Goal: Task Accomplishment & Management: Complete application form

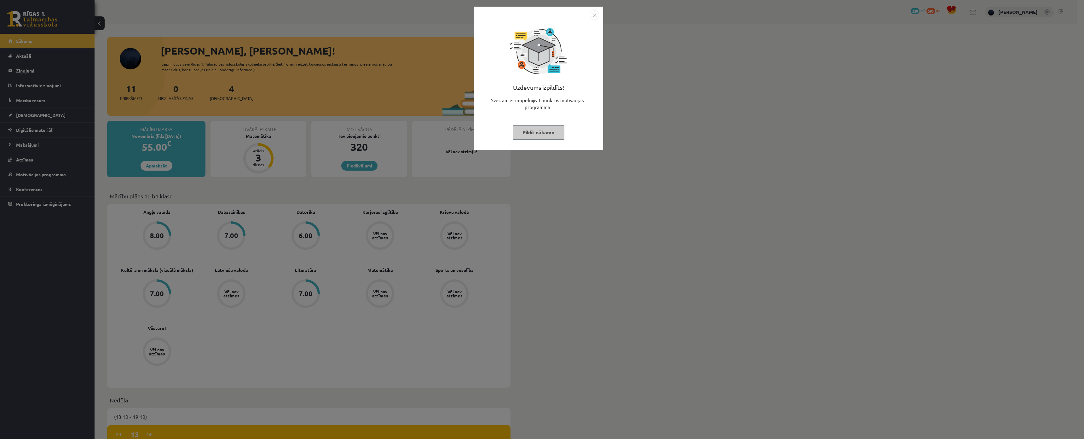
click at [564, 127] on button "Pildīt nākamo" at bounding box center [539, 132] width 52 height 14
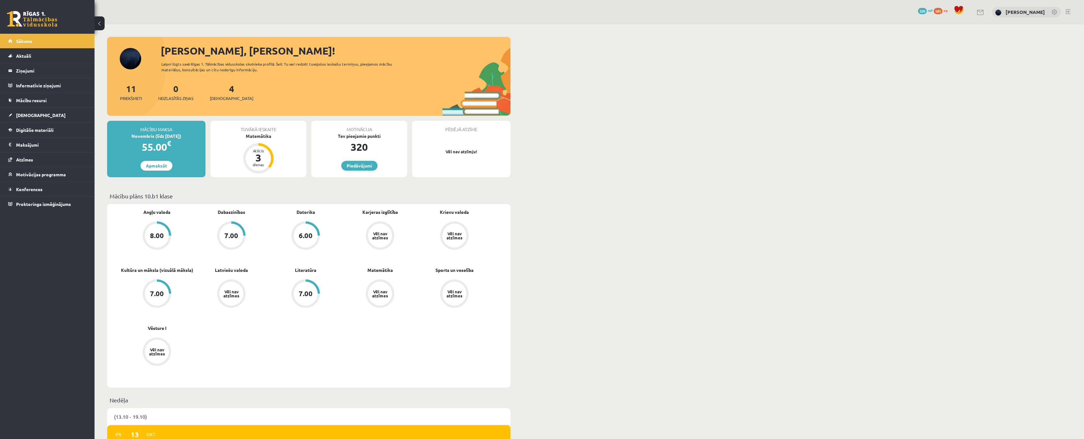
drag, startPoint x: 1625, startPoint y: 0, endPoint x: 740, endPoint y: 108, distance: 891.5
click at [30, 118] on link "[DEMOGRAPHIC_DATA]" at bounding box center [47, 115] width 78 height 14
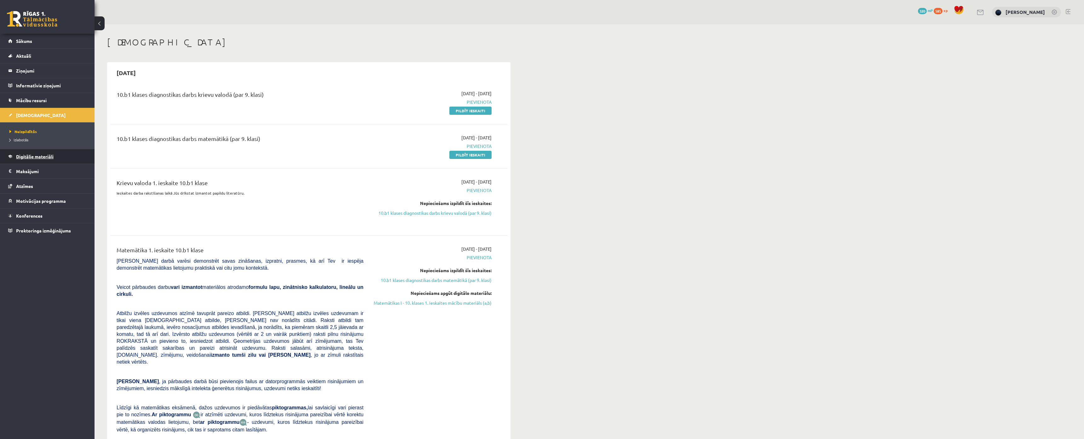
click at [37, 160] on link "Digitālie materiāli" at bounding box center [47, 156] width 78 height 14
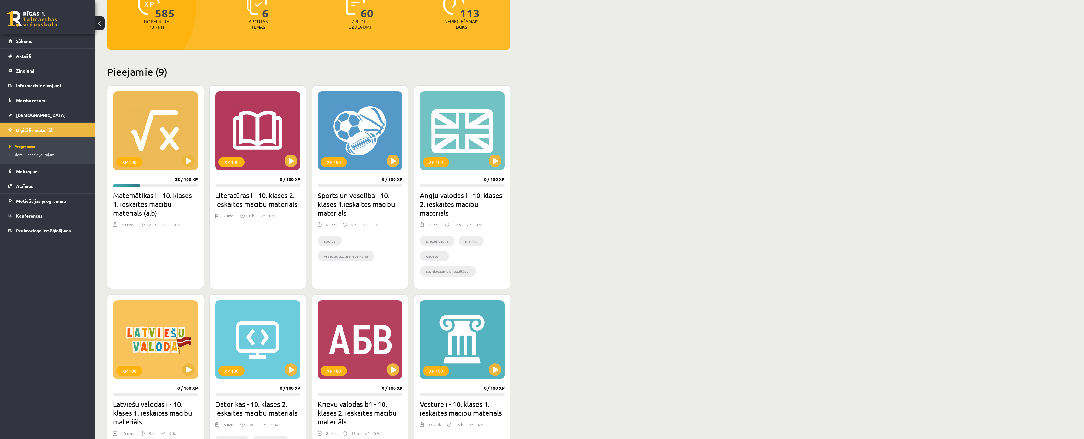
scroll to position [95, 0]
click at [32, 116] on span "[DEMOGRAPHIC_DATA]" at bounding box center [40, 115] width 49 height 6
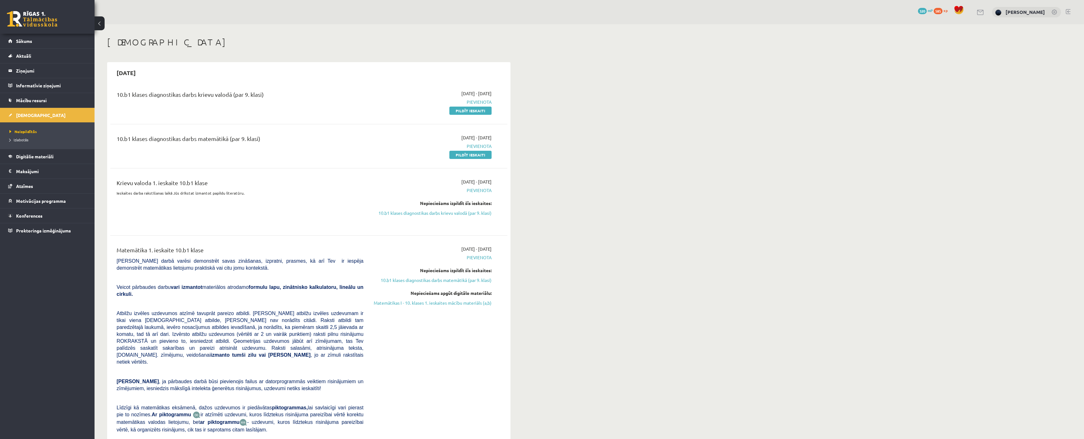
drag, startPoint x: 461, startPoint y: 108, endPoint x: 561, endPoint y: 17, distance: 134.2
click at [461, 108] on link "Pildīt ieskaiti" at bounding box center [470, 110] width 42 height 8
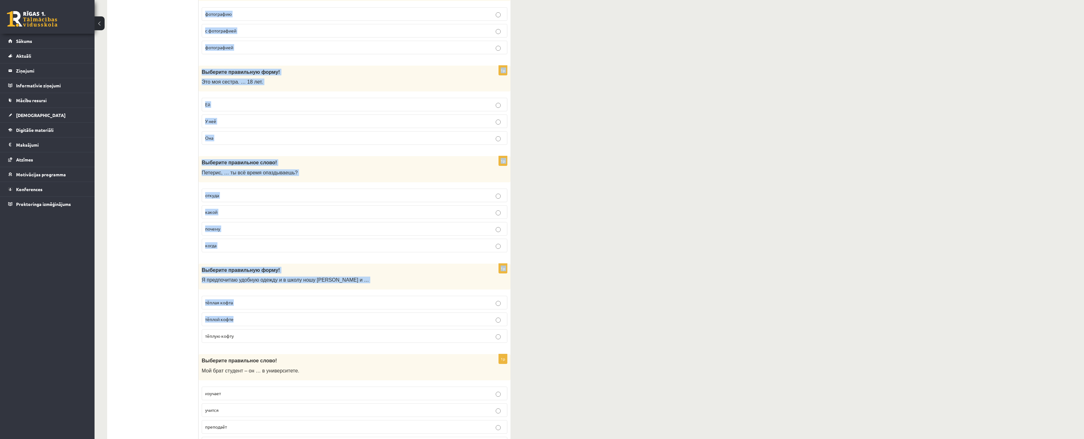
scroll to position [1717, 0]
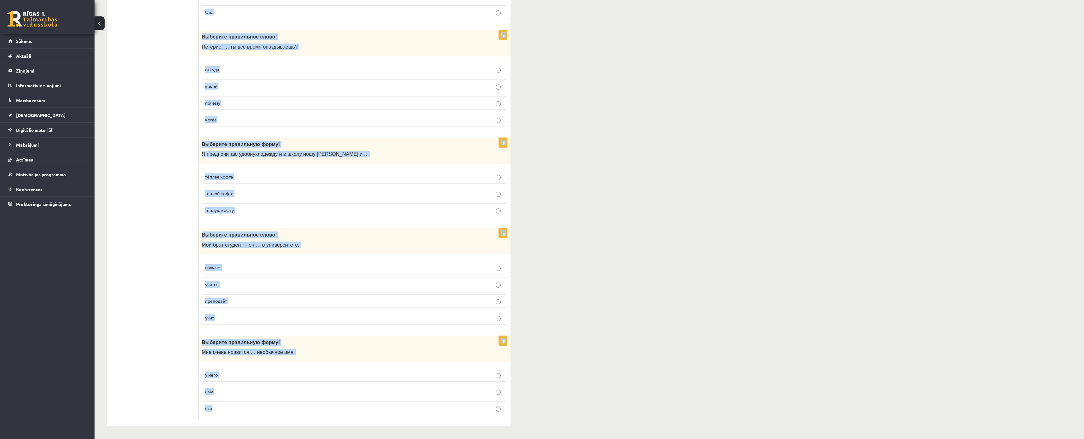
drag, startPoint x: 200, startPoint y: 125, endPoint x: 540, endPoint y: 367, distance: 416.3
copy form "Выберите правильную форму! Во время … в городе проходит весёлый карнавал. празд…"
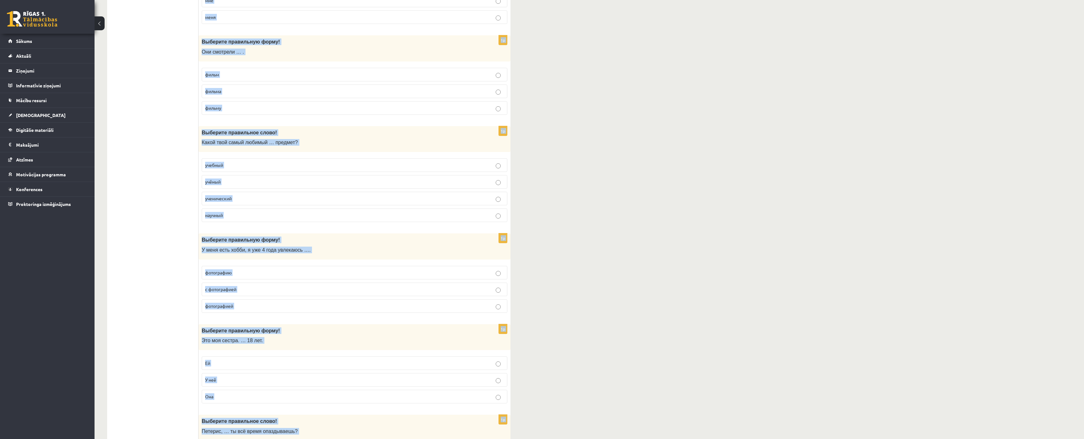
scroll to position [0, 0]
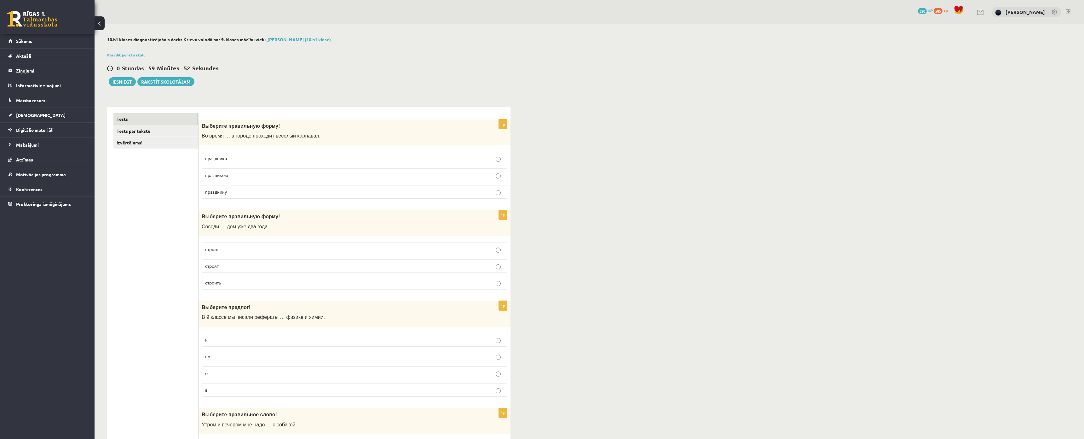
click at [435, 64] on div "0 Stundas 59 Minūtes 52 Sekundes Iesniegt Rakstīt skolotājam" at bounding box center [308, 72] width 403 height 28
click at [245, 161] on p "праздника" at bounding box center [354, 158] width 299 height 7
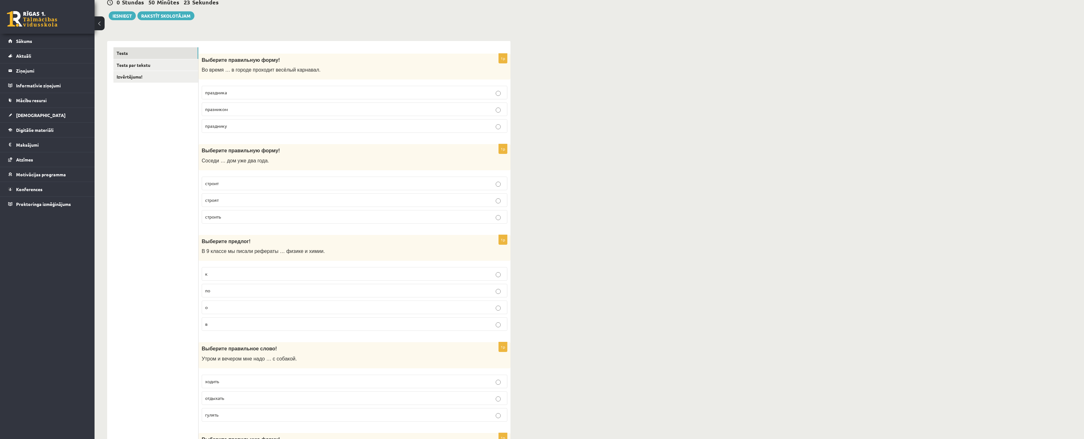
scroll to position [95, 0]
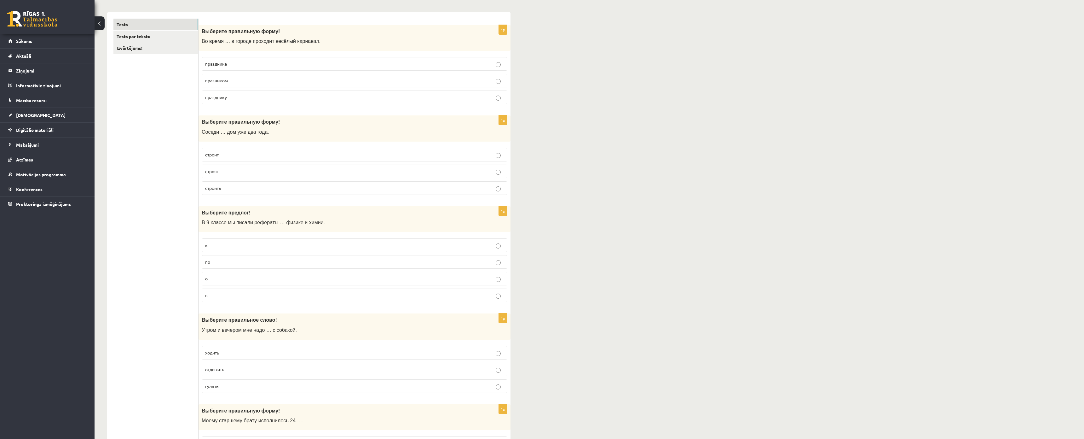
click at [226, 172] on p "строят" at bounding box center [354, 171] width 299 height 7
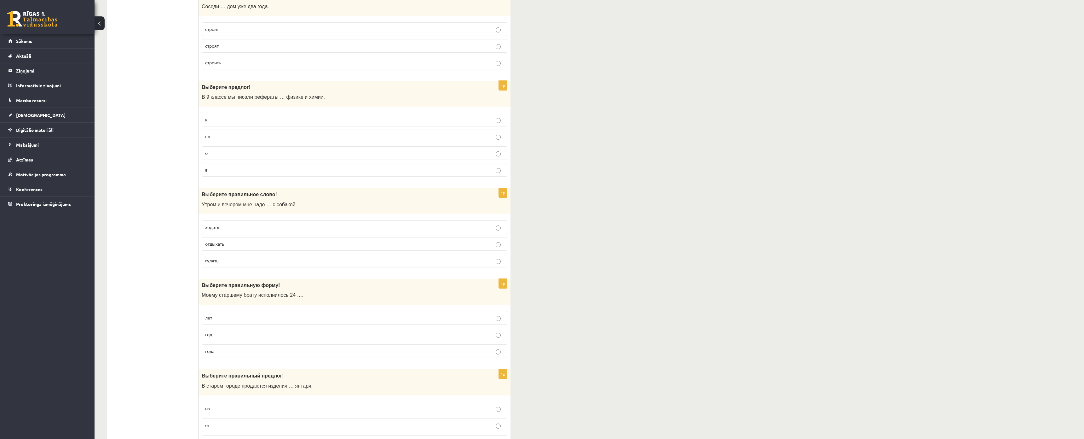
scroll to position [221, 0]
click at [214, 138] on p "по" at bounding box center [354, 135] width 299 height 7
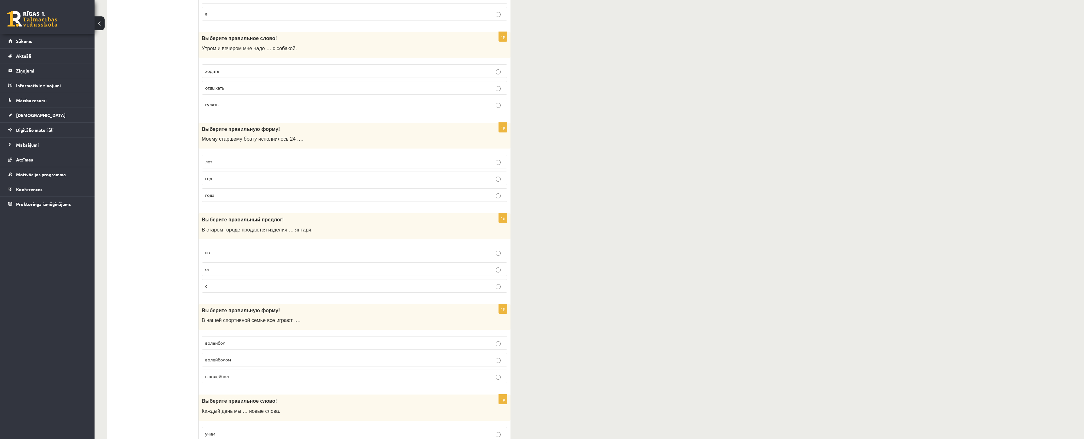
scroll to position [378, 0]
click at [235, 104] on p "гулять" at bounding box center [354, 102] width 299 height 7
click at [226, 193] on p "года" at bounding box center [354, 192] width 299 height 7
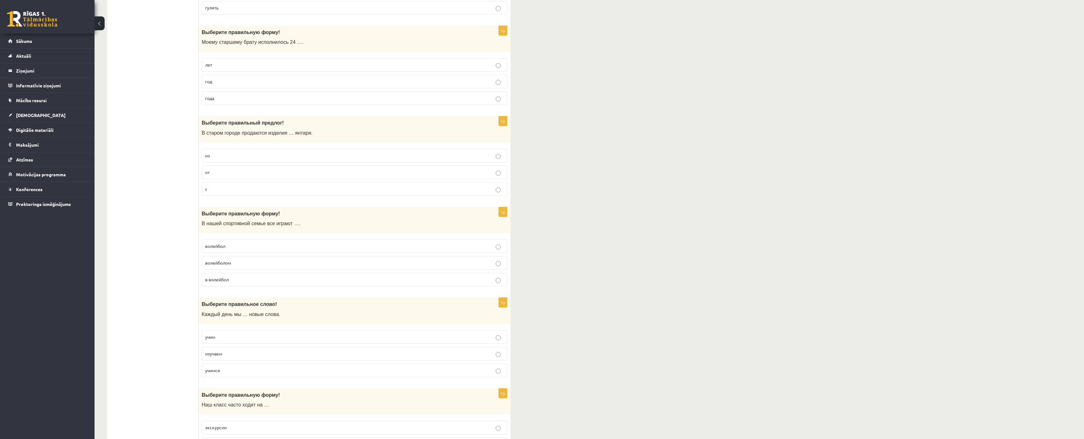
click at [213, 158] on p "из" at bounding box center [354, 155] width 299 height 7
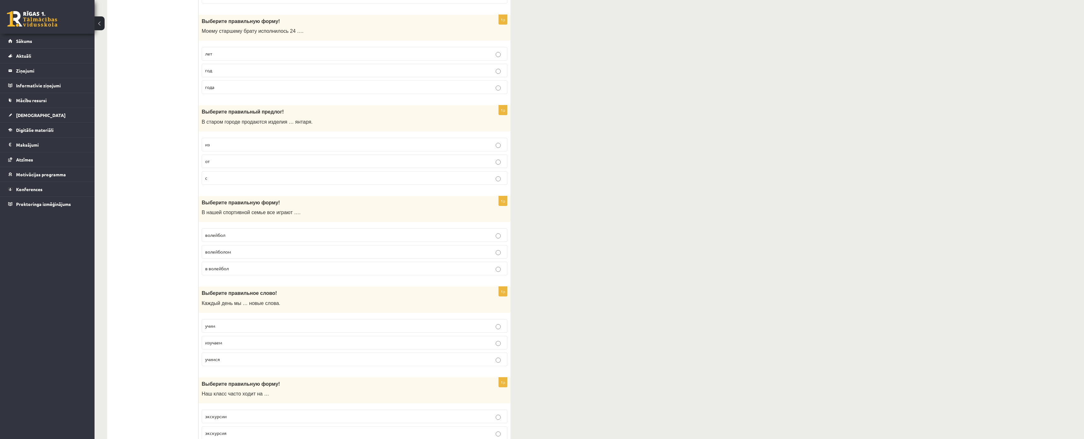
scroll to position [630, 0]
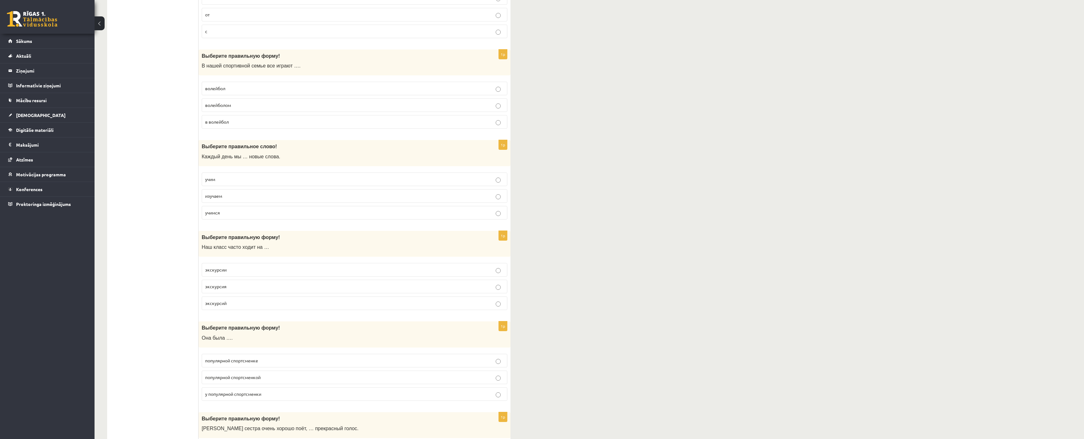
click at [231, 91] on p "волейбол" at bounding box center [354, 88] width 299 height 7
click at [222, 178] on p "учим" at bounding box center [354, 179] width 299 height 7
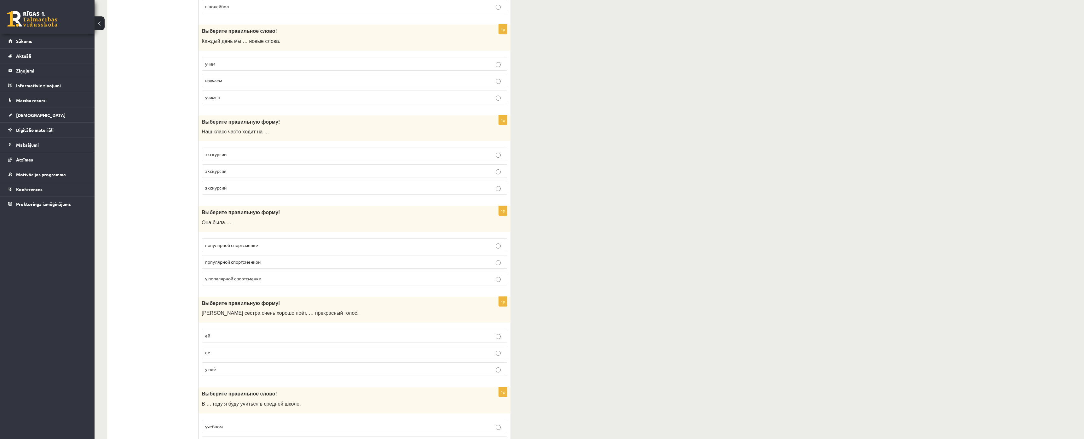
scroll to position [756, 0]
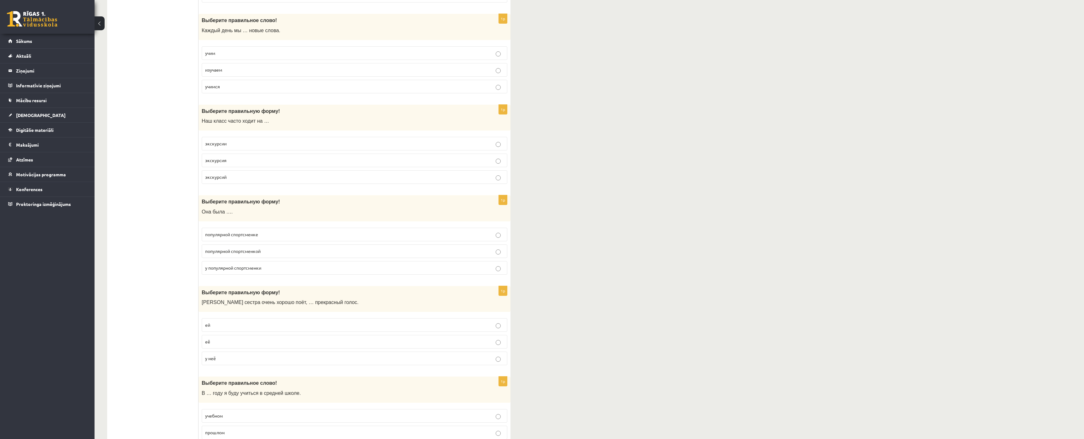
click at [233, 177] on p "экскурсий" at bounding box center [354, 177] width 299 height 7
click at [226, 141] on p "экскурсии" at bounding box center [354, 143] width 299 height 7
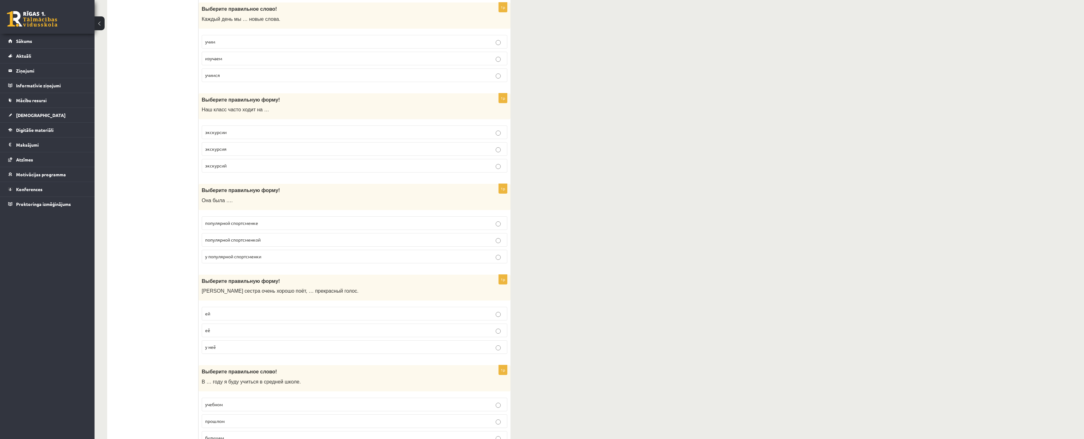
scroll to position [788, 0]
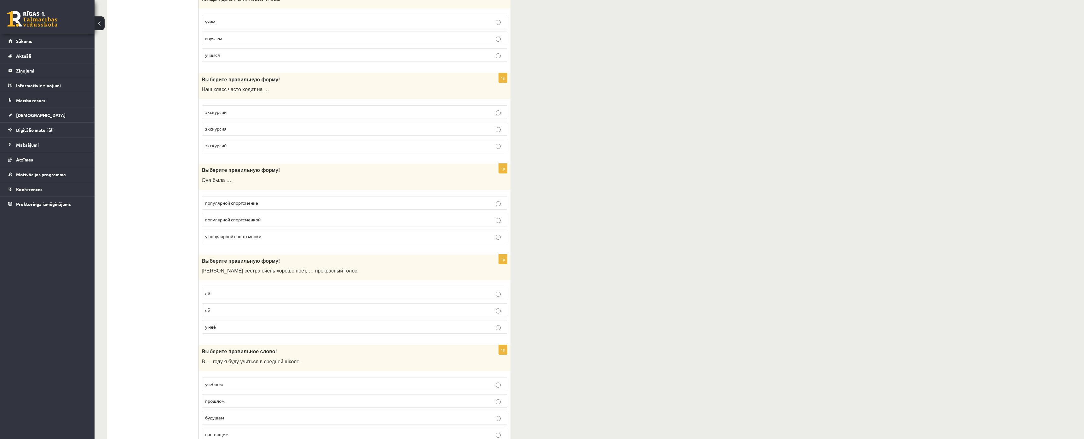
click at [262, 205] on p "популярной спортсменке" at bounding box center [354, 202] width 299 height 7
click at [245, 217] on span "популярной спортсменкой" at bounding box center [232, 219] width 55 height 6
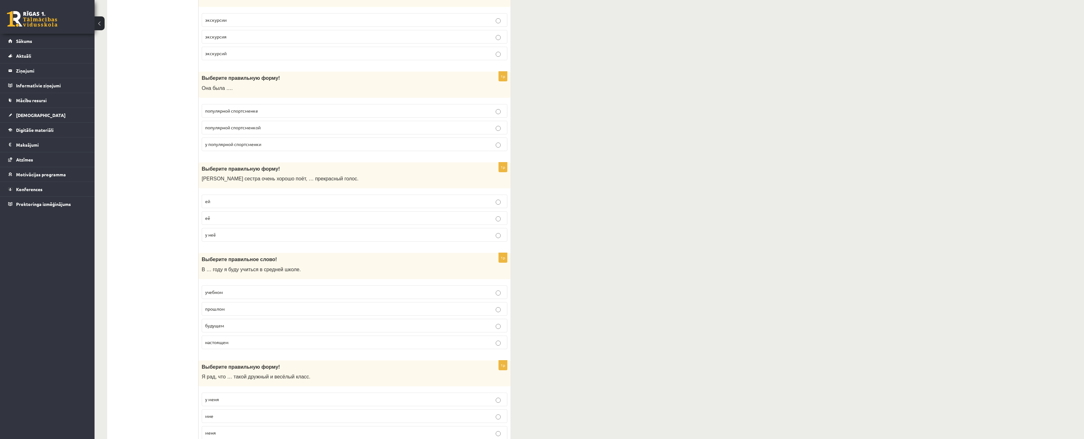
scroll to position [945, 0]
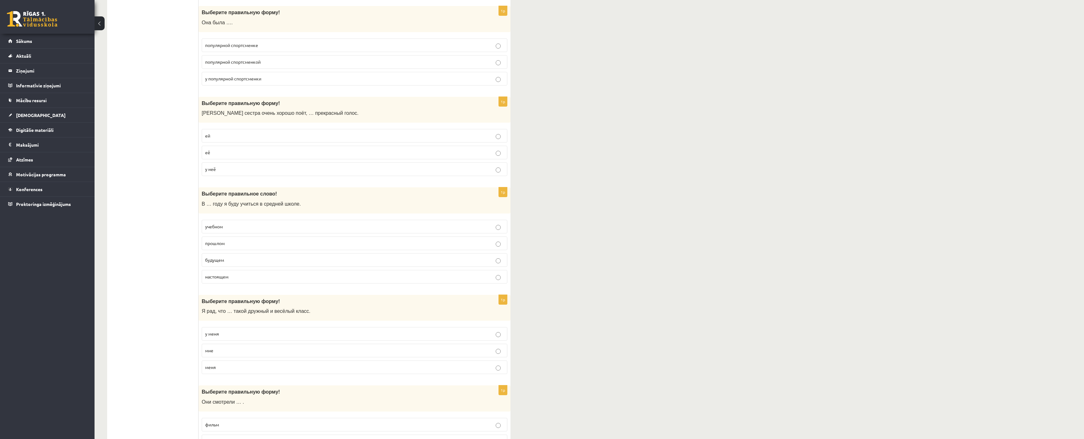
click at [215, 173] on label "у неё" at bounding box center [355, 169] width 306 height 14
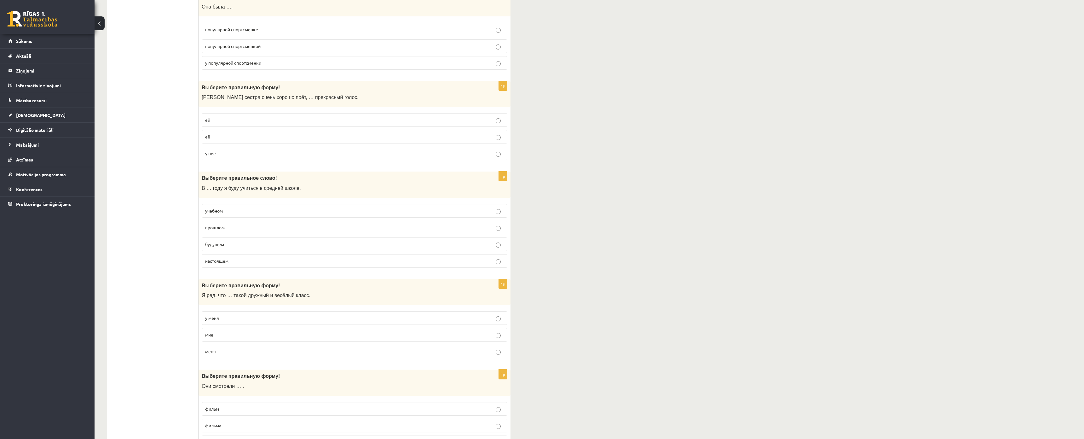
scroll to position [977, 0]
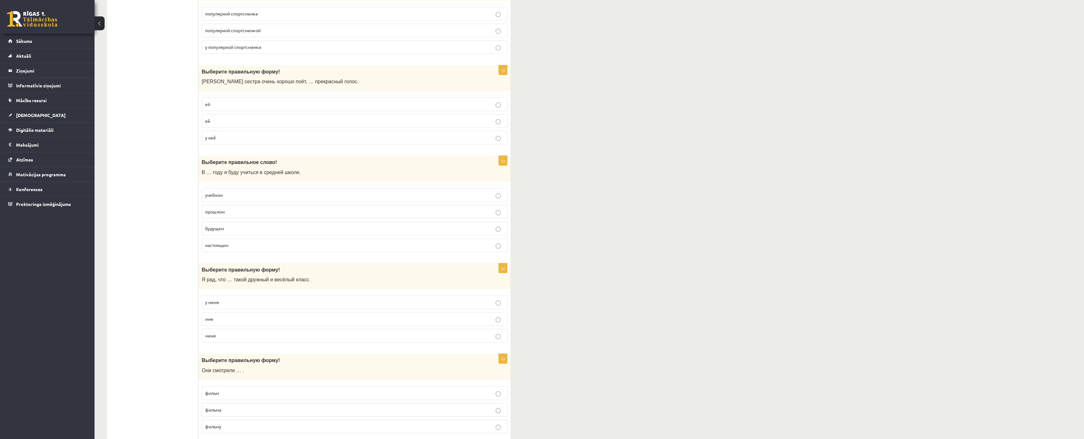
click at [221, 230] on span "будущем" at bounding box center [214, 228] width 19 height 6
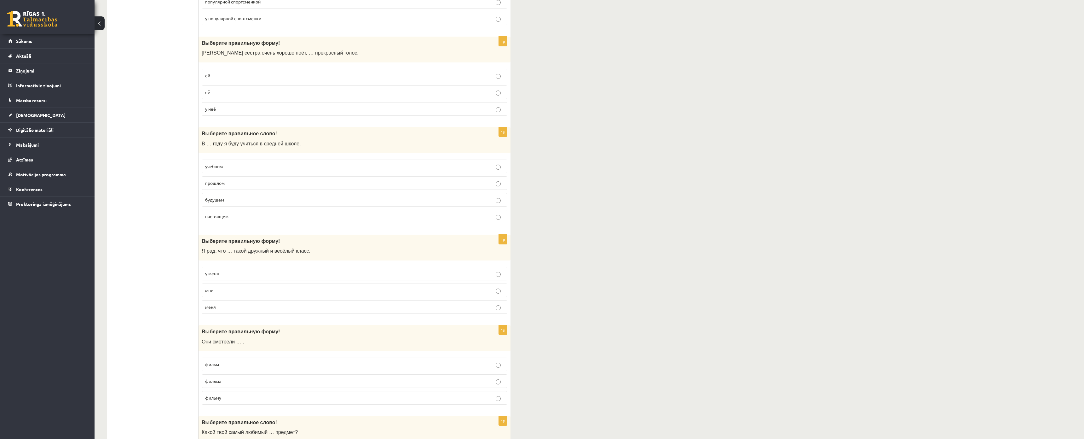
scroll to position [1040, 0]
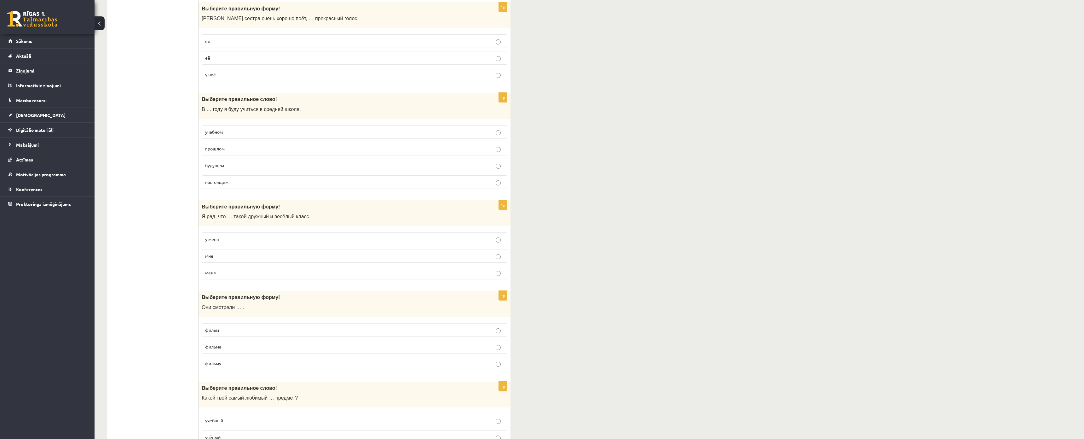
click at [213, 237] on span "у меня" at bounding box center [212, 239] width 14 height 6
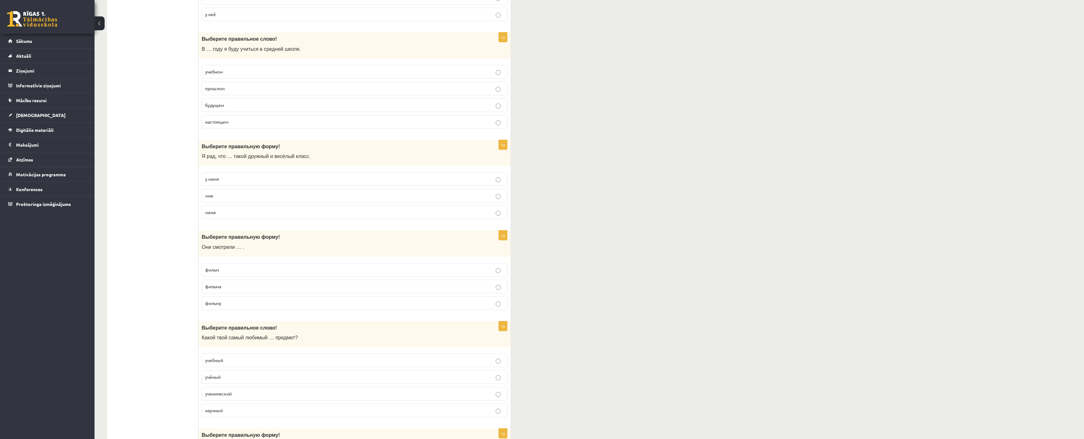
scroll to position [1166, 0]
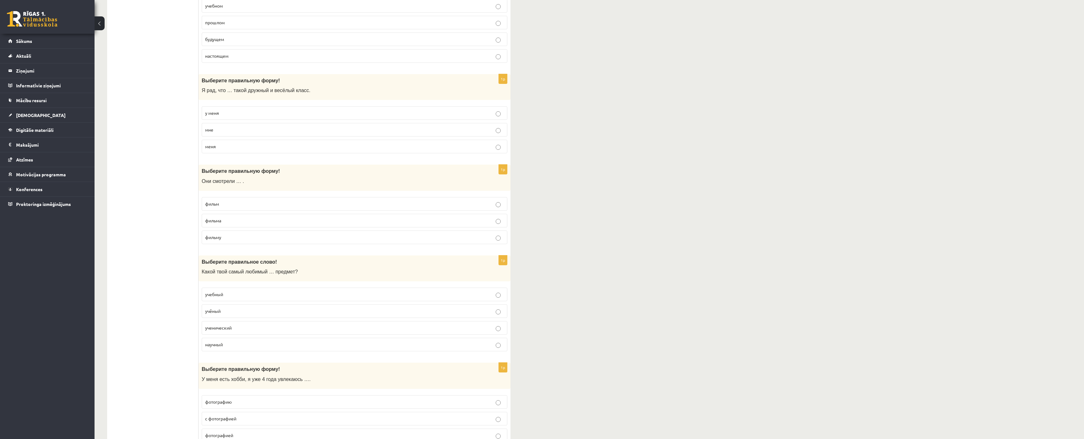
click at [226, 201] on p "фильм" at bounding box center [354, 203] width 299 height 7
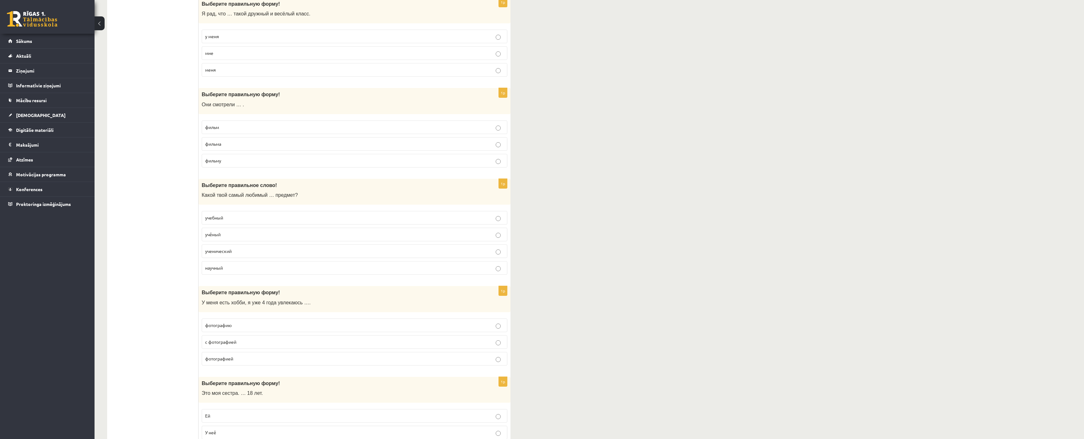
scroll to position [1323, 0]
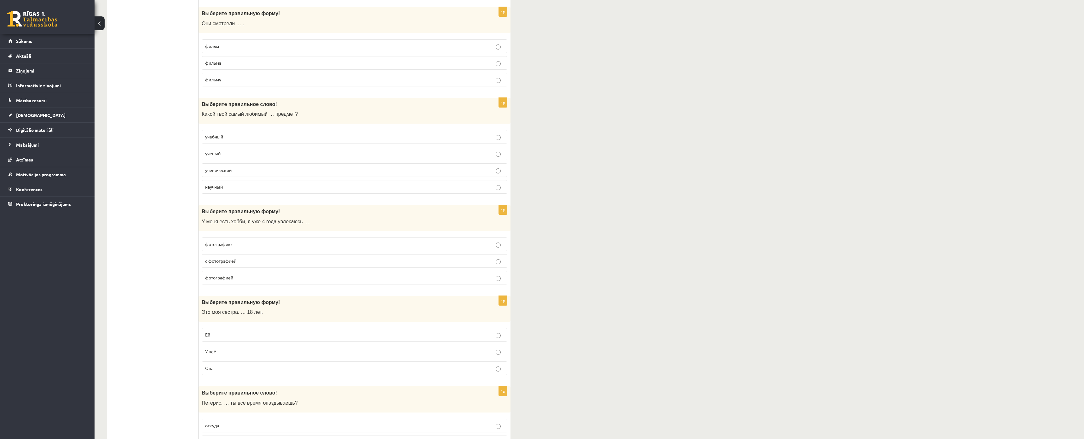
click at [230, 136] on p "учебный" at bounding box center [354, 136] width 299 height 7
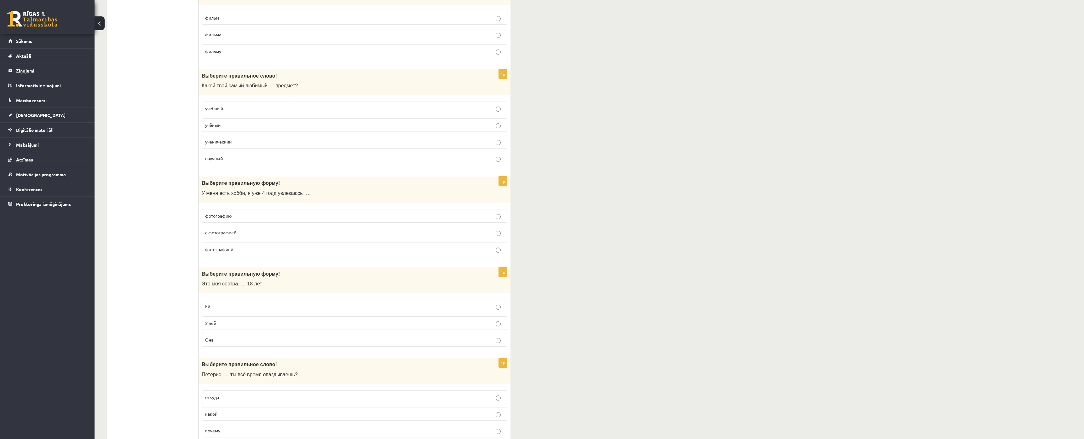
scroll to position [1386, 0]
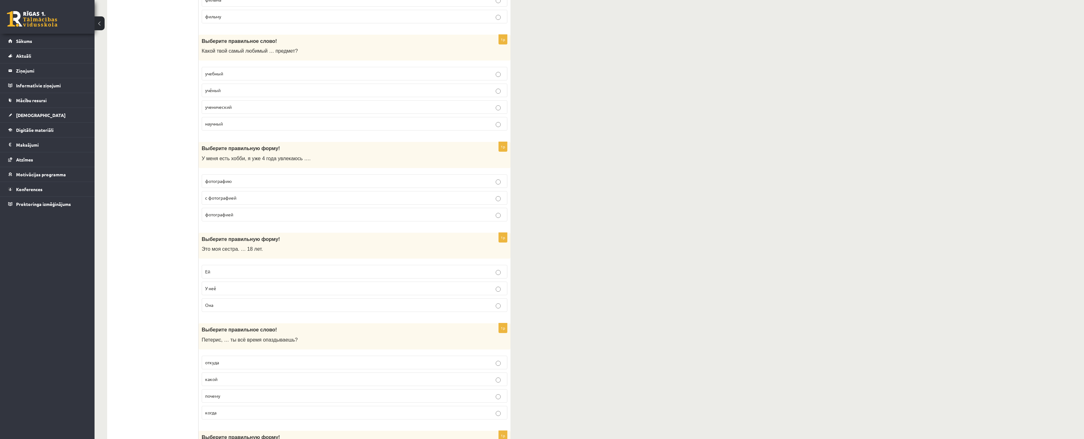
click at [240, 214] on p "фотографией" at bounding box center [354, 214] width 299 height 7
click at [232, 270] on p "Ей" at bounding box center [354, 271] width 299 height 7
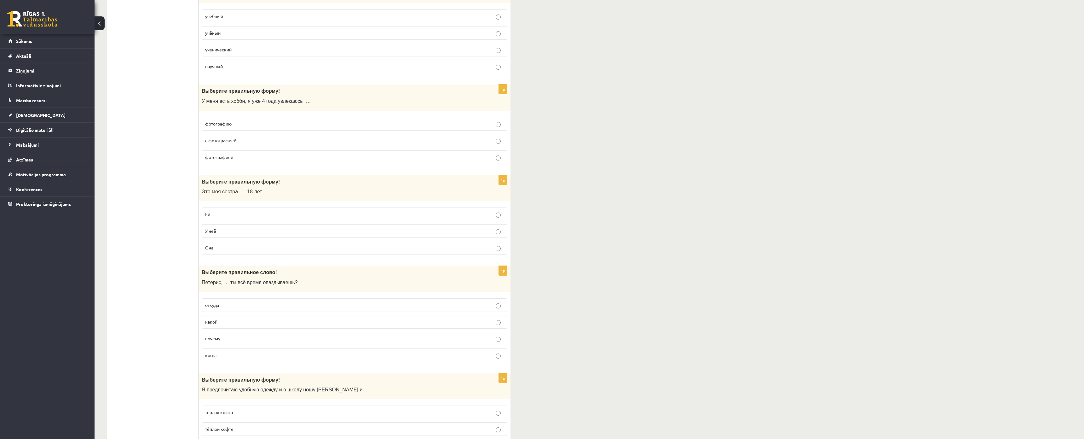
scroll to position [1544, 0]
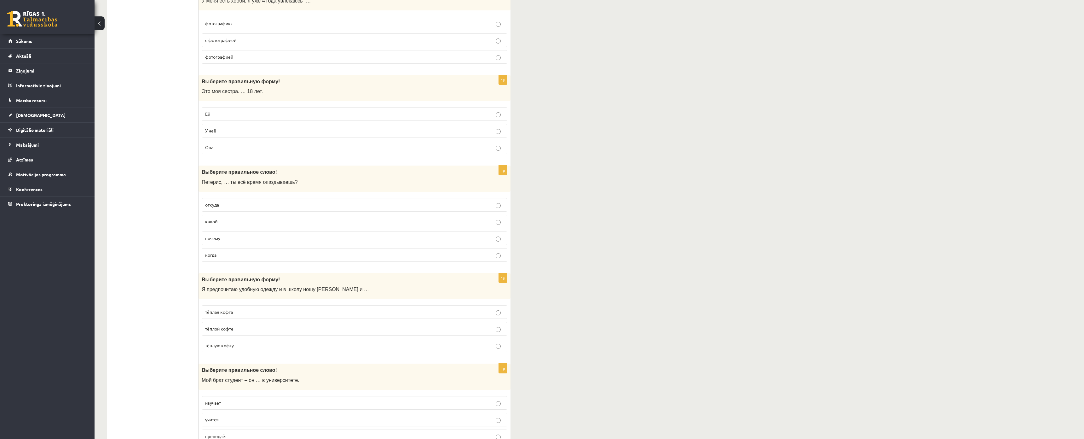
click at [215, 240] on span "почему" at bounding box center [212, 238] width 15 height 6
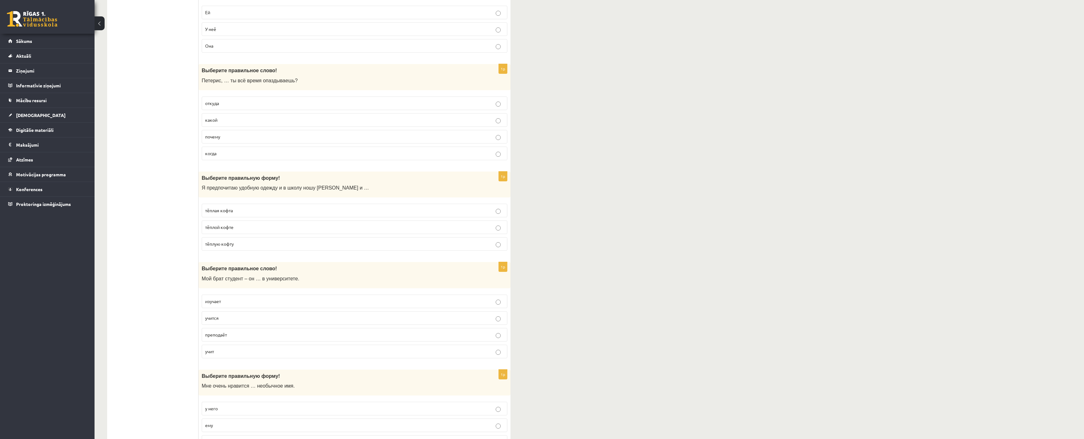
scroll to position [1701, 0]
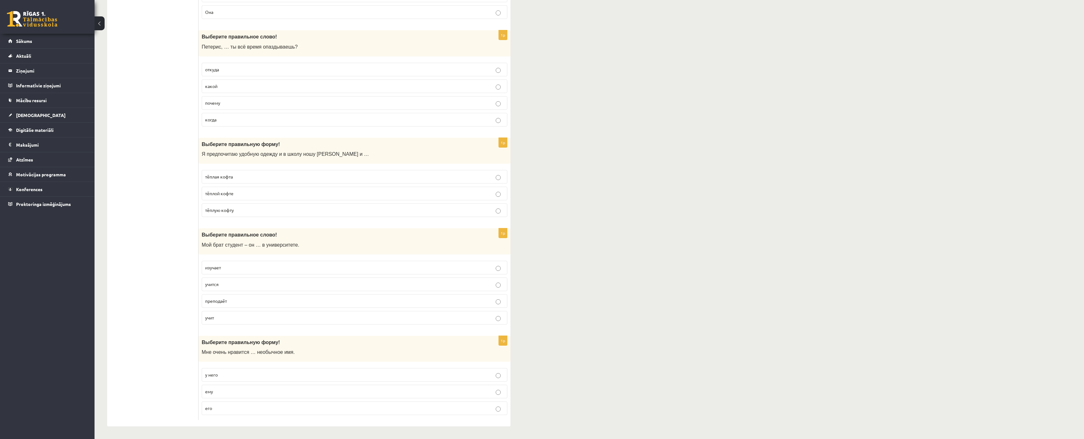
click at [242, 207] on p "тёплую кофту" at bounding box center [354, 210] width 299 height 7
click at [219, 281] on span "учится" at bounding box center [212, 284] width 14 height 6
click at [223, 404] on p "его" at bounding box center [354, 407] width 299 height 7
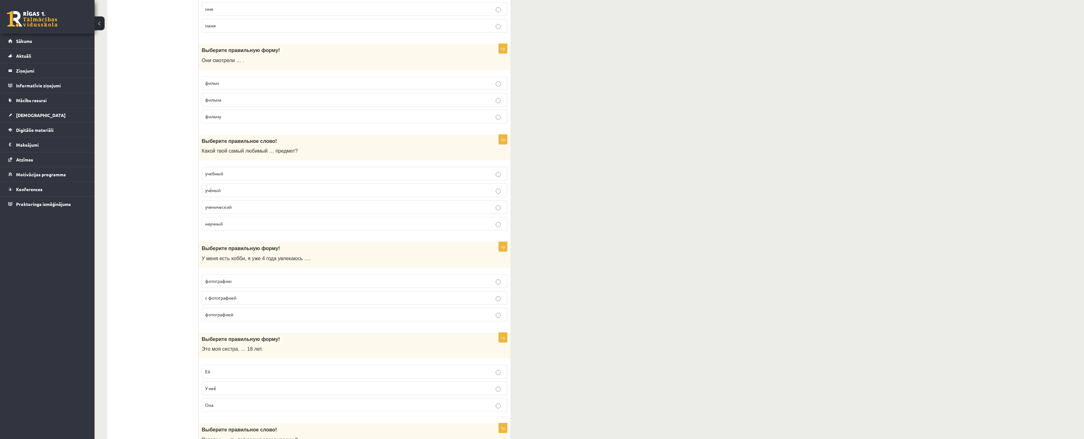
scroll to position [0, 0]
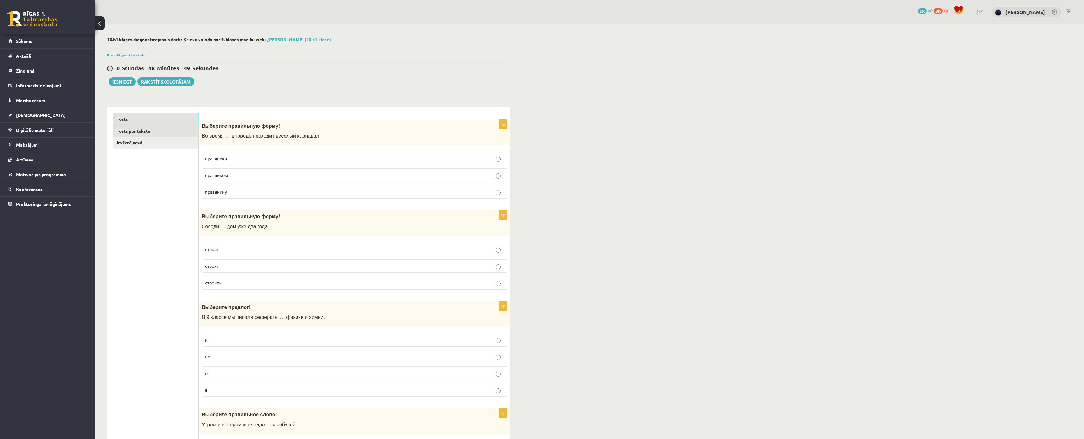
click at [132, 129] on link "Tests par tekstu" at bounding box center [155, 131] width 85 height 12
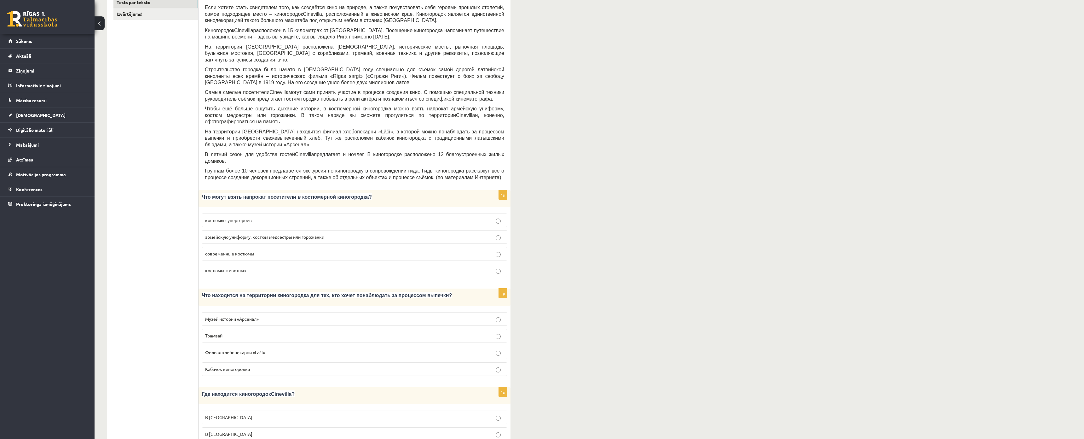
scroll to position [158, 0]
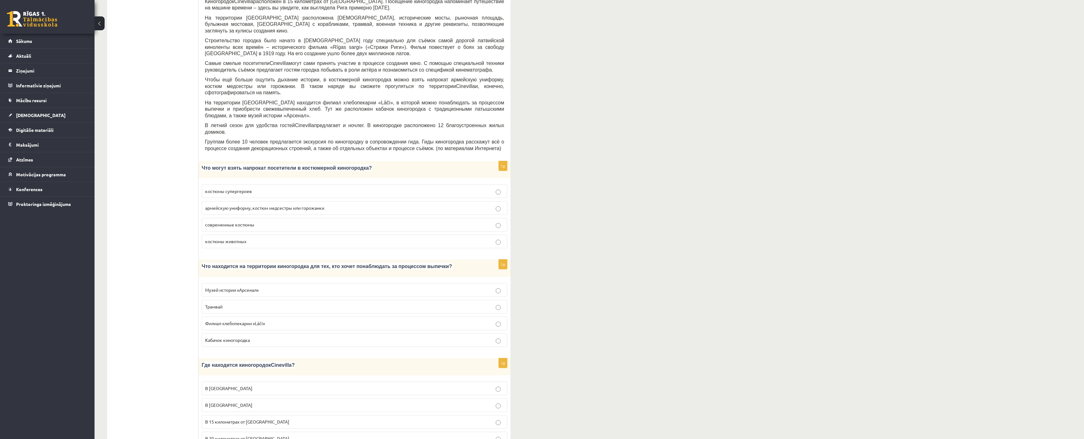
click at [215, 184] on label "костюмы супергероев" at bounding box center [355, 191] width 306 height 14
drag, startPoint x: 246, startPoint y: 317, endPoint x: 245, endPoint y: 313, distance: 3.9
click at [246, 333] on label "Кабачок киногородка" at bounding box center [355, 340] width 306 height 14
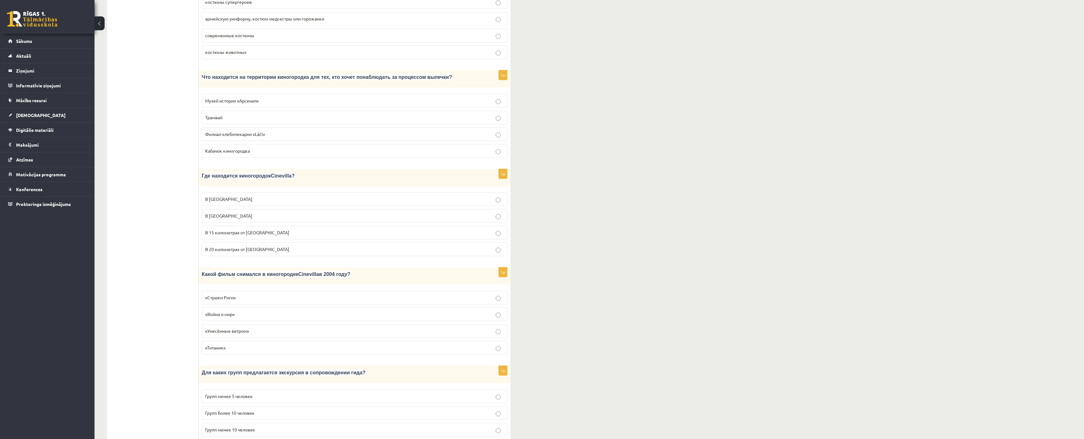
click at [234, 209] on label "В Тукумсе" at bounding box center [355, 216] width 306 height 14
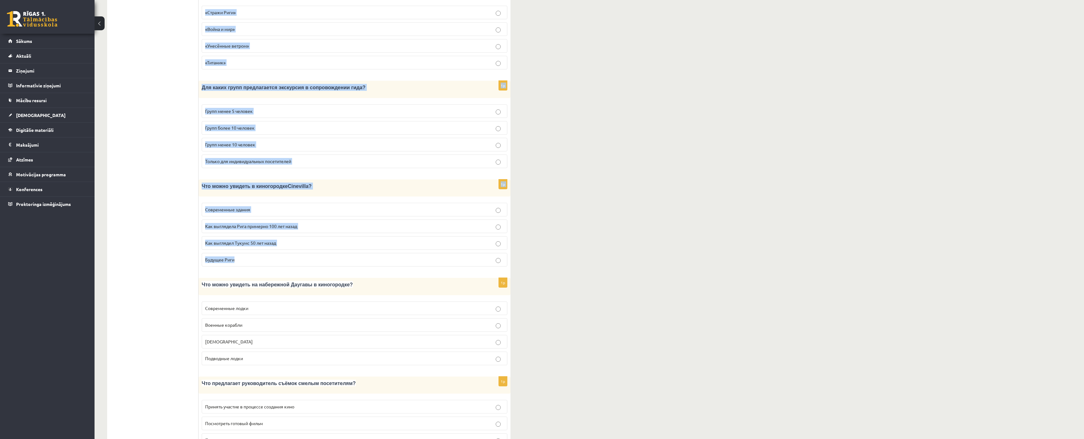
scroll to position [699, 0]
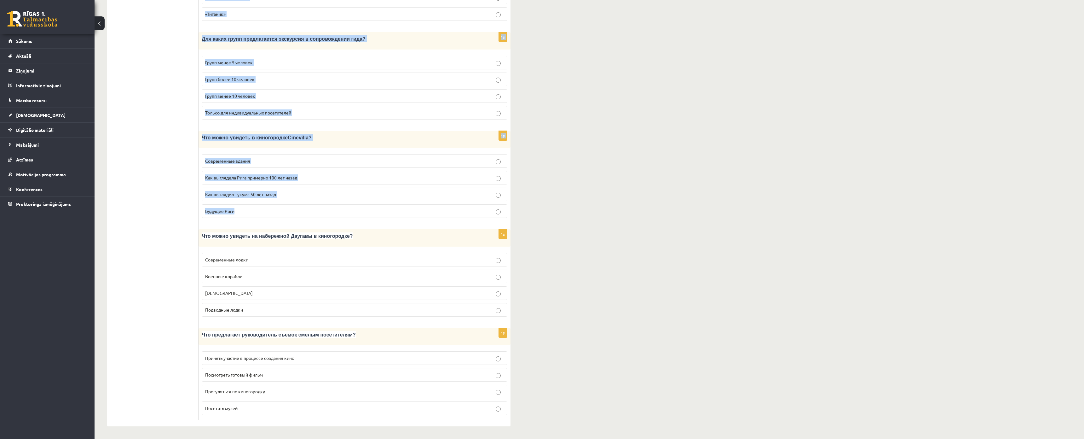
drag, startPoint x: 201, startPoint y: 95, endPoint x: 155, endPoint y: 140, distance: 63.9
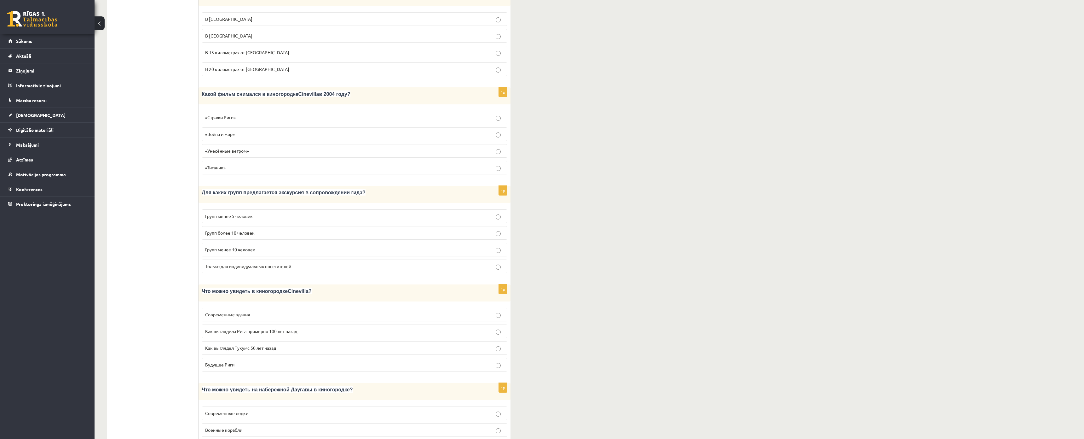
scroll to position [416, 0]
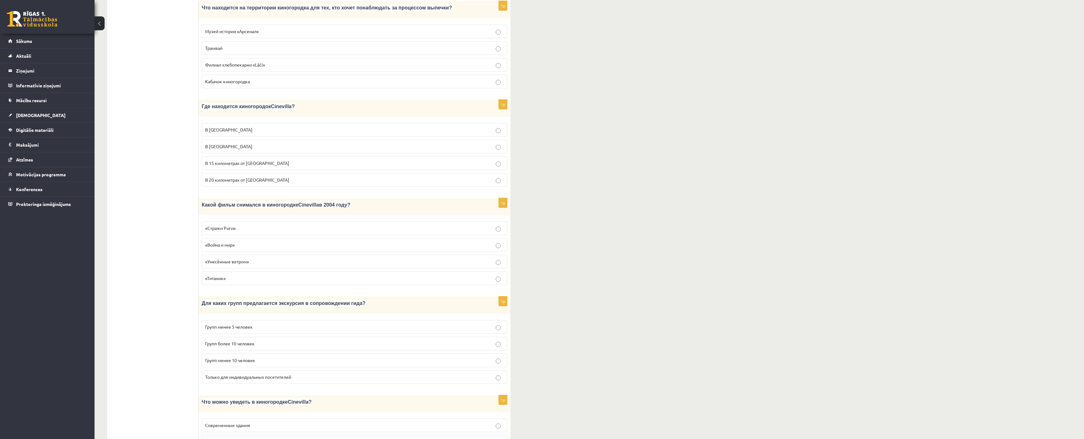
click at [231, 225] on p "«Стражи Риги»" at bounding box center [354, 228] width 299 height 7
drag, startPoint x: 202, startPoint y: 285, endPoint x: 203, endPoint y: 282, distance: 3.2
click at [203, 300] on span "Для каких групп предлагается экскурсия в сопровождении гида?" at bounding box center [284, 302] width 164 height 5
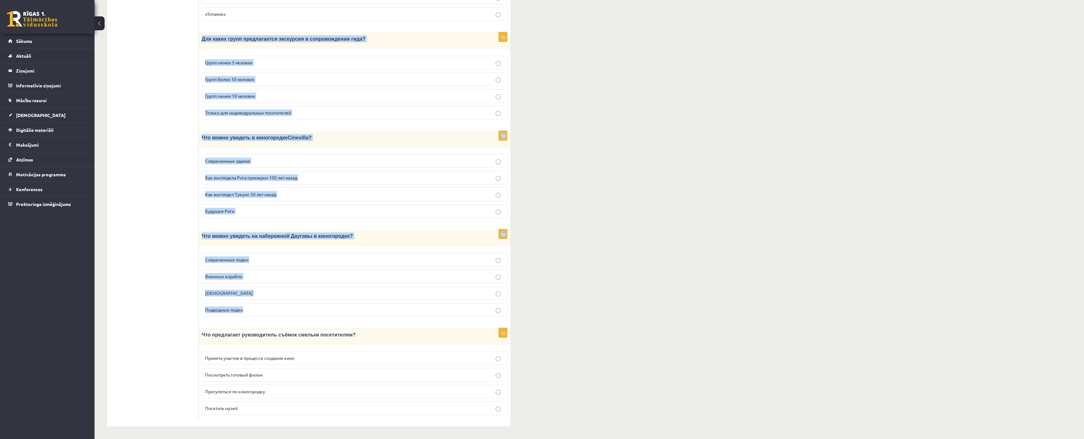
scroll to position [699, 0]
drag, startPoint x: 199, startPoint y: 283, endPoint x: 307, endPoint y: 383, distance: 147.1
copy form "Для каких групп предлагается экскурсия в сопровождении гида? Групп менее 5 чело…"
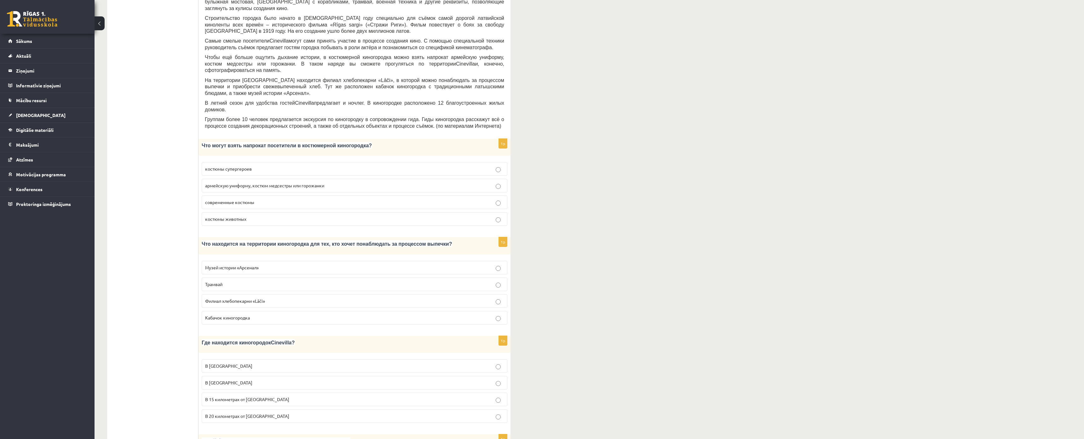
scroll to position [0, 0]
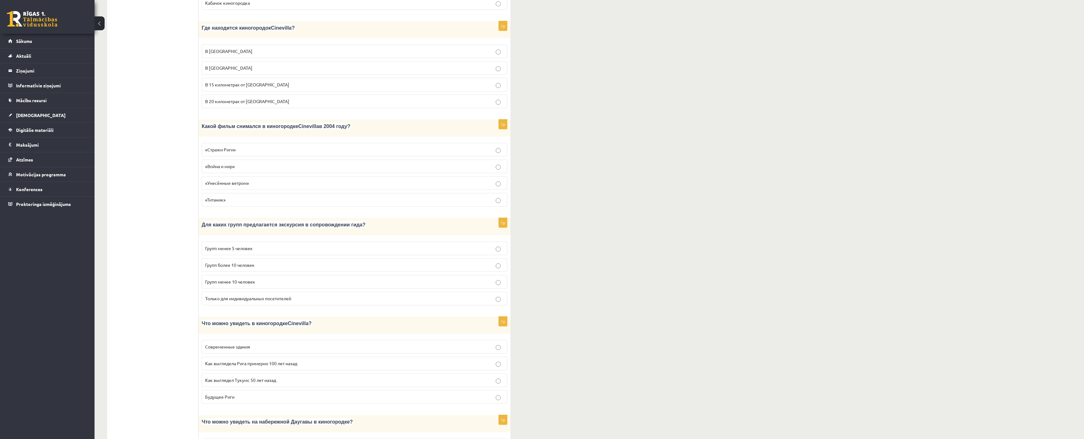
scroll to position [599, 0]
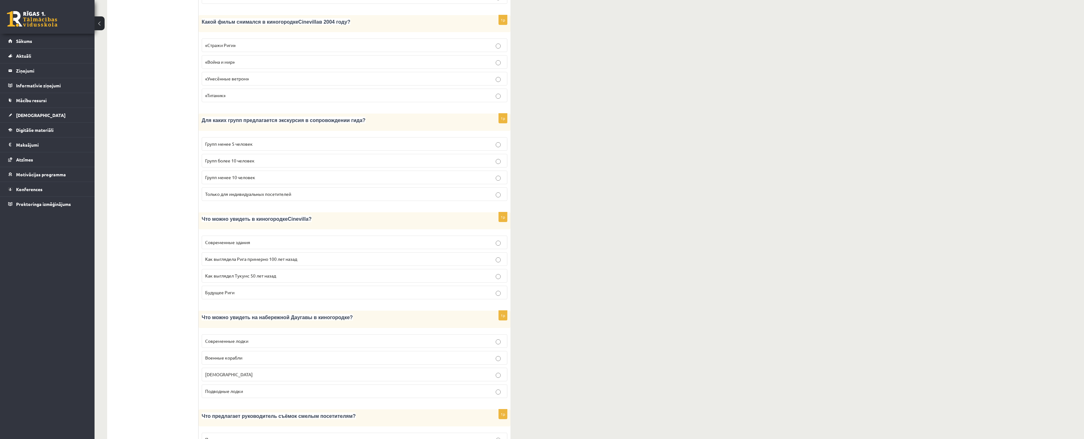
click at [227, 158] on span "Групп более 10 человек" at bounding box center [229, 161] width 49 height 6
click at [226, 256] on span "Как выглядела Рига примерно 100 лет назад" at bounding box center [251, 259] width 92 height 6
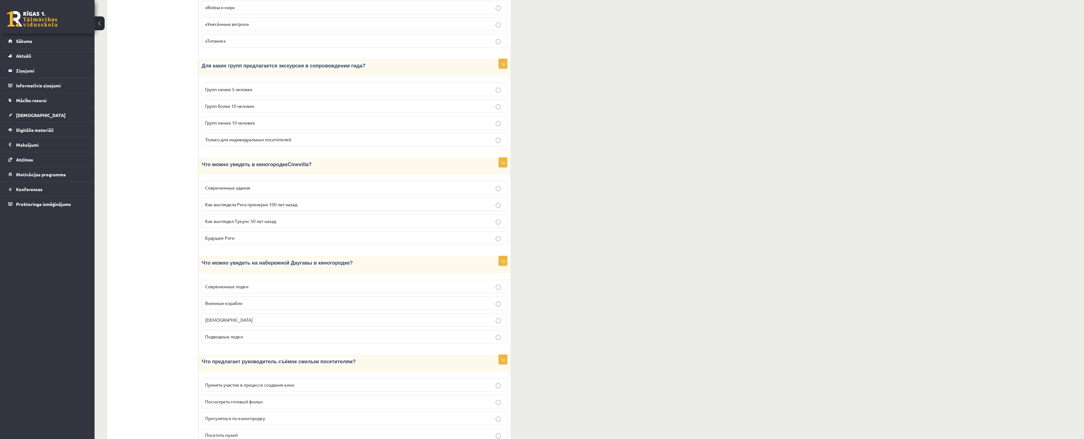
scroll to position [699, 0]
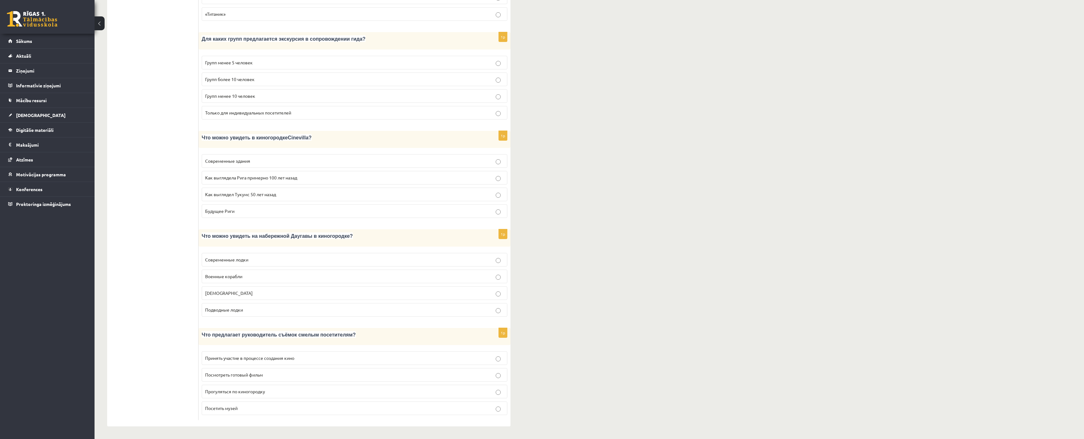
click at [221, 290] on span "Кораблики" at bounding box center [229, 293] width 48 height 6
click at [275, 355] on span "Принять участие в процессе создания кино" at bounding box center [249, 358] width 89 height 6
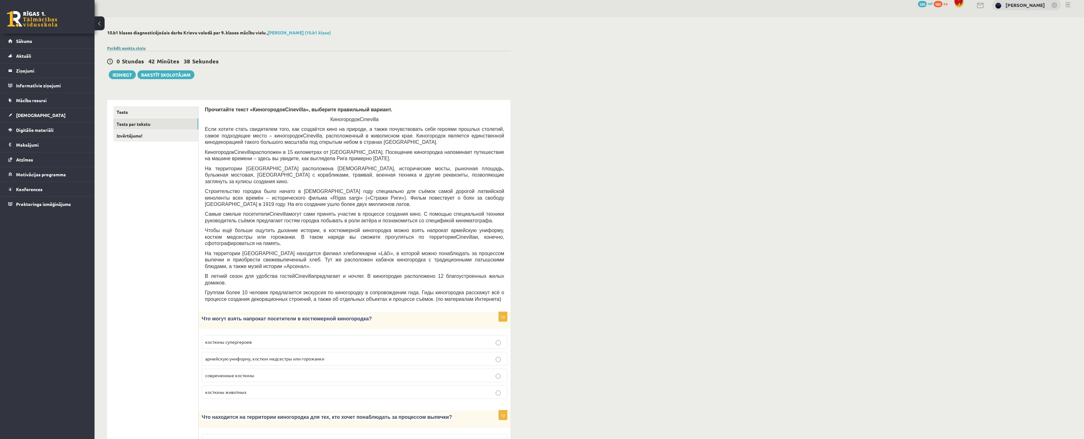
scroll to position [0, 0]
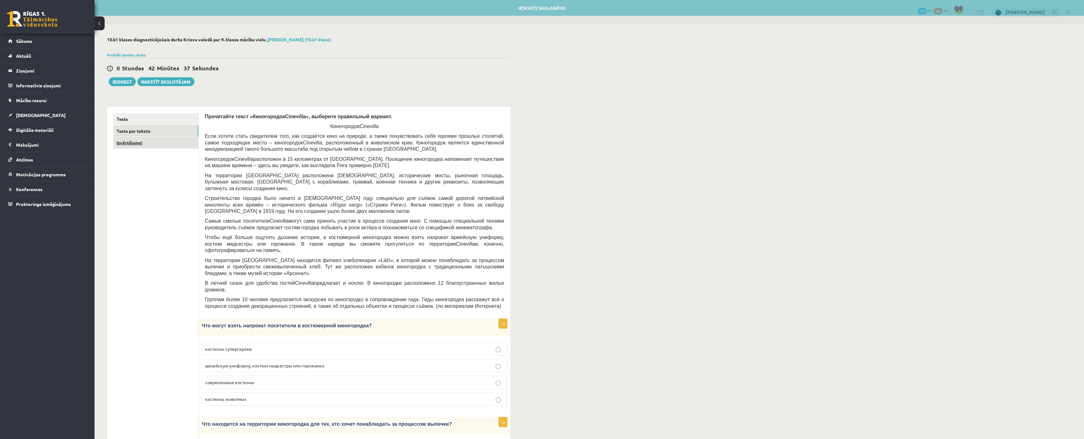
click at [127, 143] on link "Izvērtējums!" at bounding box center [155, 143] width 85 height 12
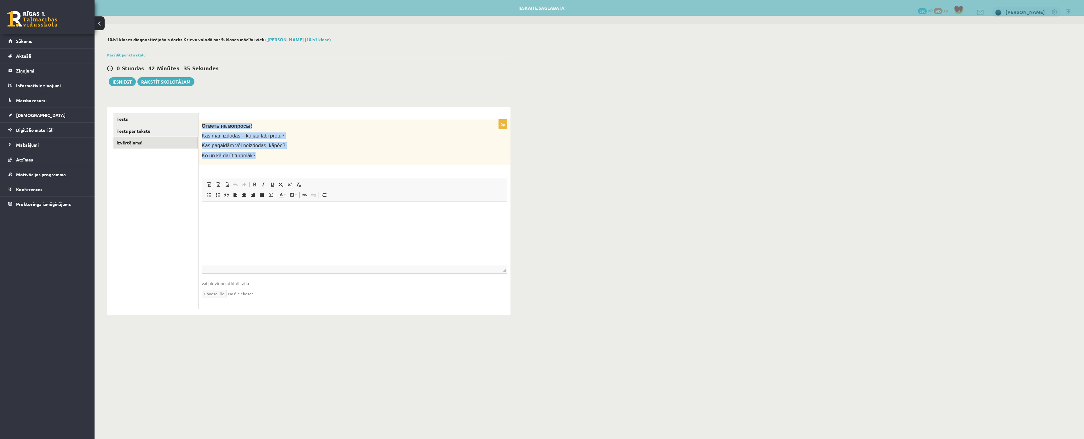
drag, startPoint x: 199, startPoint y: 122, endPoint x: 277, endPoint y: 160, distance: 85.8
click at [278, 161] on div "Ответь на вопросы! Kas man izdodas – ko jau labi protu? Kas pagaidām vēl neizdo…" at bounding box center [354, 142] width 312 height 46
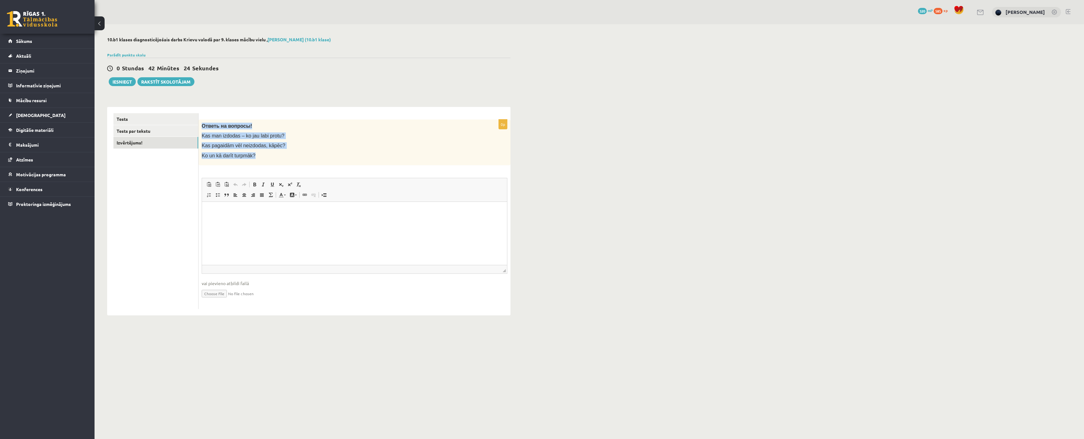
copy div "Ответь на вопросы! Kas man izdodas – ko jau labi protu? Kas pagaidām vēl neizdo…"
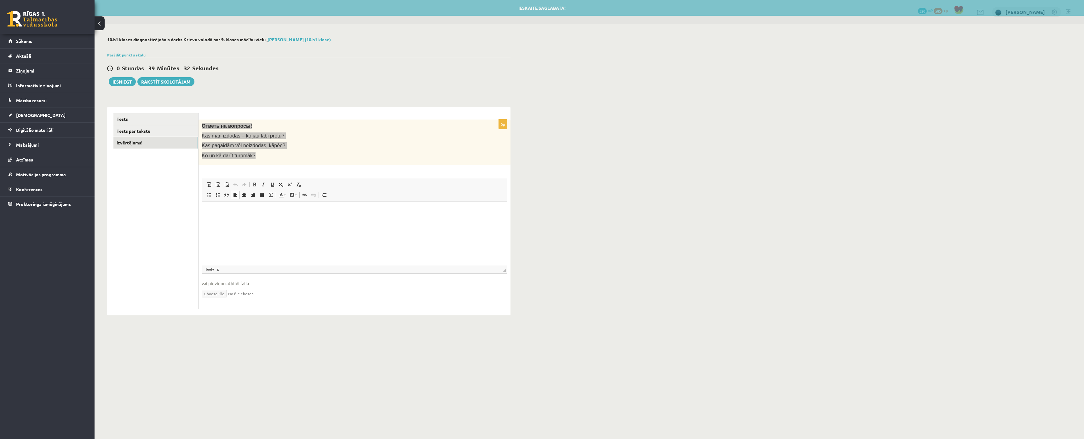
click at [247, 210] on p "Визуальный текстовый редактор, wiswyg-editor-user-answer-47434015004400" at bounding box center [354, 211] width 292 height 7
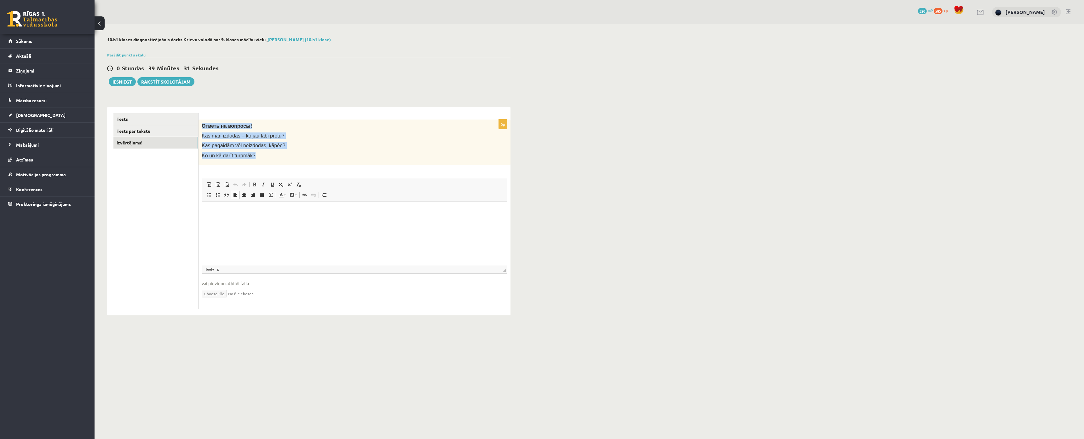
click at [267, 126] on p "Ответь на вопросы!" at bounding box center [339, 126] width 274 height 7
click at [120, 83] on button "Iesniegt" at bounding box center [122, 81] width 27 height 9
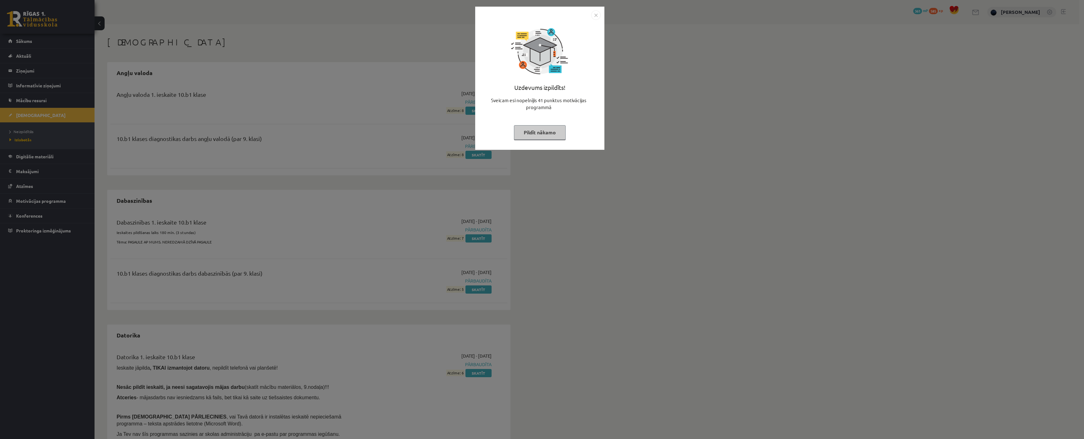
click at [532, 139] on button "Pildīt nākamo" at bounding box center [540, 132] width 52 height 14
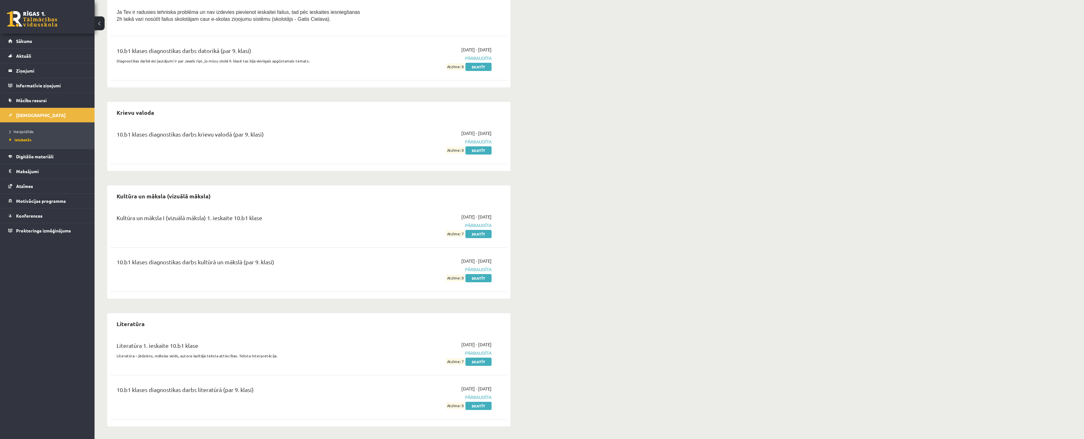
scroll to position [479, 0]
click at [31, 114] on span "[DEMOGRAPHIC_DATA]" at bounding box center [40, 115] width 49 height 6
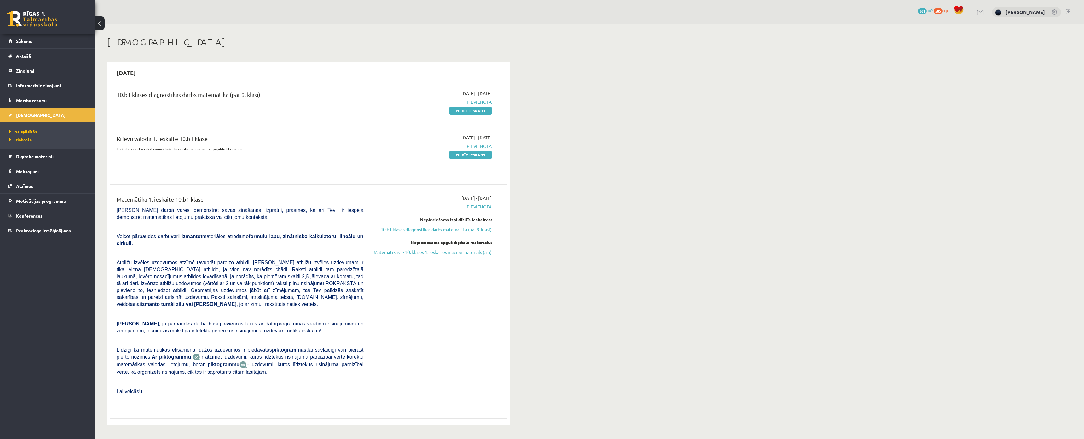
drag, startPoint x: 460, startPoint y: 156, endPoint x: 559, endPoint y: 22, distance: 167.0
click at [459, 156] on link "Pildīt ieskaiti" at bounding box center [470, 155] width 42 height 8
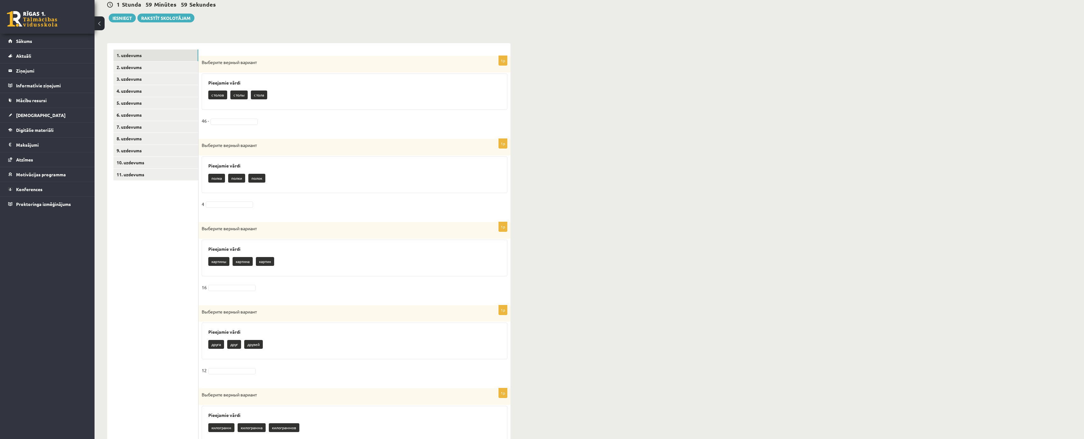
scroll to position [95, 0]
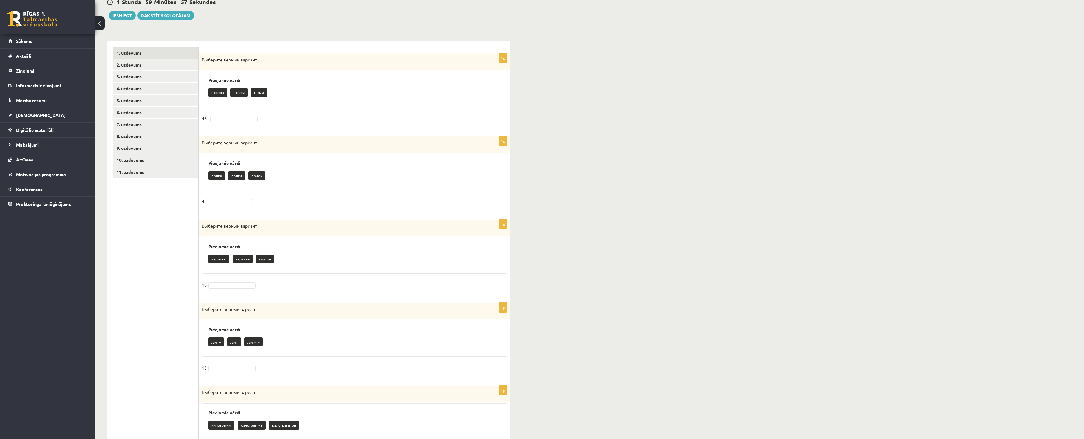
click at [200, 55] on div "Выберите верный вариант" at bounding box center [354, 61] width 312 height 17
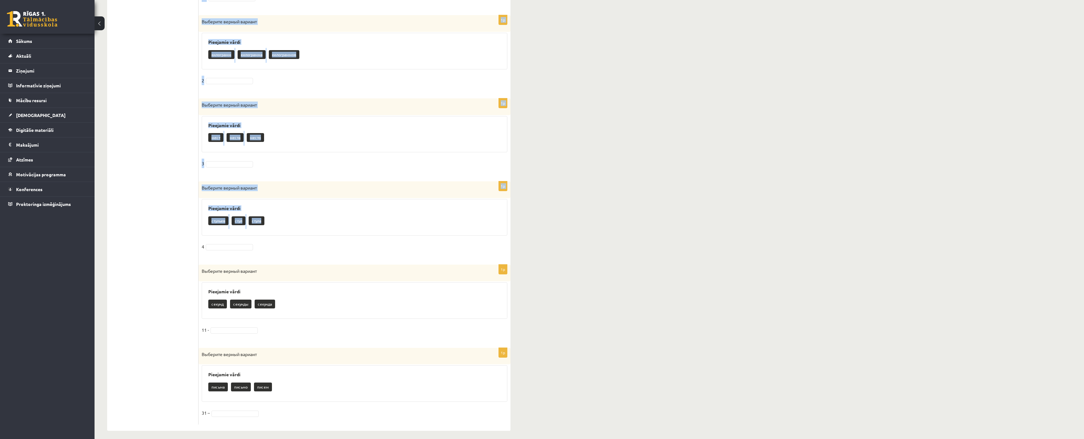
scroll to position [507, 0]
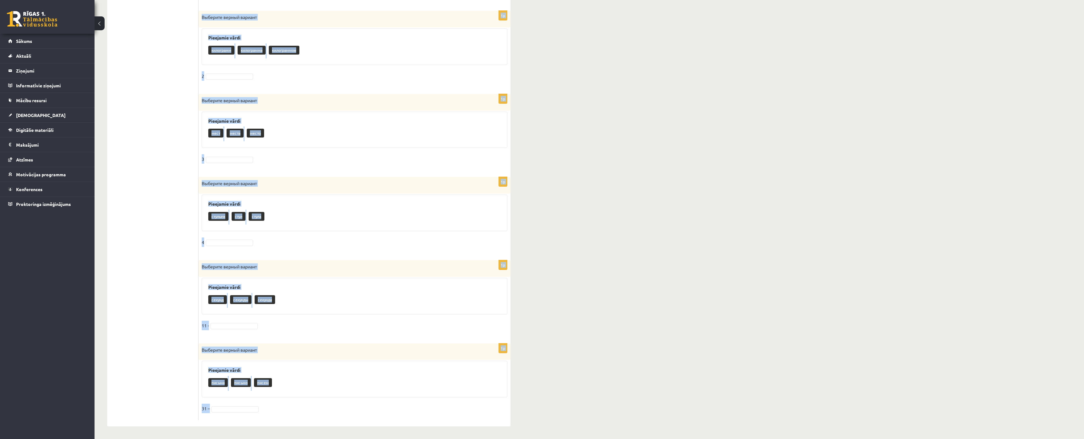
drag, startPoint x: 203, startPoint y: 151, endPoint x: 384, endPoint y: 372, distance: 286.3
click at [384, 372] on form "1p Выберите верный вариант Pieejamie vārdi столов столы стола 46 - 1p Выберите …" at bounding box center [354, 45] width 299 height 747
copy form "Loremips dolors ametcon Adipiscin elits doeius tempo incid 80 - 5u Laboreet dol…"
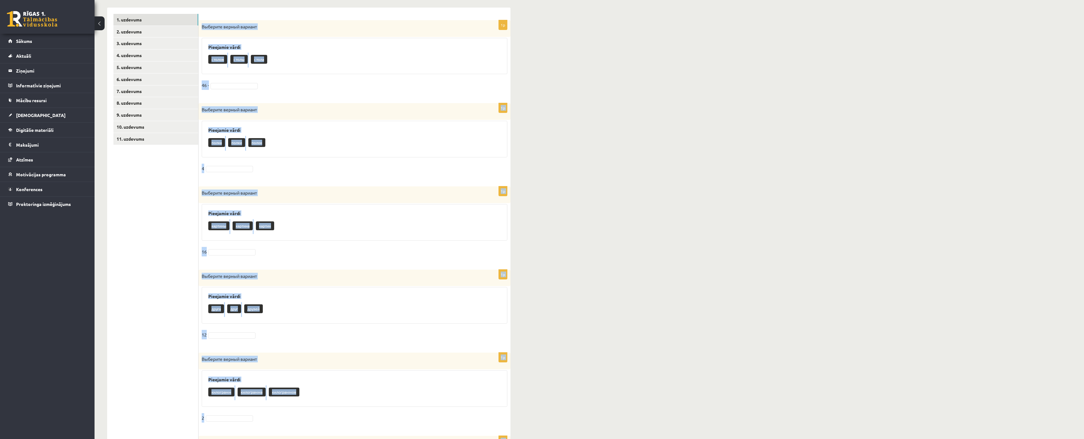
scroll to position [0, 0]
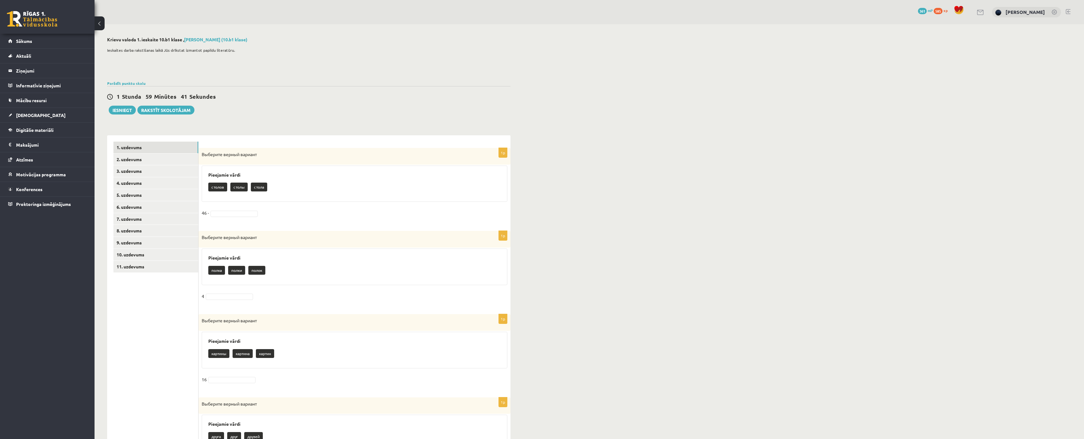
click at [269, 111] on div "1 Stunda 59 Minūtes 41 Sekundes Iesniegt Rakstīt skolotājam" at bounding box center [308, 100] width 403 height 28
drag, startPoint x: 212, startPoint y: 193, endPoint x: 212, endPoint y: 186, distance: 6.6
click at [213, 193] on div "столов столы стола" at bounding box center [354, 187] width 292 height 15
click at [213, 186] on p "столов" at bounding box center [217, 186] width 19 height 9
click at [215, 186] on p "столов" at bounding box center [217, 186] width 19 height 9
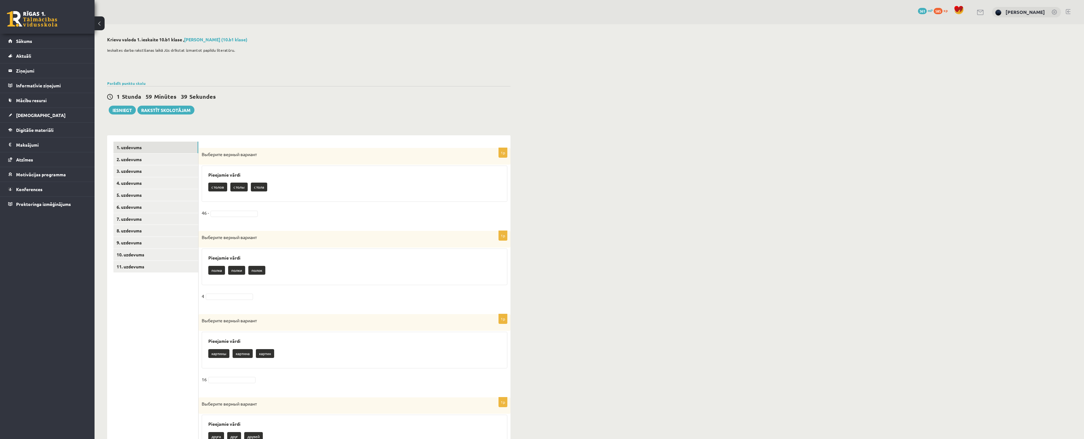
click at [218, 187] on p "столов" at bounding box center [217, 186] width 19 height 9
copy p "столов"
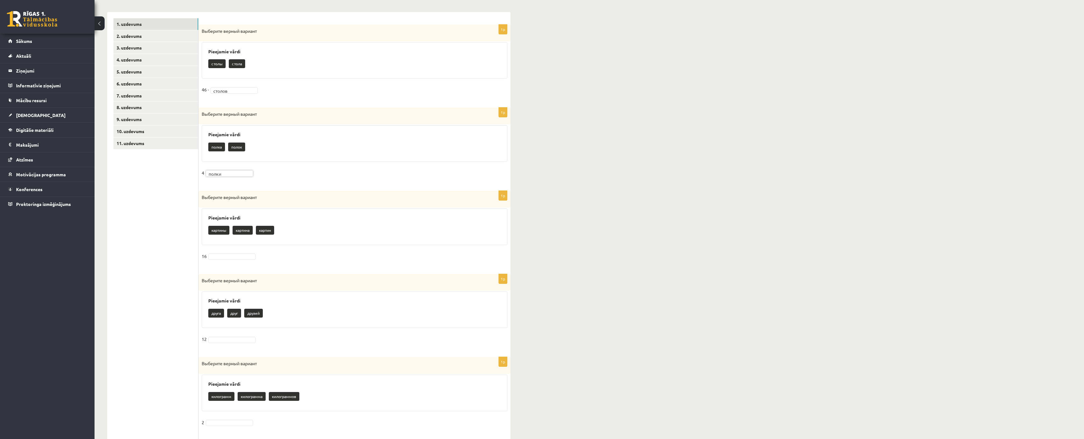
scroll to position [126, 0]
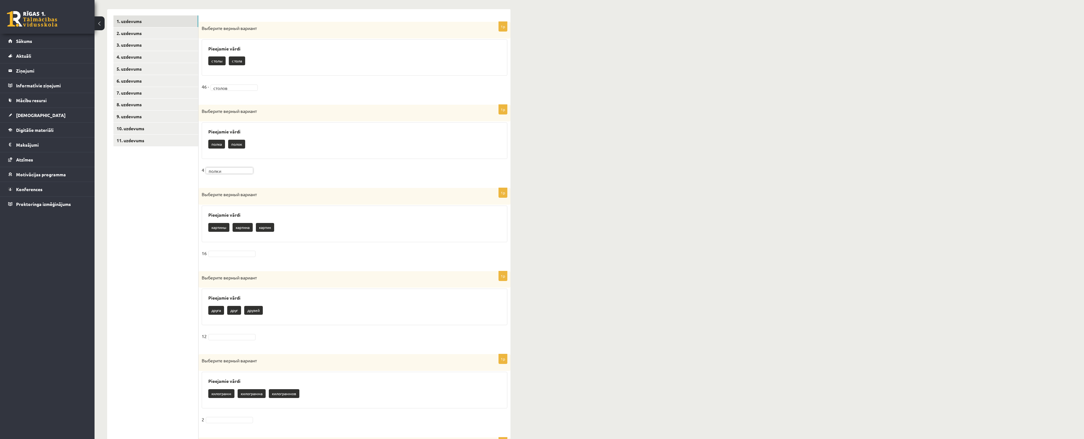
drag, startPoint x: 240, startPoint y: 258, endPoint x: 234, endPoint y: 255, distance: 6.6
click at [240, 257] on fieldset "16" at bounding box center [355, 254] width 306 height 13
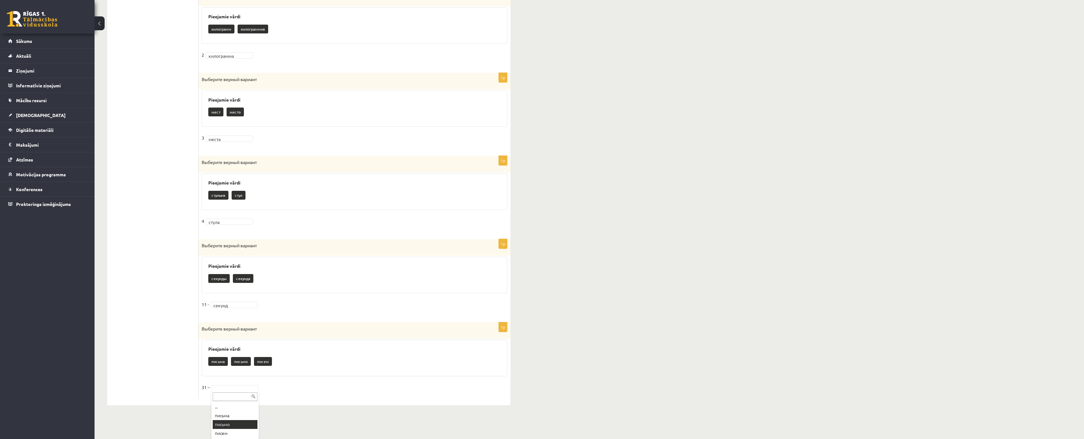
scroll to position [507, 0]
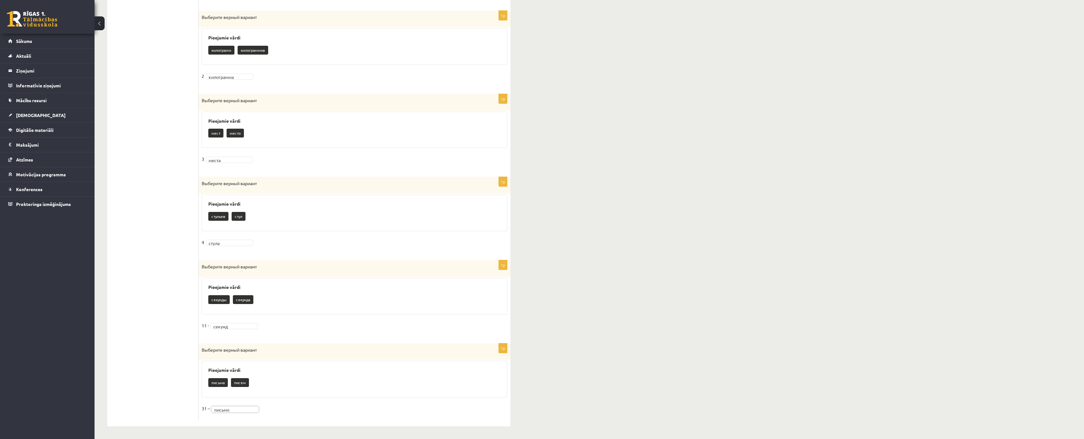
click at [163, 340] on ul "1. uzdevums 2. uzdevums 3. uzdevums 4. uzdevums 5. uzdevums 6. uzdevums 7. uzde…" at bounding box center [155, 45] width 85 height 747
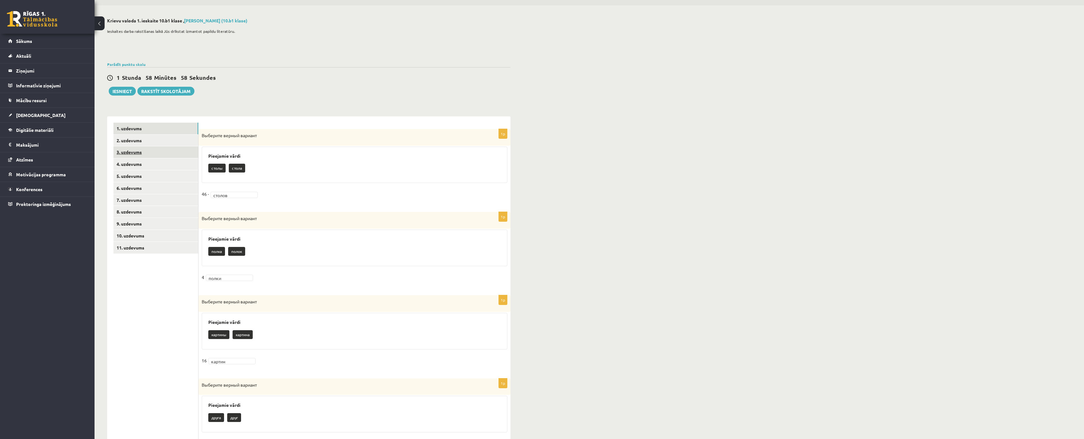
scroll to position [0, 0]
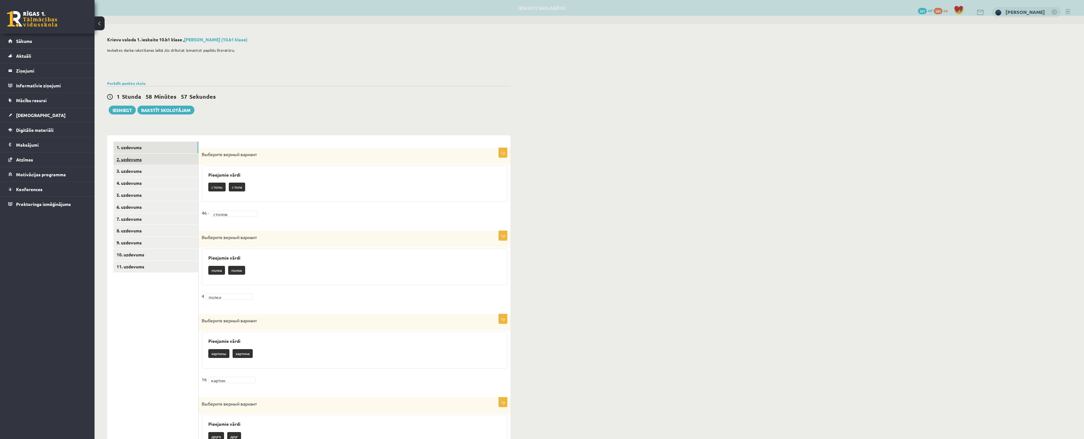
click at [132, 158] on link "2. uzdevums" at bounding box center [155, 159] width 85 height 12
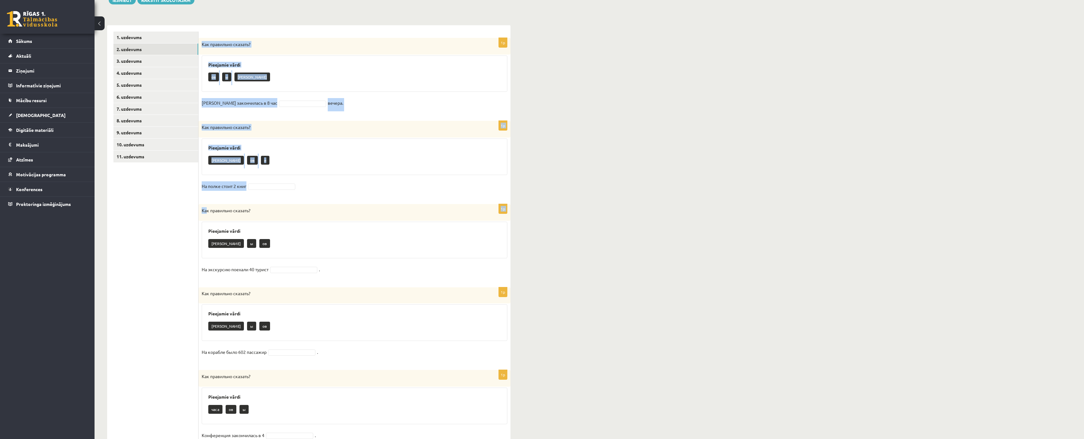
scroll to position [175, 0]
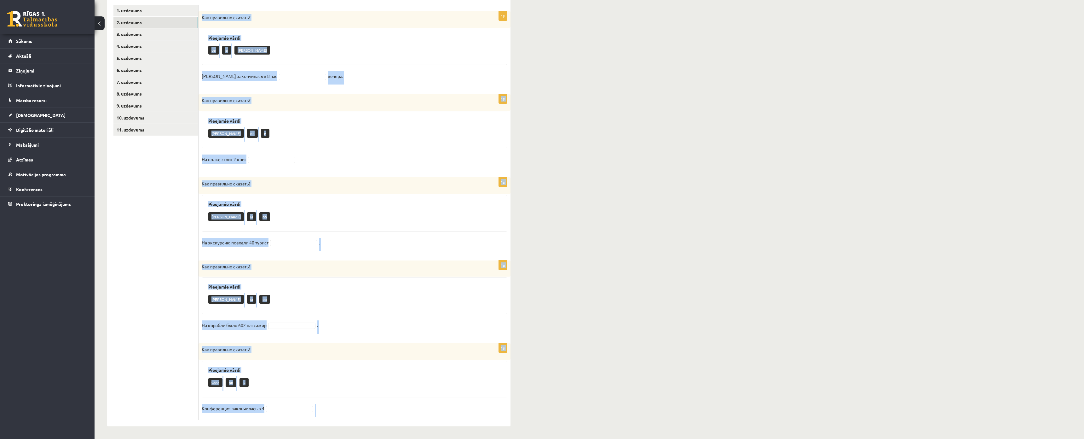
drag, startPoint x: 201, startPoint y: 154, endPoint x: 318, endPoint y: 384, distance: 258.5
click at [318, 384] on div "1p Как правильно сказать? Pieejamie vārdi ов ы а Беседа закончилась в 8 час веч…" at bounding box center [354, 211] width 312 height 427
copy form "Как правильно сказать? Pieejamie vārdi ов ы а Беседа закончилась в 8 час вечера…"
click at [371, 363] on div "1p Как правильно сказать? Pieejamie vārdi часа ов ы Конференция закончилась в 4…" at bounding box center [354, 381] width 312 height 77
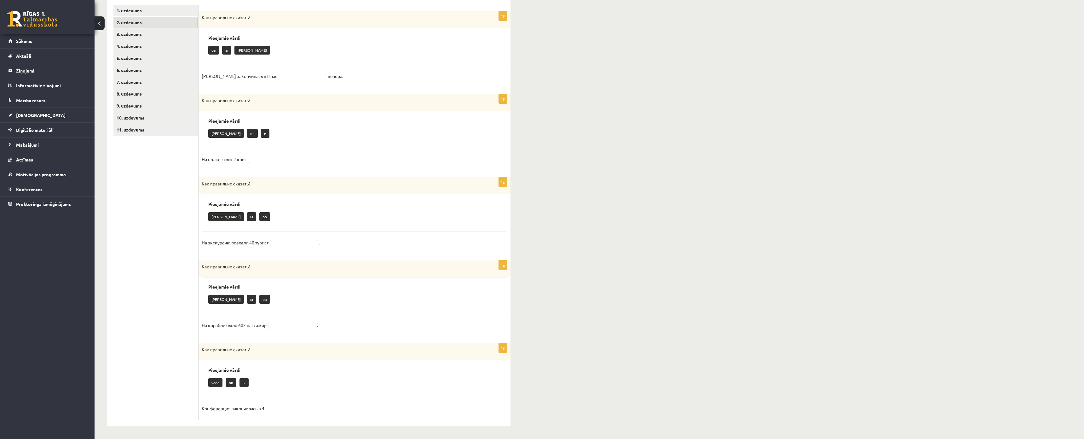
click at [284, 400] on fieldset "Конференция закончилась в 4 ." at bounding box center [355, 409] width 306 height 13
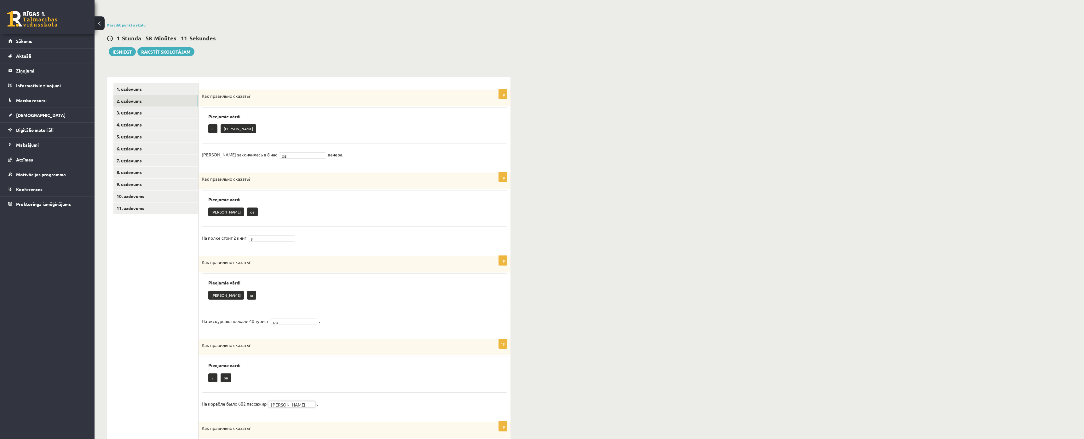
scroll to position [0, 0]
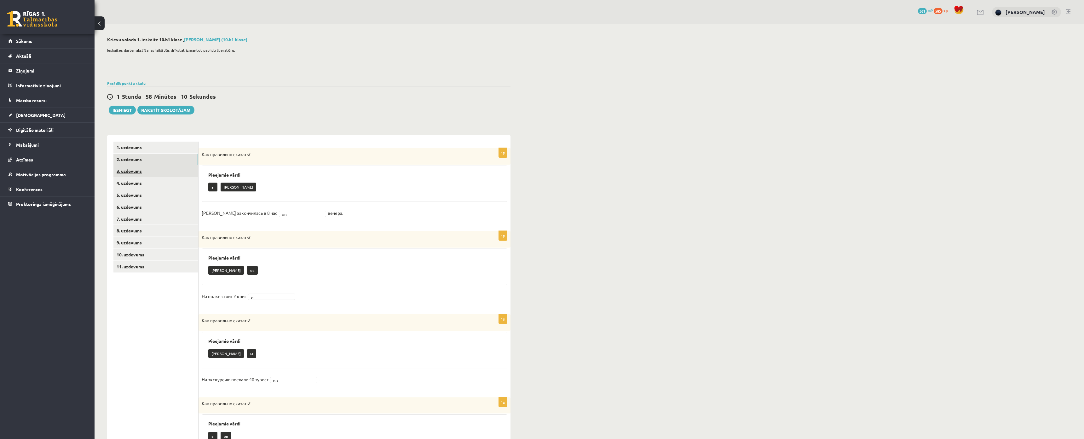
click at [129, 171] on link "3. uzdevums" at bounding box center [155, 171] width 85 height 12
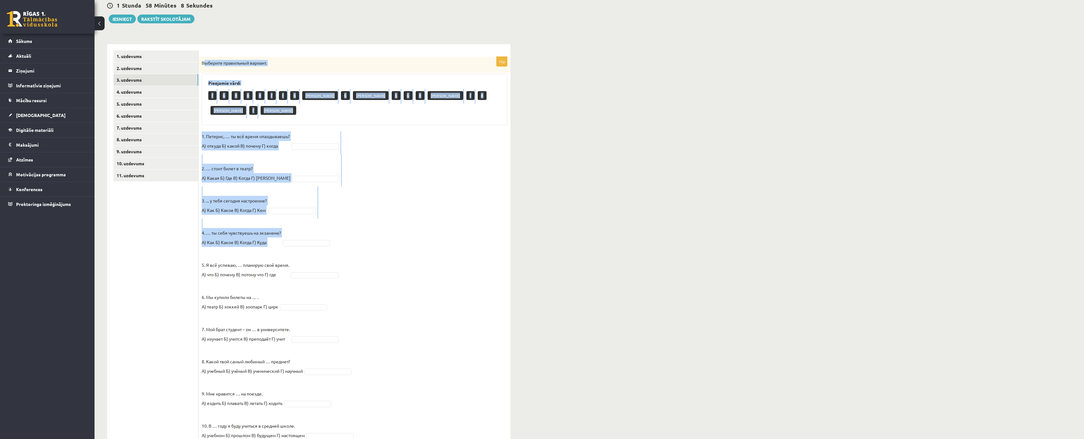
drag, startPoint x: 204, startPoint y: 151, endPoint x: 347, endPoint y: 216, distance: 157.9
click at [347, 216] on div "10p Выберите правильный вариант. Pieejamie vārdi Г Б В В В Г Г Б А Б А Б Б В А …" at bounding box center [354, 252] width 312 height 390
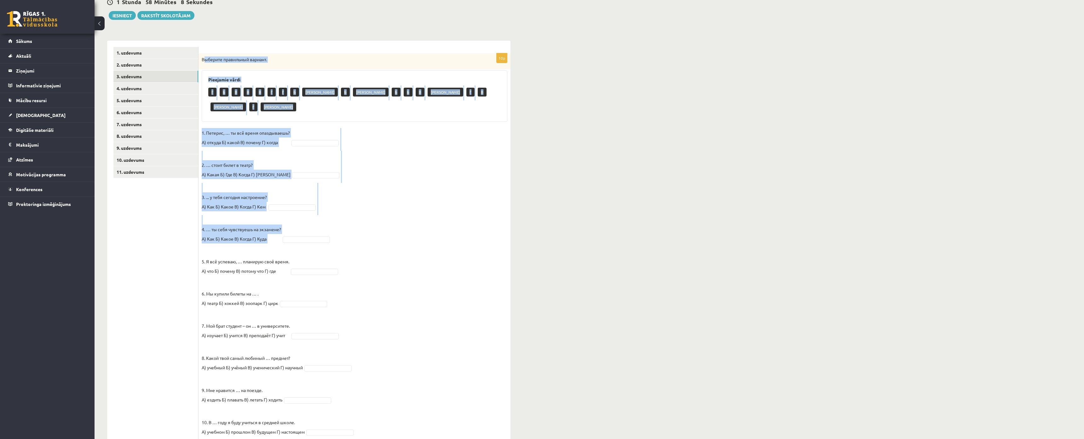
click at [340, 214] on fieldset "1. Петерис, … ты всё время опаздываешь? А) откуда Б) какой В) почему Г) когда 2…" at bounding box center [355, 284] width 306 height 312
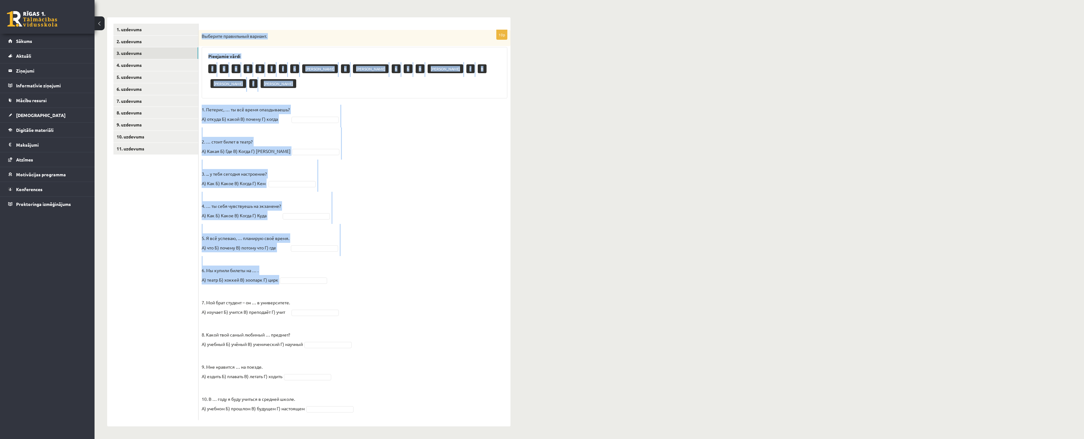
scroll to position [141, 0]
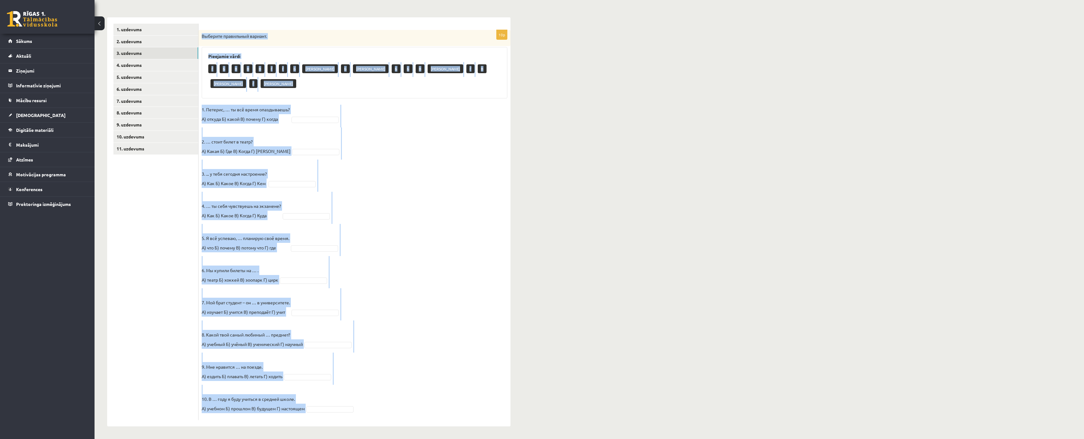
drag, startPoint x: 200, startPoint y: 59, endPoint x: 417, endPoint y: 366, distance: 376.1
click at [417, 366] on div "10p Выберите правильный вариант. Pieejamie vārdi Г Б В В В Г Г Б А Б А Б Б В А …" at bounding box center [354, 225] width 312 height 390
copy div "Выберите правильный вариант. Pieejamie vārdi Г Б В В В Г Г Б А Б А Б Б В А Г В …"
click at [300, 105] on fieldset "1. Петерис, … ты всё время опаздываешь? А) откуда Б) какой В) почему Г) когда 2…" at bounding box center [355, 261] width 306 height 312
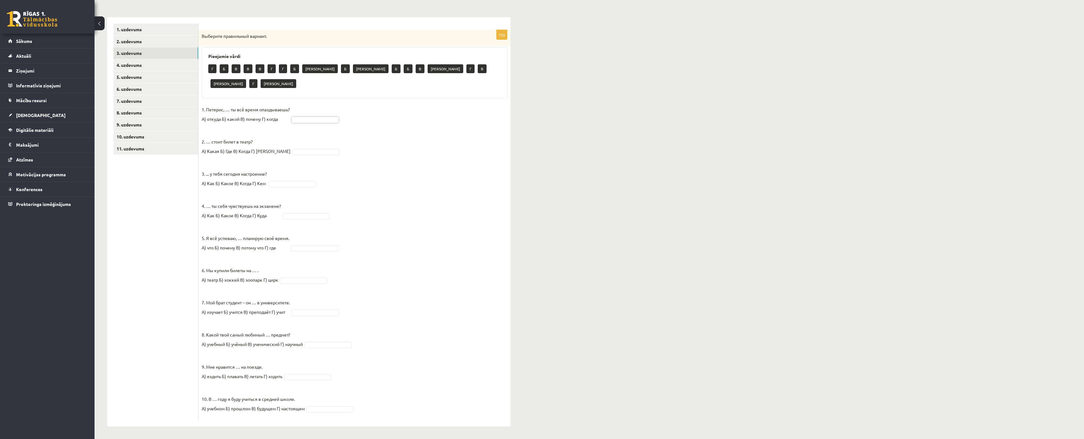
click at [457, 157] on fieldset "1. Петерис, … ты всё время опаздываешь? А) откуда Б) какой В) почему Г) когда 2…" at bounding box center [355, 261] width 306 height 312
click at [304, 206] on fieldset "1. Петерис, … ты всё время опаздываешь? А) откуда Б) какой В) почему Г) когда В…" at bounding box center [355, 261] width 306 height 312
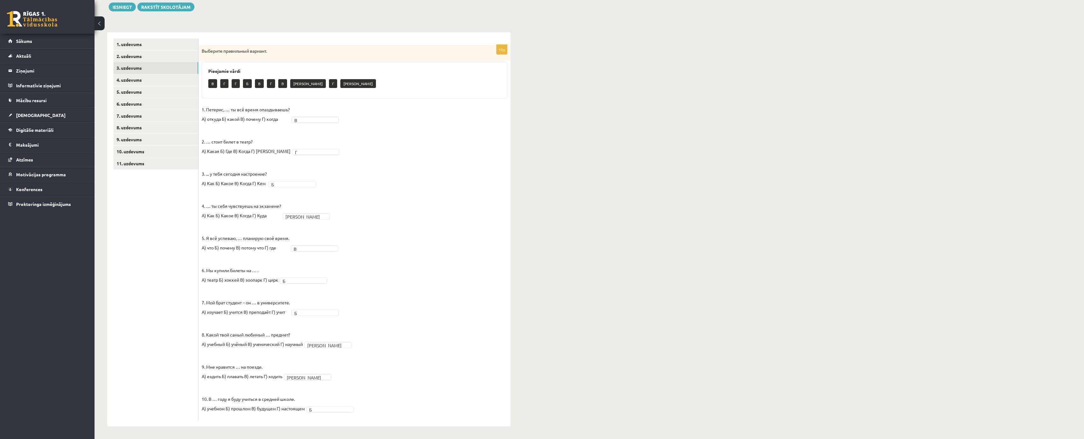
click at [324, 376] on fieldset "1. Петерис, … ты всё время опаздываешь? А) откуда Б) какой В) почему Г) когда В…" at bounding box center [355, 261] width 306 height 312
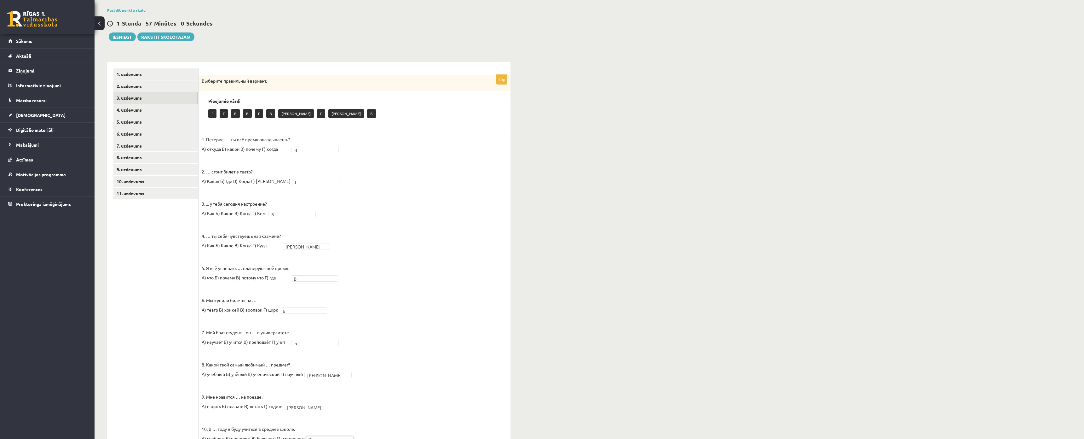
scroll to position [0, 0]
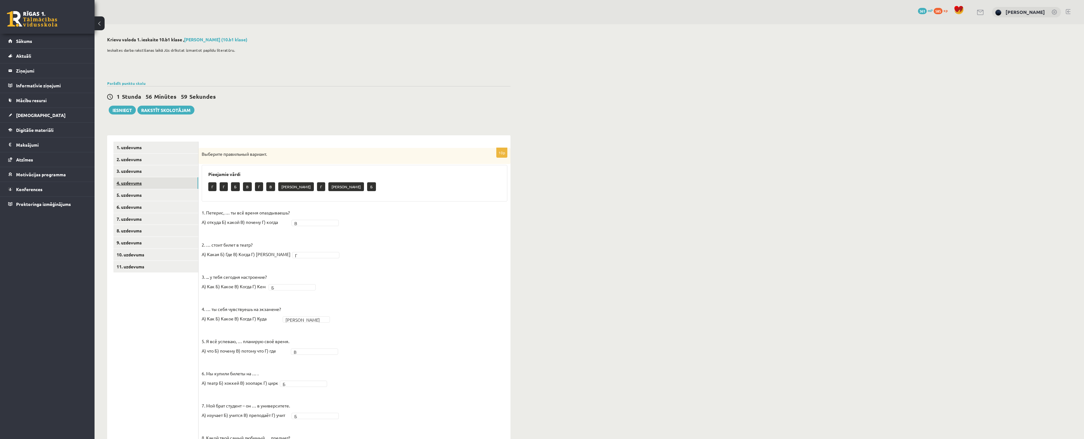
click at [139, 181] on link "4. uzdevums" at bounding box center [155, 183] width 85 height 12
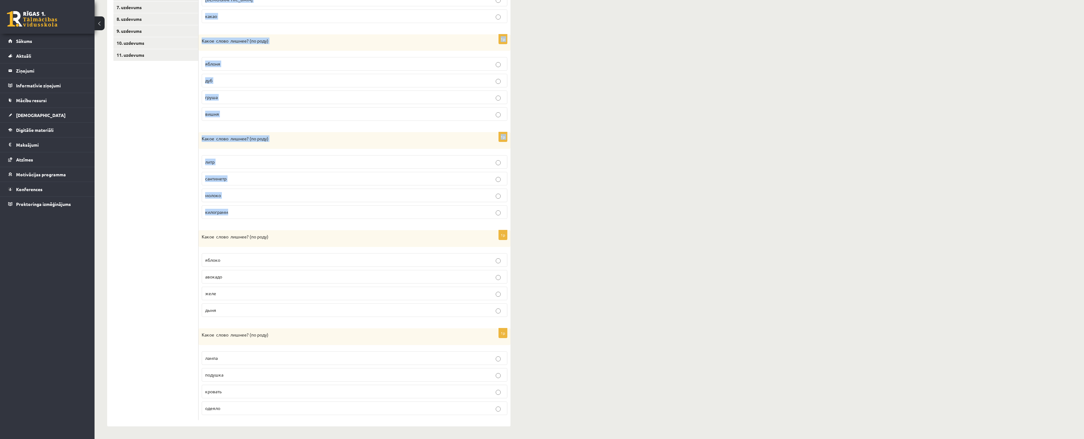
scroll to position [250, 0]
drag, startPoint x: 201, startPoint y: 154, endPoint x: 359, endPoint y: 387, distance: 281.9
click at [359, 387] on div "1p Какое слово лишнее? ( по родy) печенье желе конфета какао 1p Какое слово лиш…" at bounding box center [354, 175] width 312 height 502
copy form "Какое слово лишнее? ( по родy) печенье желе конфета какао 1p Какое слово лишнее…"
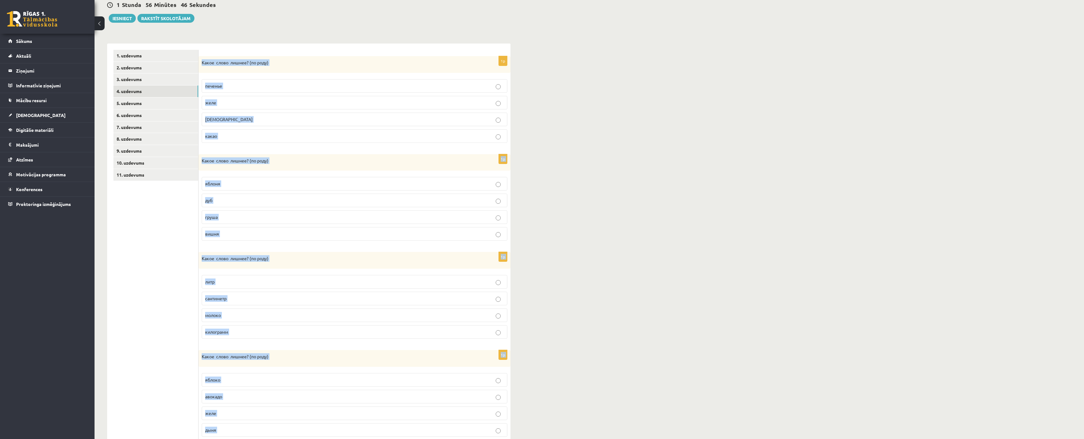
scroll to position [0, 0]
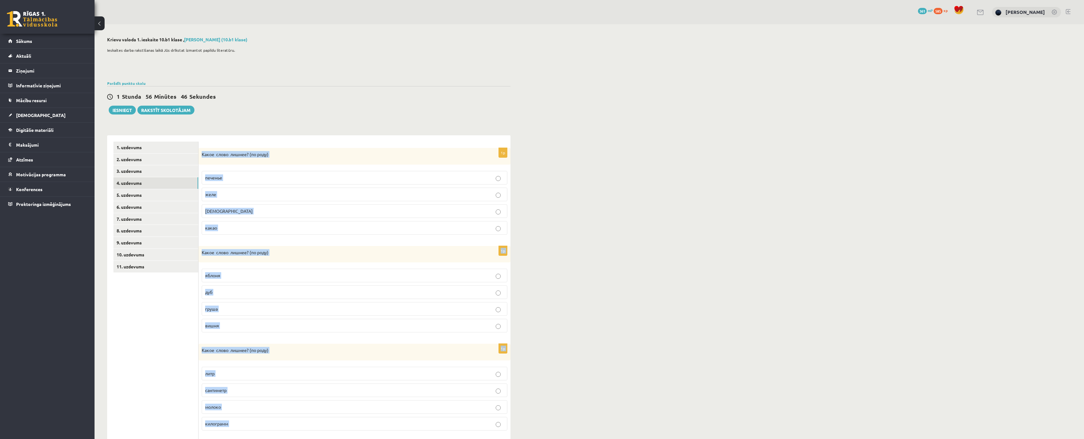
click at [593, 317] on div "**********" at bounding box center [589, 337] width 989 height 626
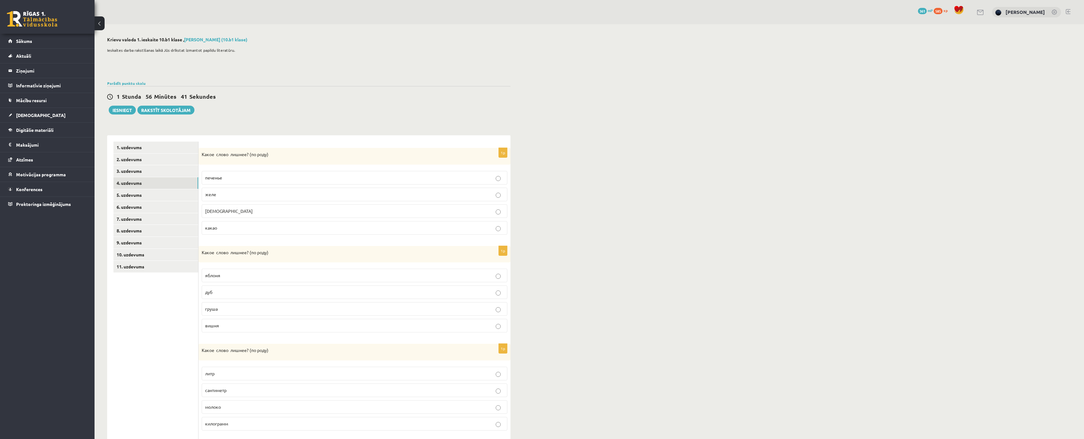
click at [254, 209] on p "конфета" at bounding box center [354, 211] width 299 height 7
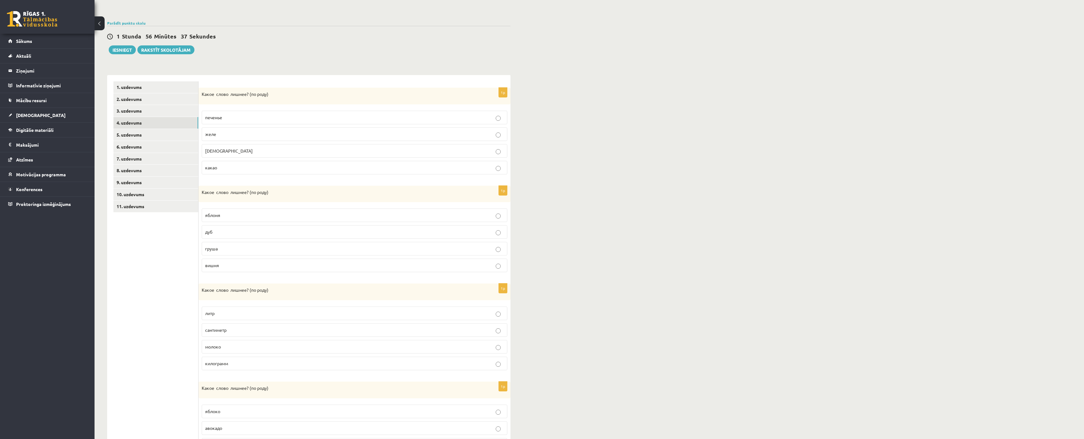
scroll to position [63, 0]
click at [312, 225] on label "дуб" at bounding box center [355, 229] width 306 height 14
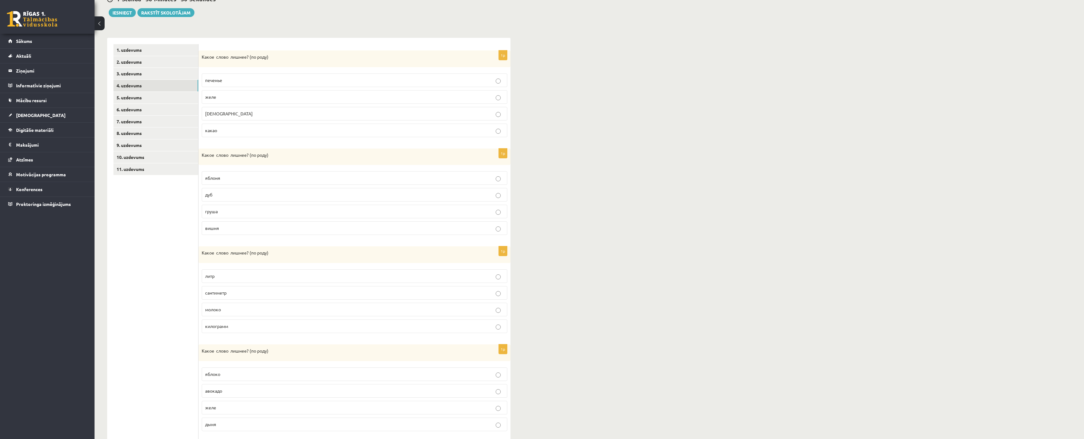
scroll to position [126, 0]
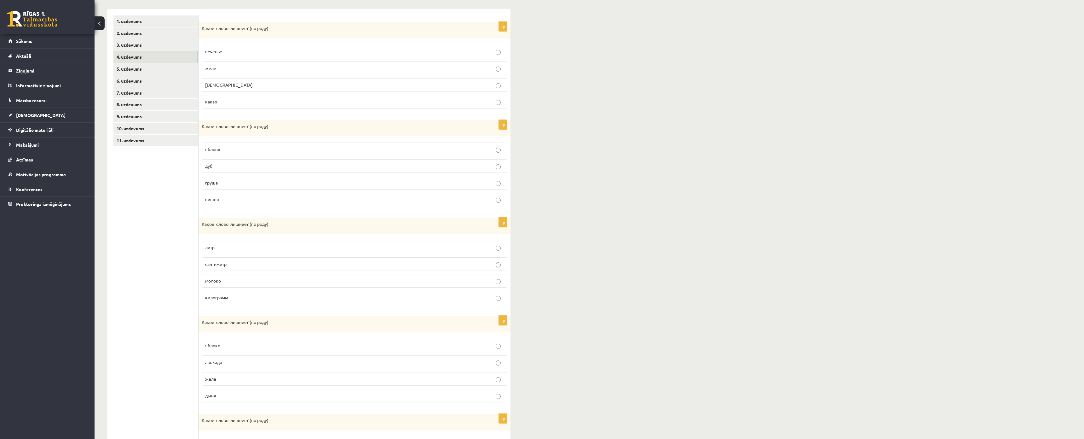
click at [257, 302] on label "килограмм" at bounding box center [355, 297] width 306 height 14
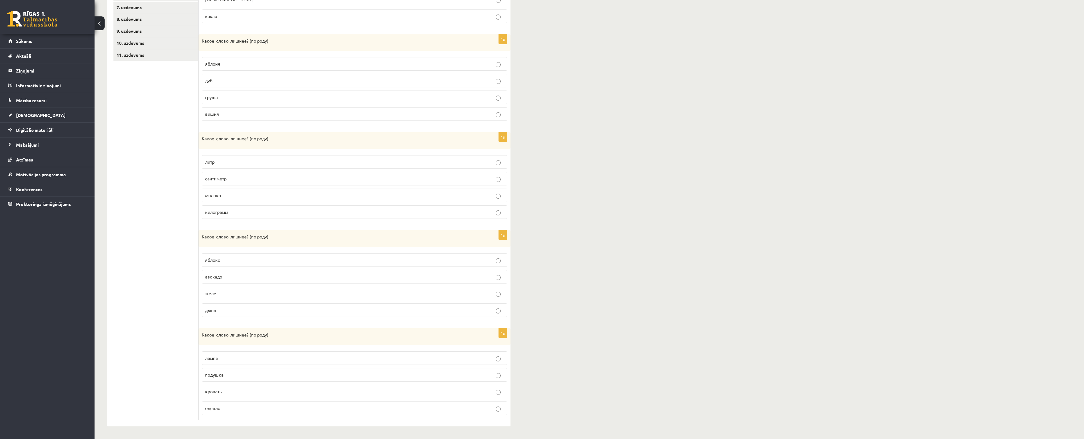
scroll to position [250, 0]
click at [247, 303] on label "дыня" at bounding box center [355, 310] width 306 height 14
drag, startPoint x: 235, startPoint y: 369, endPoint x: 225, endPoint y: 363, distance: 12.0
click at [234, 400] on p "одеяло" at bounding box center [354, 407] width 299 height 7
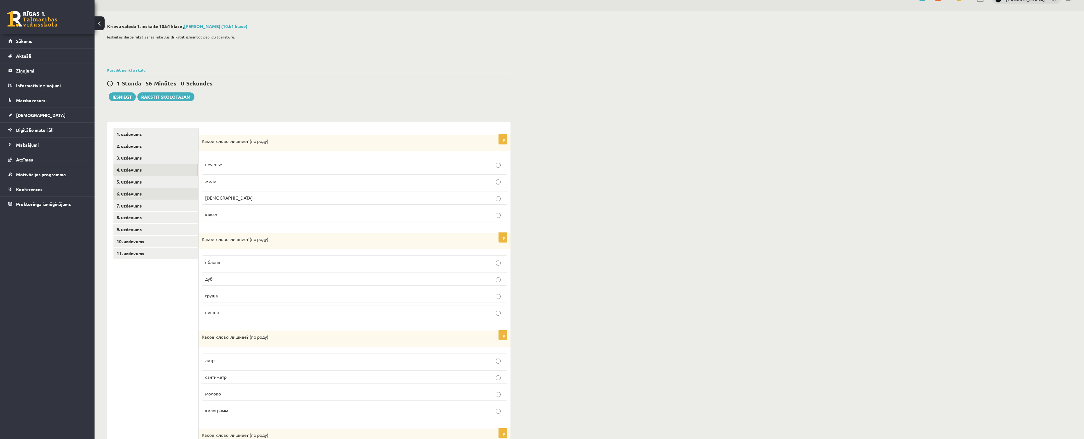
scroll to position [0, 0]
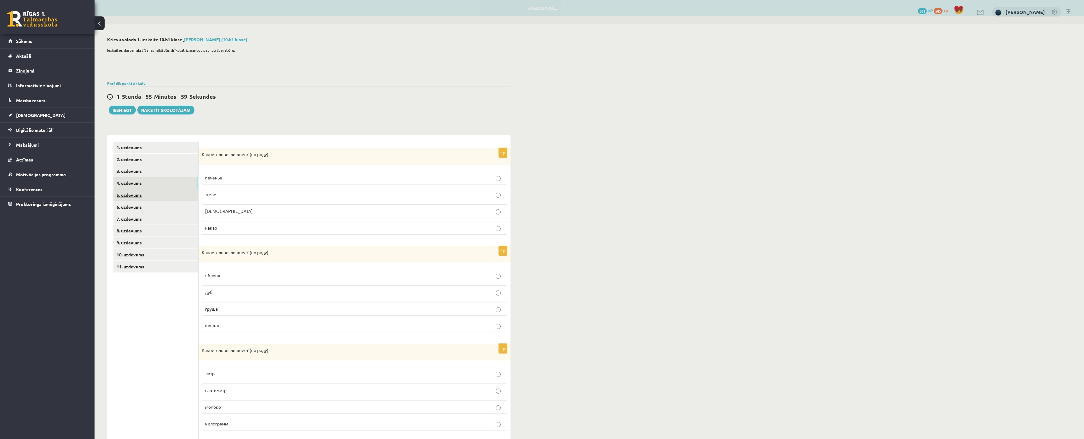
click at [129, 198] on link "5. uzdevums" at bounding box center [155, 195] width 85 height 12
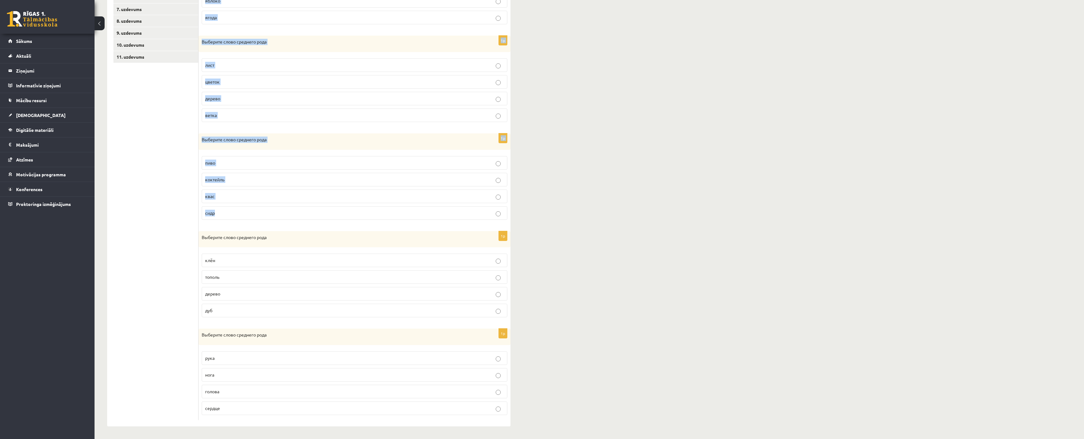
scroll to position [248, 0]
drag, startPoint x: 200, startPoint y: 151, endPoint x: 554, endPoint y: 404, distance: 434.9
click at [554, 229] on html "0 Dāvanas 361 mP 585 xp Nikolass Karpjuks Sākums Aktuāli Kā mācīties eSKOLĀ Kon…" at bounding box center [542, 10] width 1084 height 439
copy form "Выберите слово среднего рода слива груша яблоко ягода 1p Выберите слово среднег…"
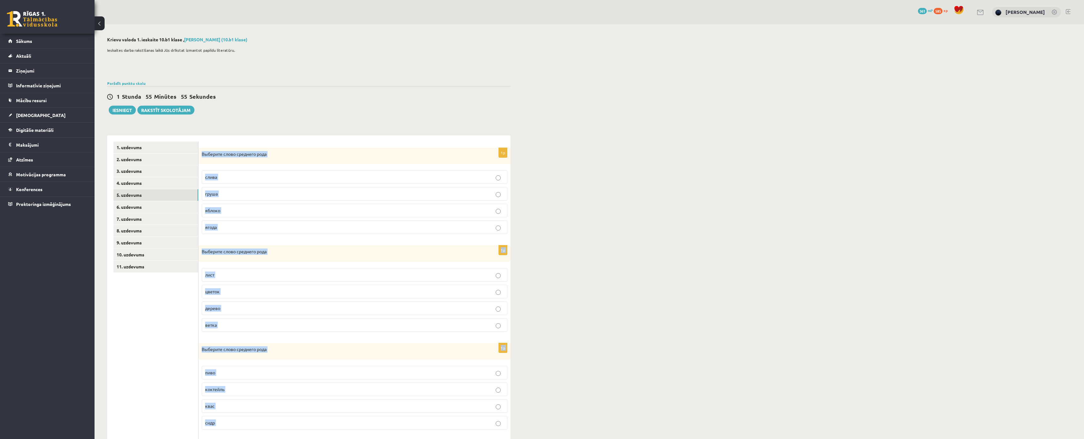
click at [575, 319] on div "**********" at bounding box center [589, 336] width 989 height 624
click at [231, 214] on p "яблоко" at bounding box center [354, 210] width 299 height 7
click at [225, 308] on p "дерево" at bounding box center [354, 308] width 299 height 7
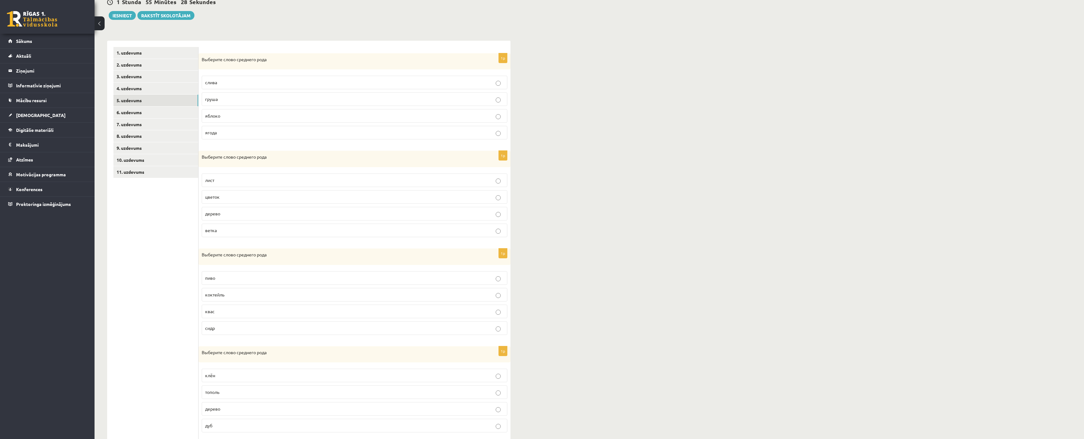
click at [220, 280] on p "пиво" at bounding box center [354, 277] width 299 height 7
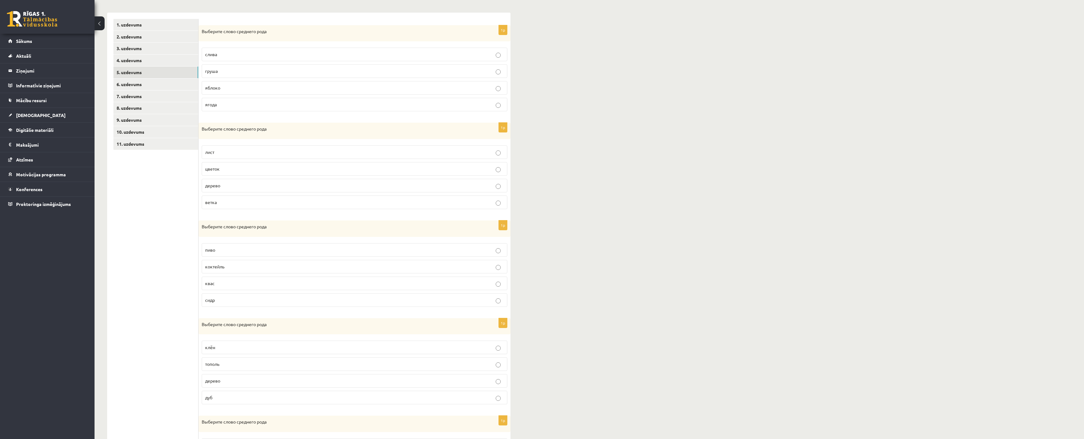
scroll to position [248, 0]
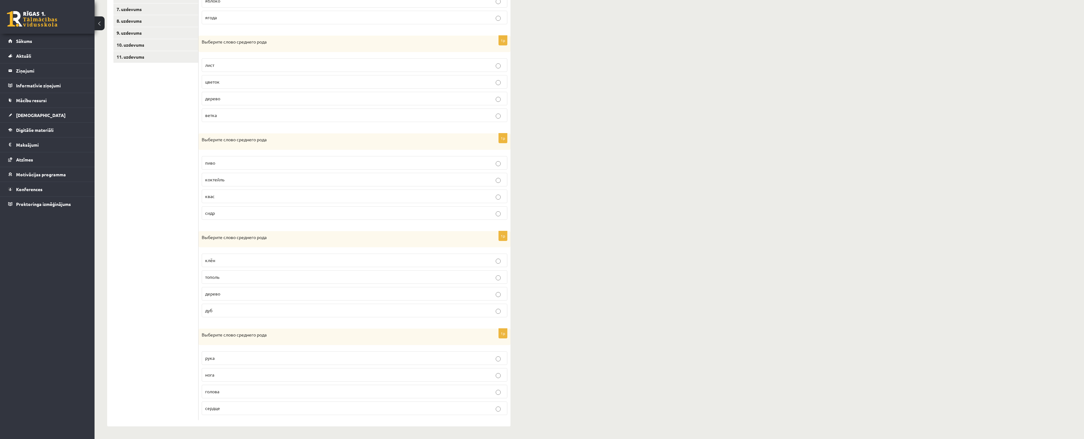
click at [245, 290] on p "дерево" at bounding box center [354, 293] width 299 height 7
click at [222, 400] on p "сердце" at bounding box center [354, 407] width 299 height 7
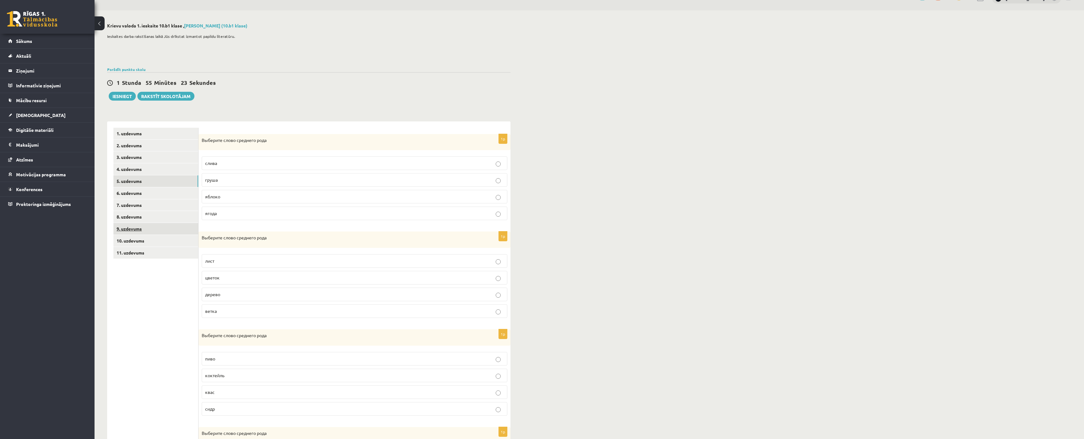
scroll to position [0, 0]
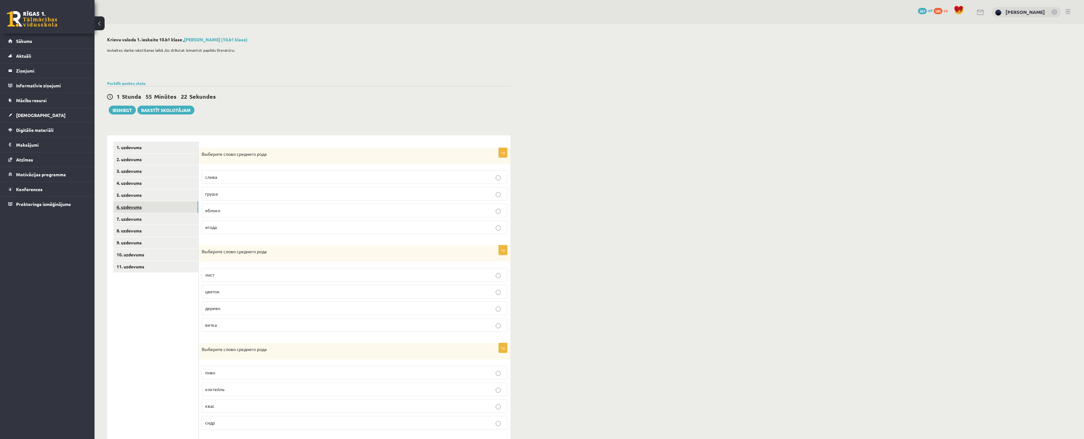
click at [131, 211] on link "6. uzdevums" at bounding box center [155, 207] width 85 height 12
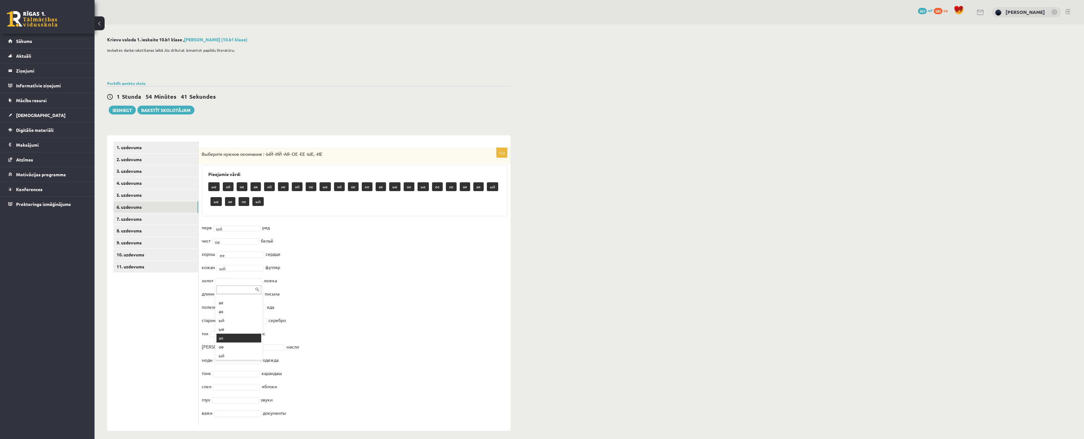
scroll to position [166, 0]
type input "*"
click at [230, 283] on body "0 Dāvanas 361 mP 585 xp Nikolass Karpjuks Sākums Aktuāli Kā mācīties eSKOLĀ Kon…" at bounding box center [542, 219] width 1084 height 439
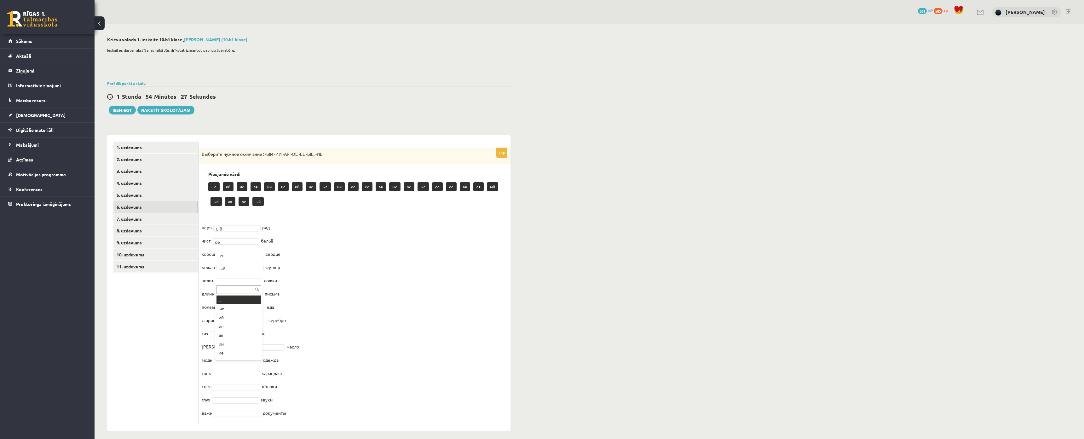
click at [229, 289] on input "text" at bounding box center [238, 289] width 45 height 9
type input "*"
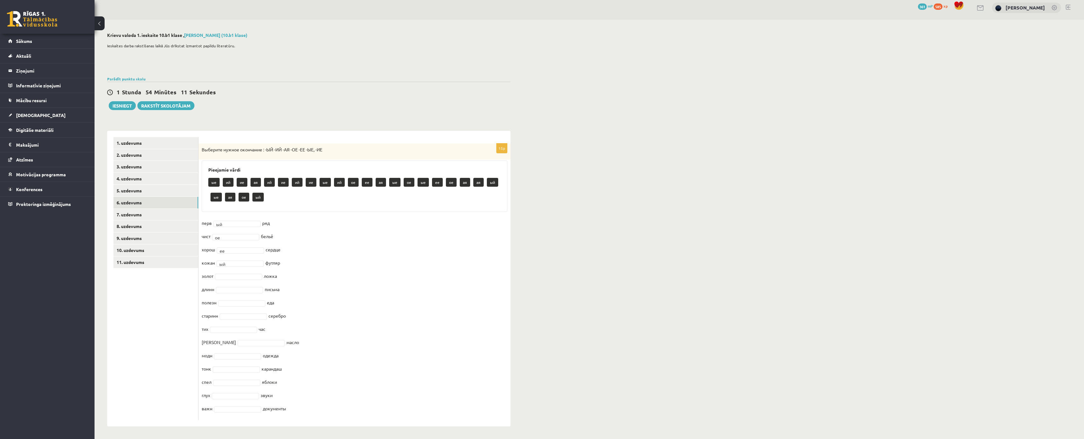
scroll to position [43, 0]
drag, startPoint x: 201, startPoint y: 150, endPoint x: 480, endPoint y: 369, distance: 355.6
click at [480, 369] on div "15p Выберите нужное окончание : -ЫЙ -ИЙ -АЯ -ОЕ -ЕЕ -ЫЕ, -ИЕ Pieejamie vārdi ые…" at bounding box center [354, 281] width 312 height 276
copy div "Выберите нужное окончание : -ЫЙ -ИЙ -АЯ -ОЕ -ЕЕ -ЫЕ, -ИЕ Pieejamie vārdi ые ий …"
click at [431, 336] on fieldset "перв ый ** ряд чист ое ** бельё хорош ее ** сердце кожан ый ** футляр золот лож…" at bounding box center [355, 317] width 306 height 198
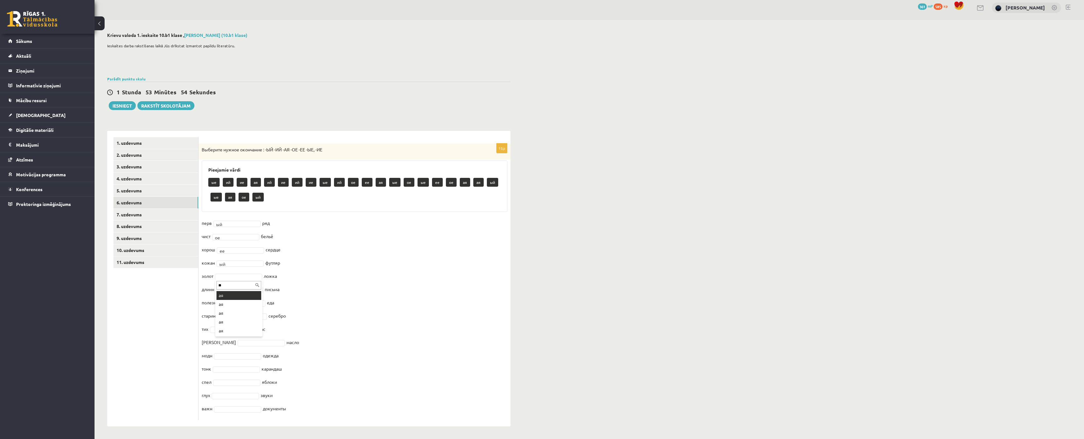
type input "**"
drag, startPoint x: 232, startPoint y: 345, endPoint x: 232, endPoint y: 338, distance: 6.4
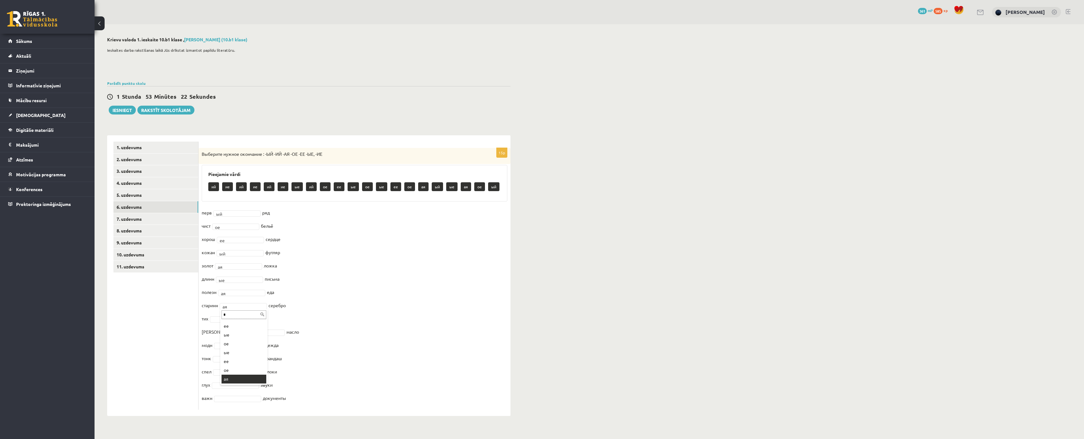
scroll to position [0, 0]
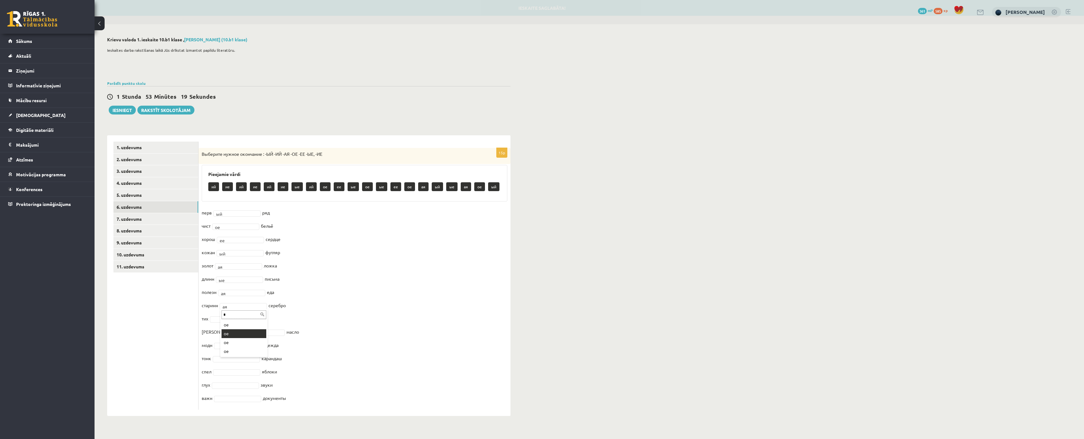
type input "*"
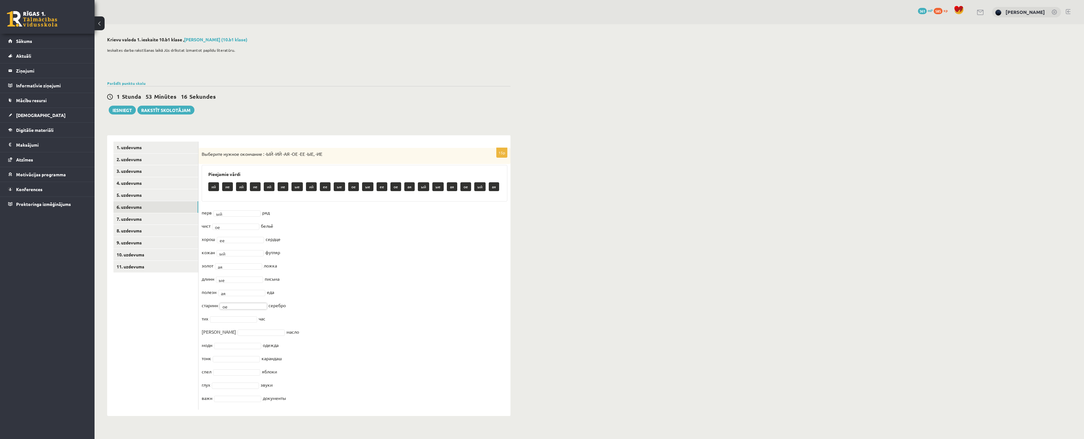
click at [215, 295] on fieldset "перв ый ** ряд чист ое ** бельё хорош ее ** сердце кожан ый ** футляр золот ая …" at bounding box center [355, 307] width 306 height 198
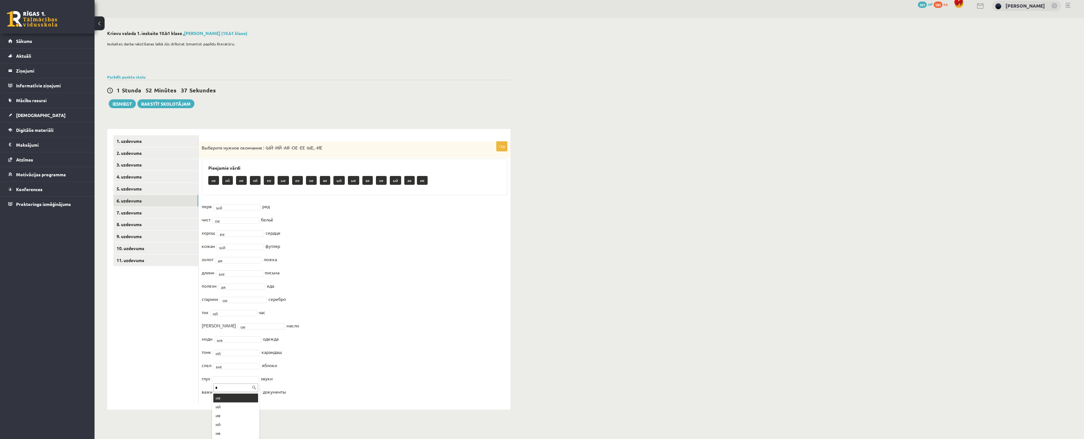
type input "*"
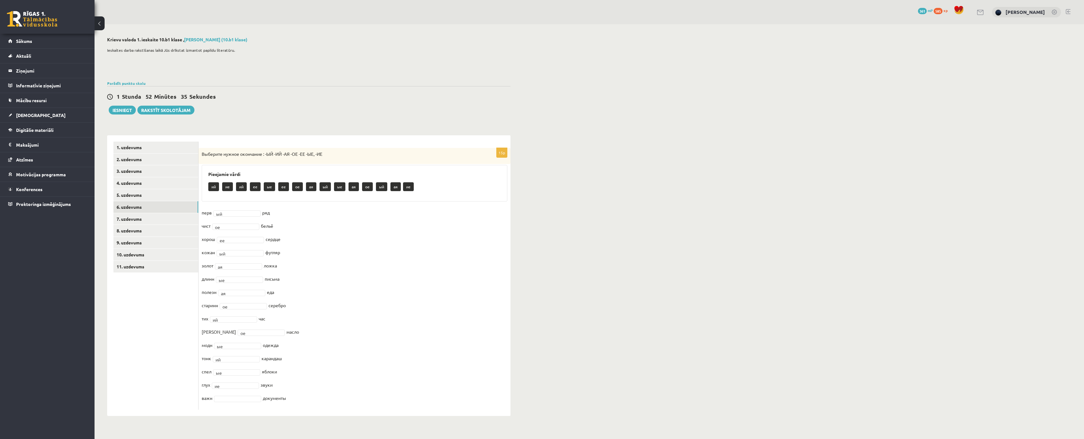
click at [247, 367] on fieldset "перв ый ** ряд чист ое ** бельё хорош ее ** сердце кожан ый ** футляр золот ая …" at bounding box center [355, 307] width 306 height 198
type input "*"
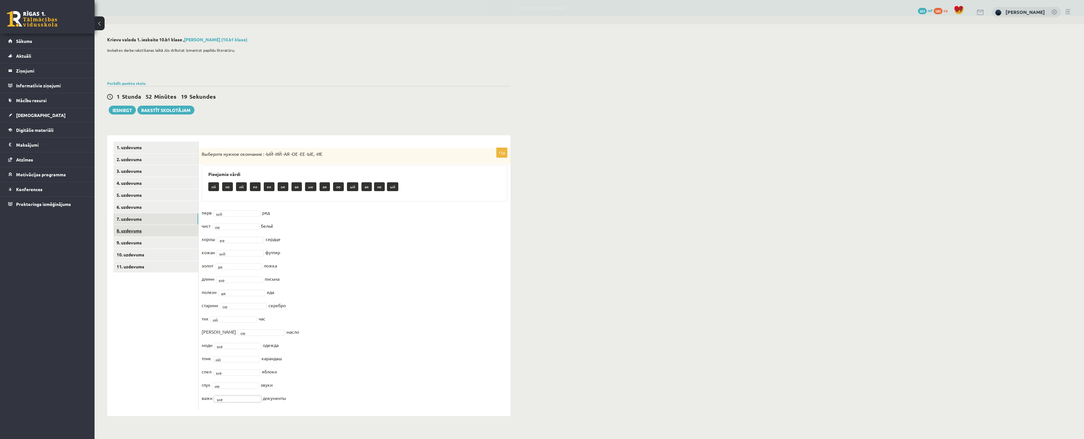
click at [123, 225] on link "8. uzdevums" at bounding box center [155, 231] width 85 height 12
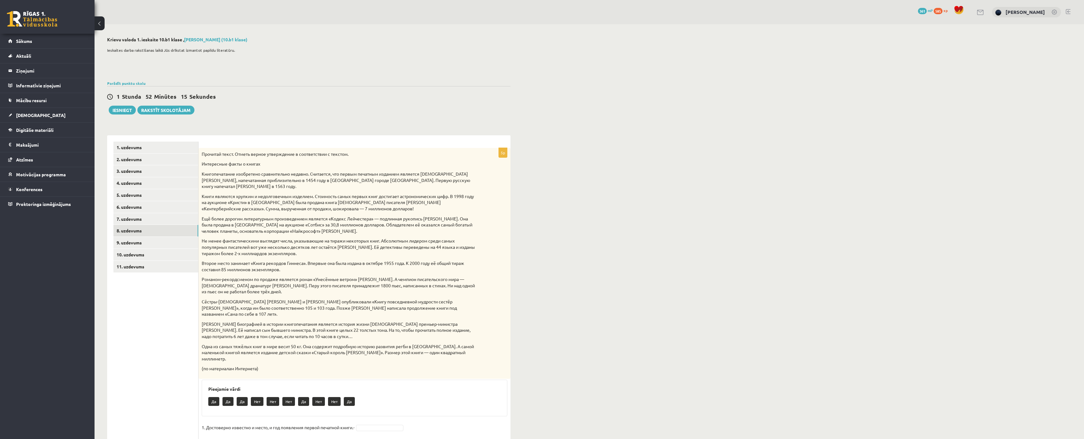
click at [201, 153] on div "Прочитай текст. Отметь верное утверждение в соответствии с текстом. Интересные …" at bounding box center [354, 263] width 312 height 231
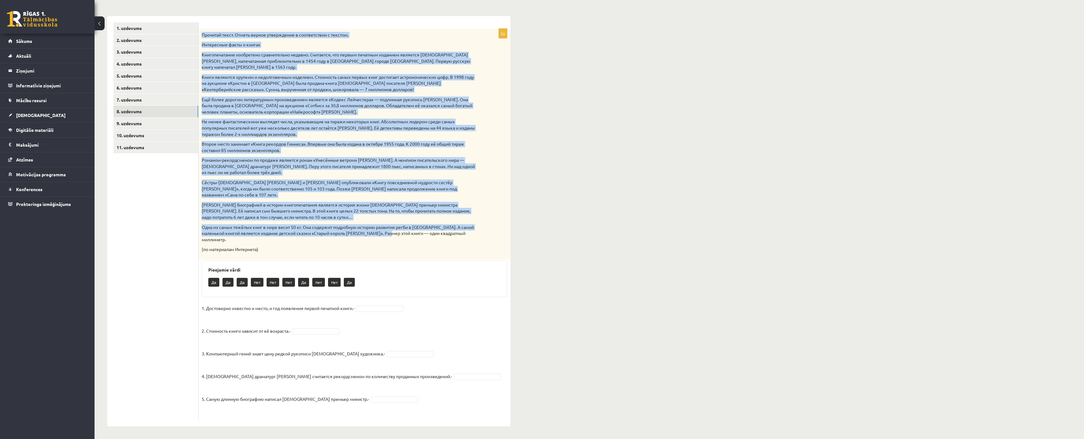
scroll to position [145, 0]
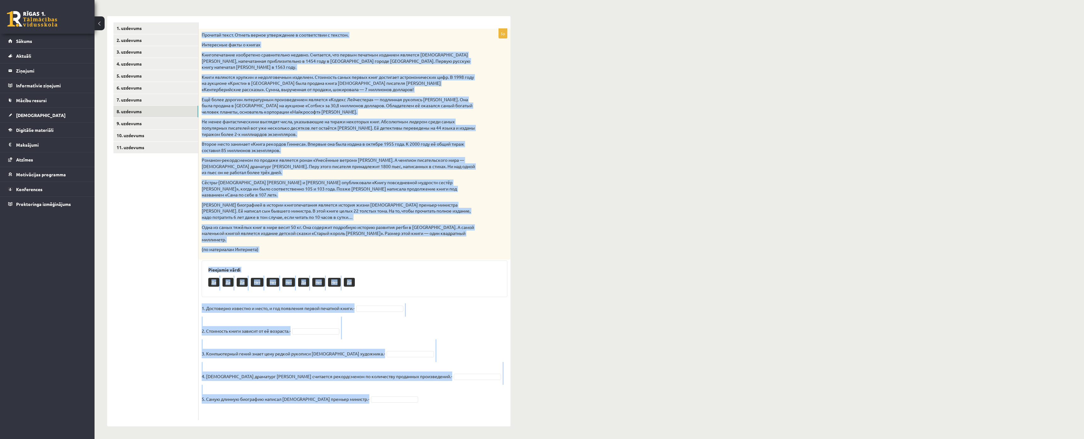
drag, startPoint x: 201, startPoint y: 152, endPoint x: 474, endPoint y: 362, distance: 344.7
click at [474, 362] on div "5p Прочитай текст. Отметь верное утверждение в соответствии с текстом. Интересн…" at bounding box center [354, 224] width 312 height 391
copy div "Прочитай текст. Отметь верное утверждение в соответствии с текстом. Интересные …"
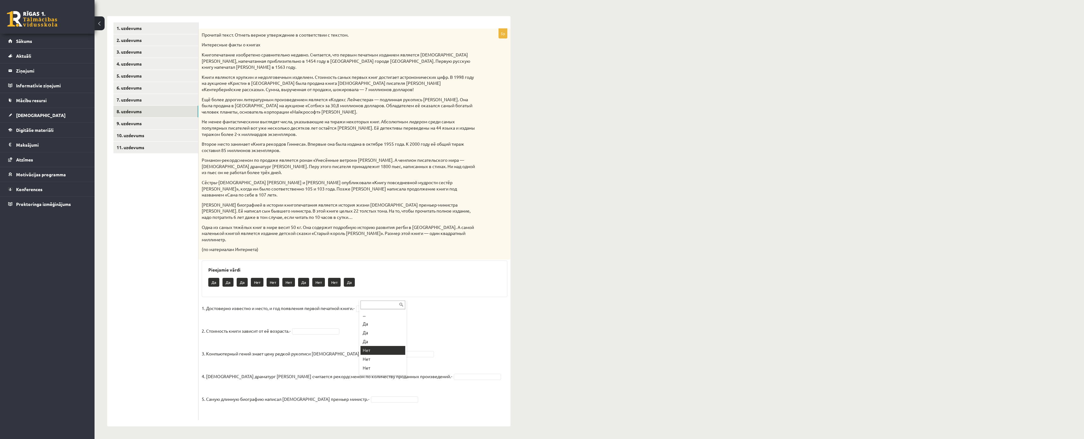
drag, startPoint x: 373, startPoint y: 322, endPoint x: 314, endPoint y: 282, distance: 71.2
click at [313, 303] on fieldset "1. Достоверно известно и место, и год появления первой печатной книги.- Нет ***…" at bounding box center [355, 359] width 306 height 113
drag, startPoint x: 315, startPoint y: 291, endPoint x: 324, endPoint y: 296, distance: 10.1
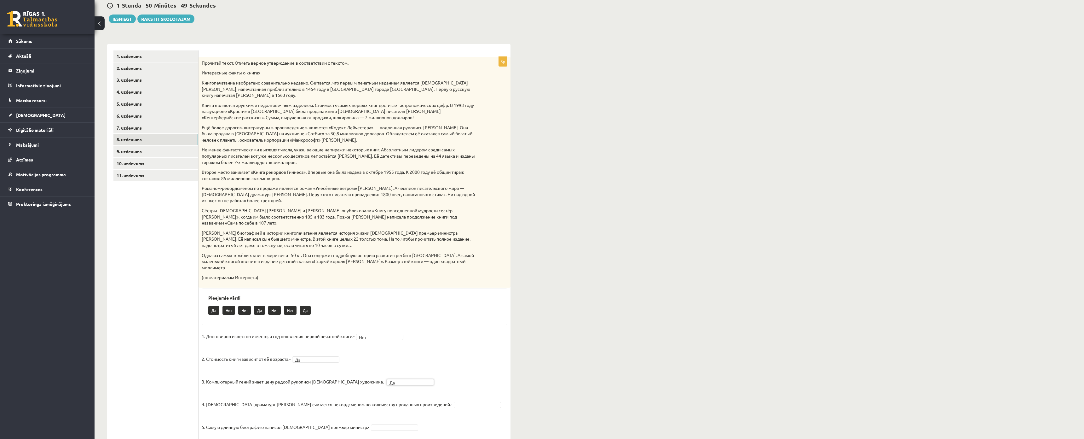
scroll to position [0, 0]
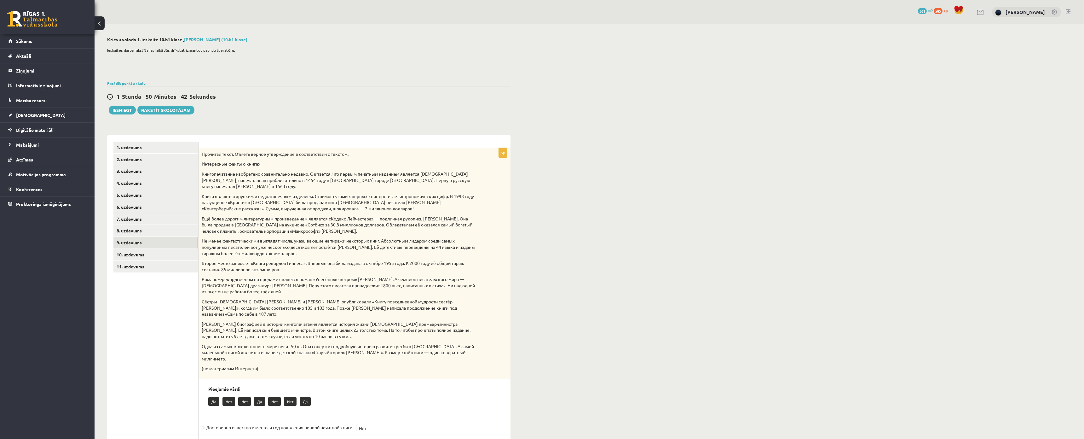
click at [135, 237] on link "9. uzdevums" at bounding box center [155, 243] width 85 height 12
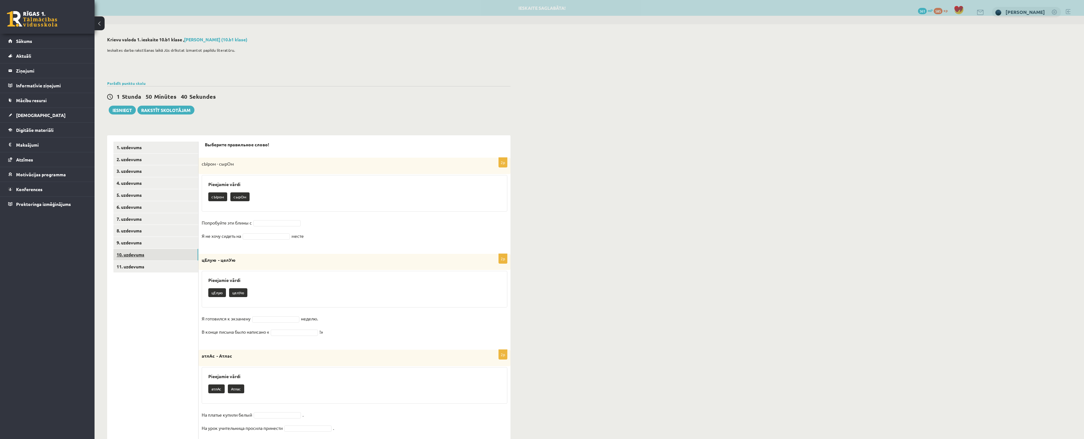
click at [124, 255] on link "10. uzdevums" at bounding box center [155, 255] width 85 height 12
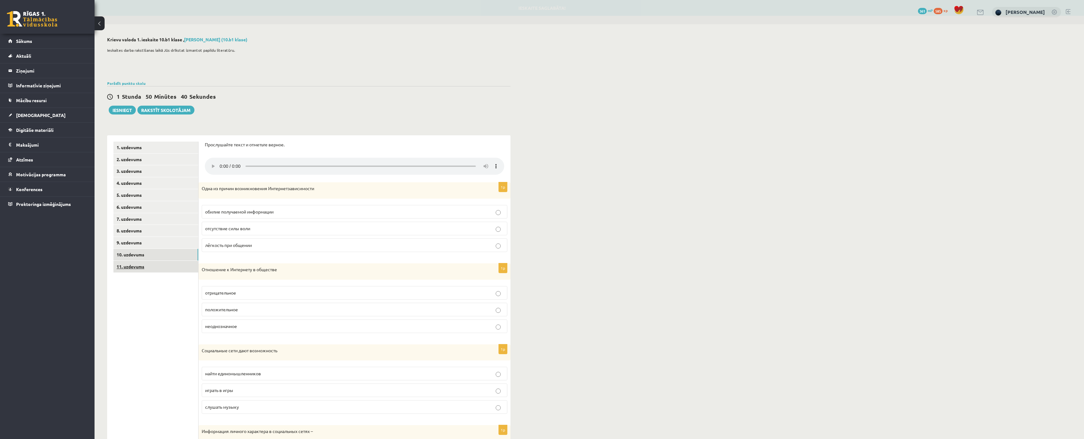
click at [127, 264] on link "11. uzdevums" at bounding box center [155, 267] width 85 height 12
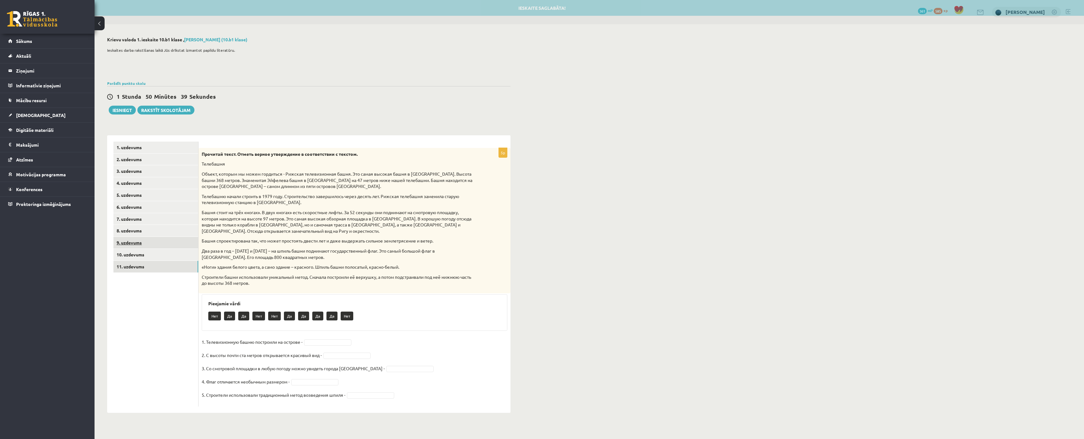
click at [128, 243] on link "9. uzdevums" at bounding box center [155, 243] width 85 height 12
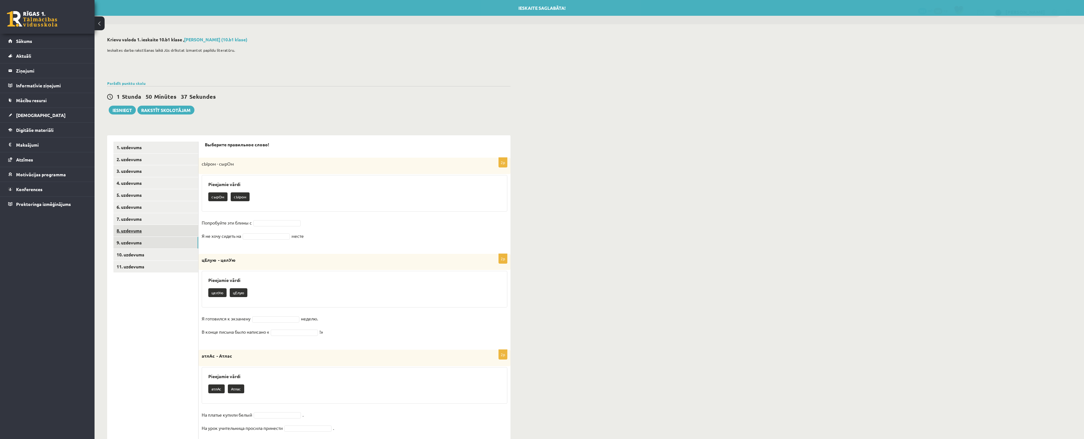
click at [133, 228] on link "8. uzdevums" at bounding box center [155, 231] width 85 height 12
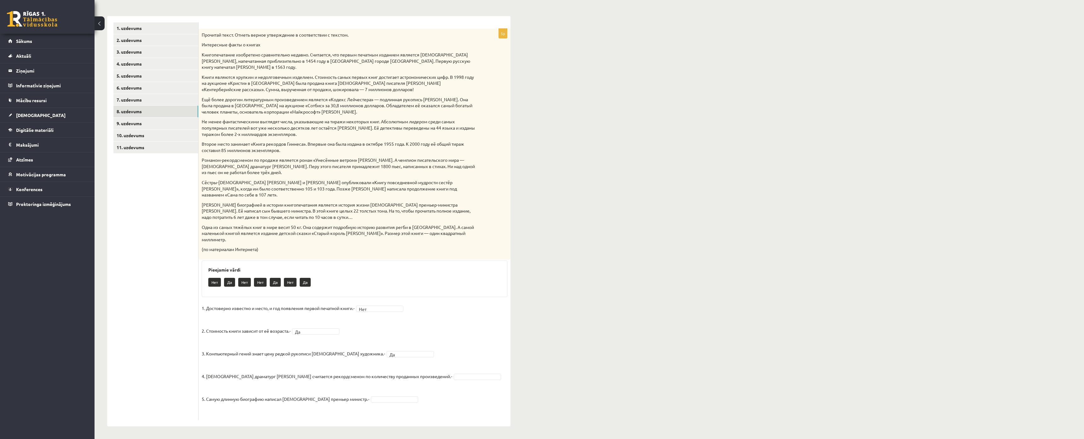
scroll to position [145, 0]
click at [123, 118] on link "9. uzdevums" at bounding box center [155, 124] width 85 height 12
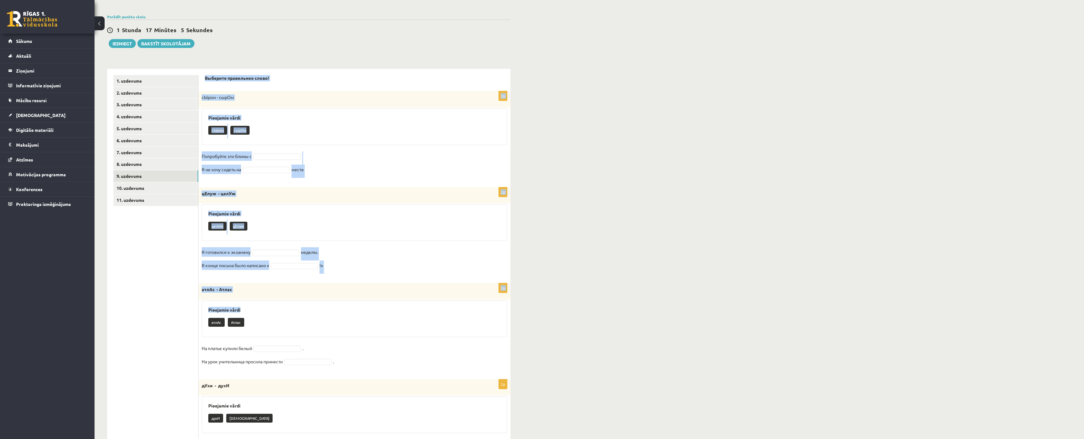
scroll to position [154, 0]
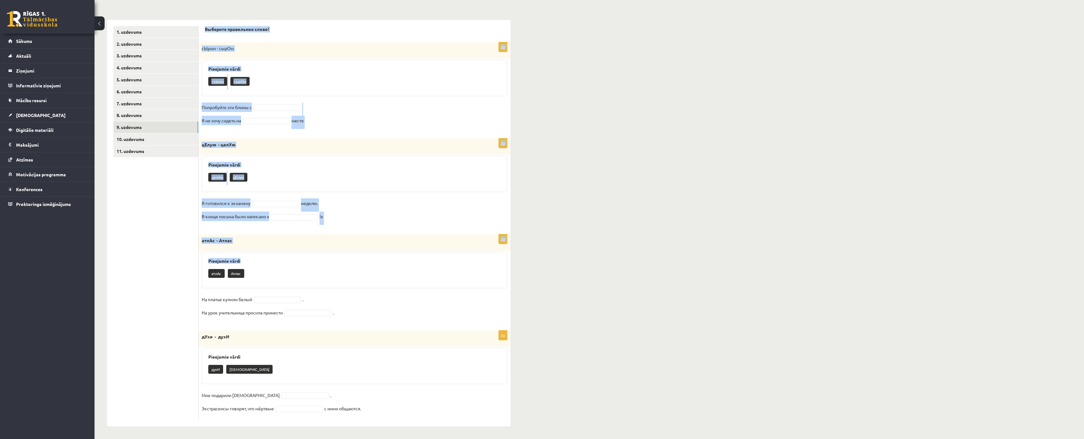
drag, startPoint x: 201, startPoint y: 139, endPoint x: 404, endPoint y: 390, distance: 323.0
click at [404, 390] on div "**********" at bounding box center [309, 174] width 428 height 530
copy form "Выберите правильное слово! 2p сЫром - сырОм Pieejamie vārdi сЫром сырОм Попробу…"
click at [411, 390] on fieldset "Мне подарили французские . Экстрасенсы говорят, что мёртвые с ними общаются." at bounding box center [355, 403] width 306 height 26
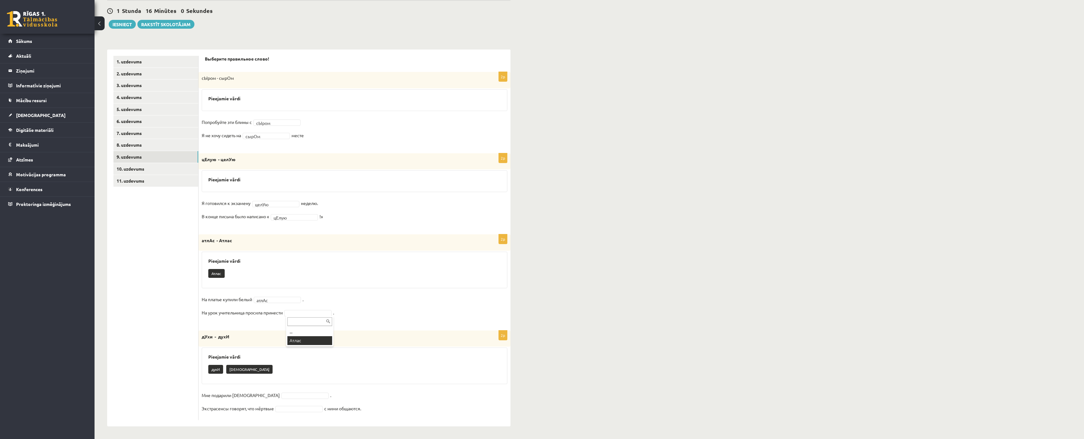
scroll to position [109, 0]
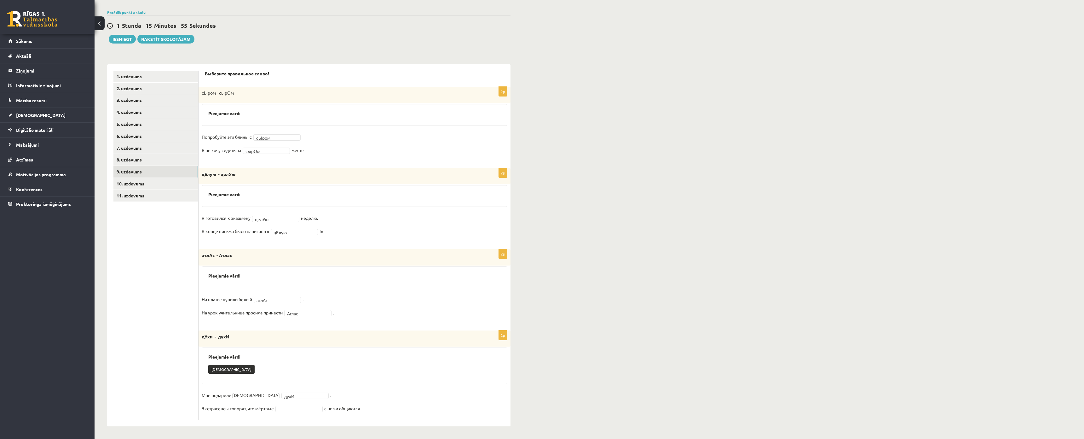
click at [286, 390] on fieldset "Мне подарили французские духИ **** . Экстрасенсы говорят, что мёртвые с ними об…" at bounding box center [355, 403] width 306 height 26
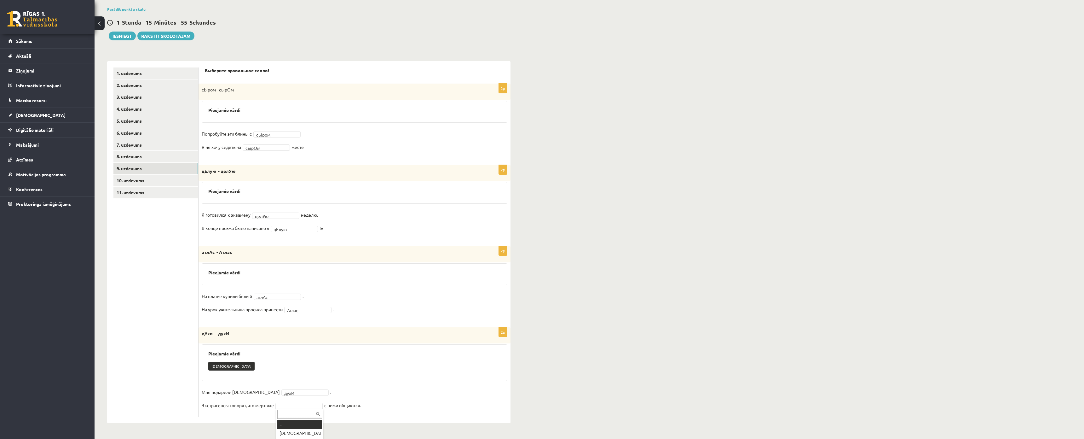
drag, startPoint x: 283, startPoint y: 371, endPoint x: 287, endPoint y: 381, distance: 10.7
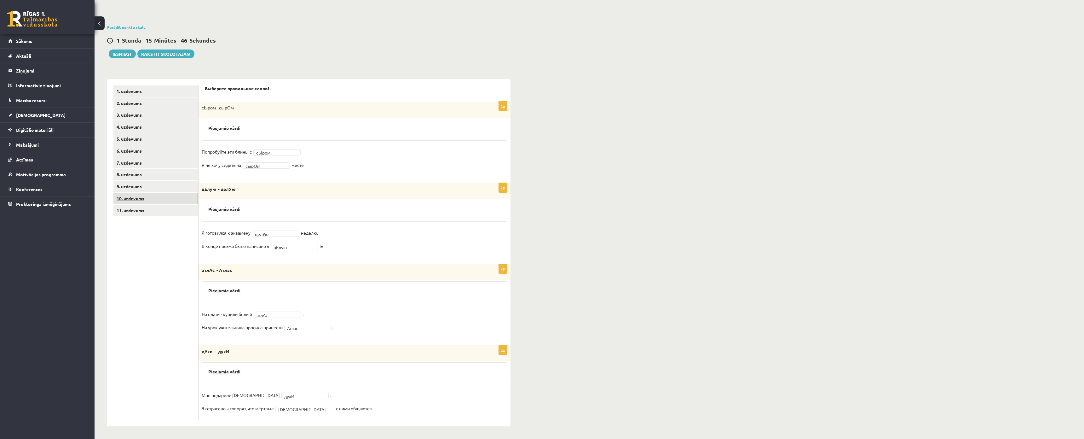
click at [128, 192] on link "10. uzdevums" at bounding box center [155, 198] width 85 height 12
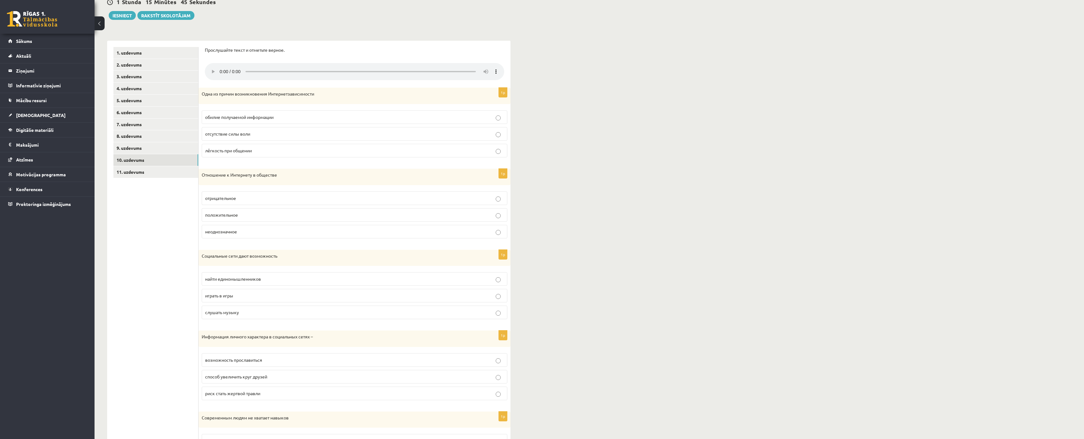
click at [200, 46] on div "Прослушайте текст и отметьте верное. 1p Одна из причин возникновения Интернетза…" at bounding box center [354, 266] width 312 height 451
click at [217, 114] on p "обилие получаемой информации" at bounding box center [354, 117] width 299 height 7
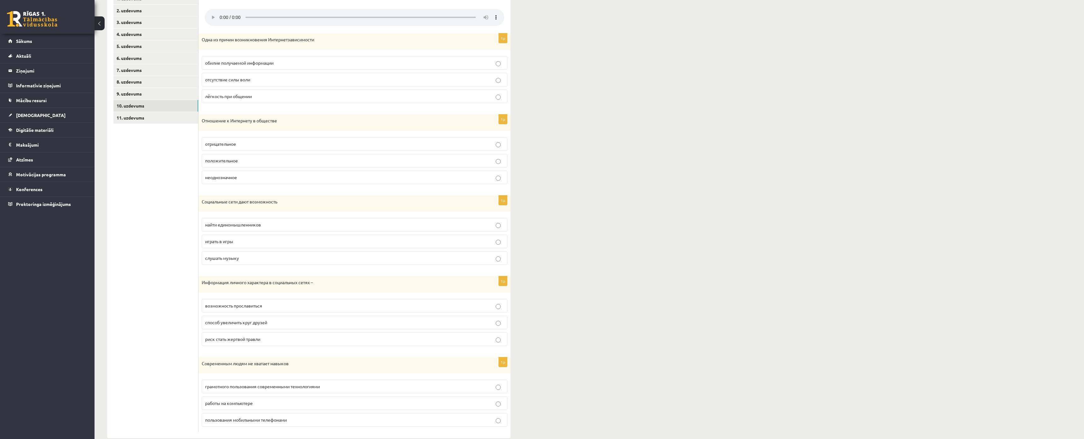
scroll to position [199, 0]
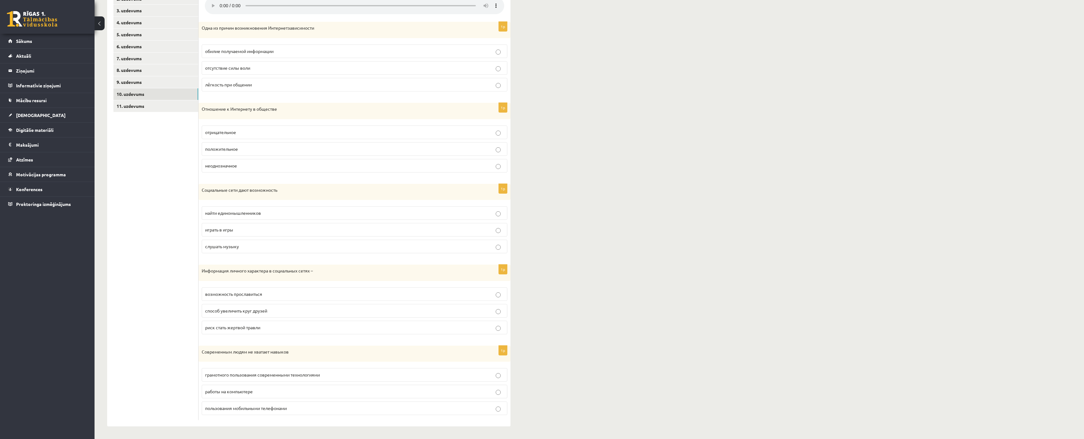
click at [227, 159] on label "неоднозначное" at bounding box center [355, 166] width 306 height 14
click at [240, 223] on label "играть в игры" at bounding box center [355, 230] width 306 height 14
click at [246, 291] on span "возможность прославиться" at bounding box center [233, 294] width 57 height 6
click at [238, 400] on label "пользования мобильными телефонами" at bounding box center [355, 408] width 306 height 14
click at [148, 100] on link "11. uzdevums" at bounding box center [155, 106] width 85 height 12
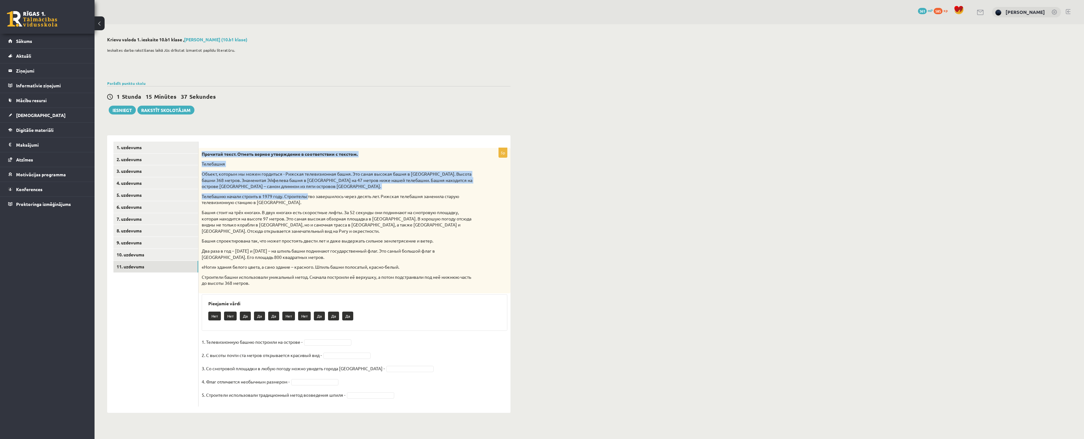
scroll to position [25, 0]
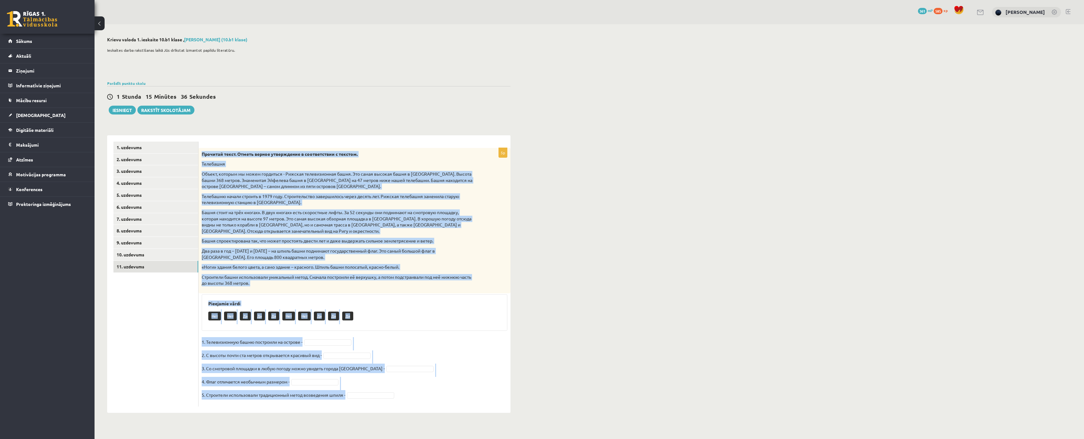
drag, startPoint x: 201, startPoint y: 152, endPoint x: 423, endPoint y: 374, distance: 313.9
click at [423, 374] on div "5p Прочитай текст. Отметь верное утверждение в соответствии с текстом. Телебашн…" at bounding box center [354, 277] width 312 height 258
copy div "Прочитай текст. Отметь верное утверждение в соответствии с текстом. Телебашня О…"
click at [467, 310] on div "5p Прочитай текст. Отметь верное утверждение в соответствии с текстом. Телебашн…" at bounding box center [354, 277] width 312 height 258
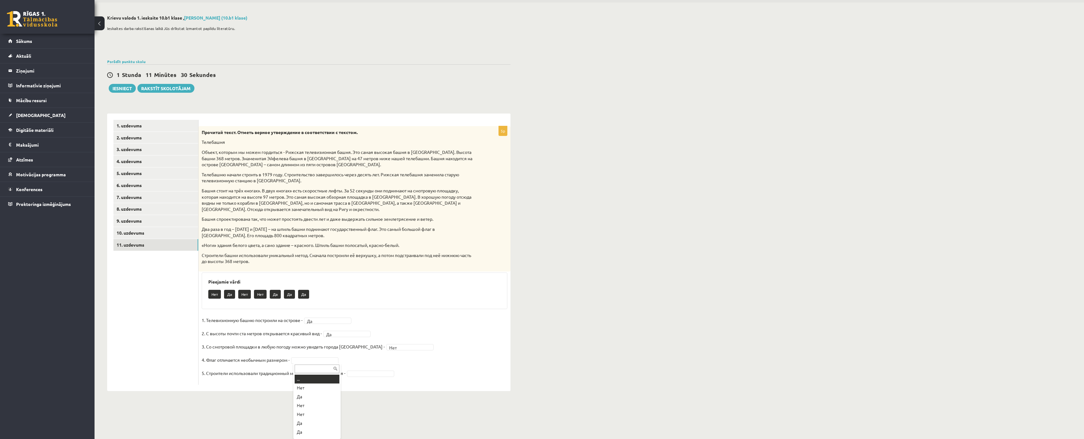
drag, startPoint x: 311, startPoint y: 354, endPoint x: 313, endPoint y: 358, distance: 4.2
drag, startPoint x: 304, startPoint y: 392, endPoint x: 347, endPoint y: 381, distance: 44.4
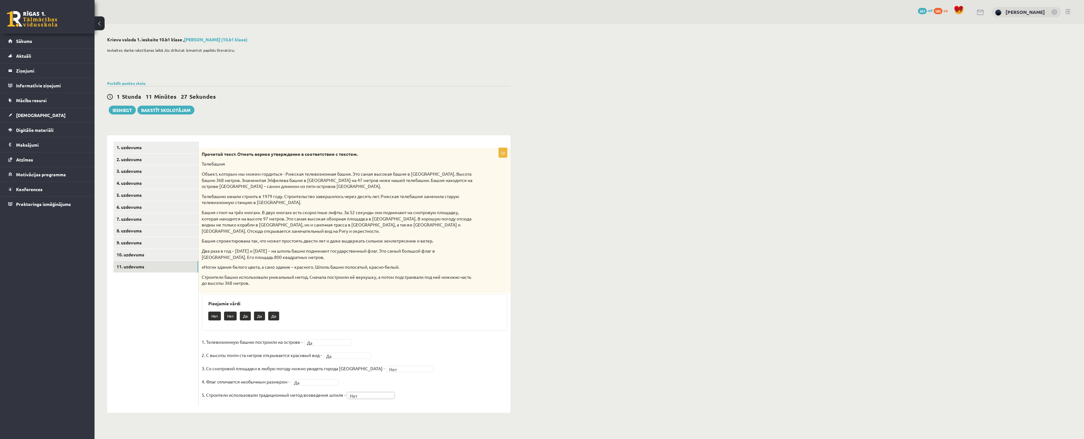
click at [145, 284] on ul "1. uzdevums 2. uzdevums 3. uzdevums 4. uzdevums 5. uzdevums 6. uzdevums 7. uzde…" at bounding box center [155, 273] width 85 height 265
click at [288, 49] on div "Ieskaites darba rakstīšanas laikā Jūs drīkstat izmantot papildu literatūru." at bounding box center [308, 61] width 403 height 35
click at [118, 141] on link "1. uzdevums" at bounding box center [155, 147] width 85 height 12
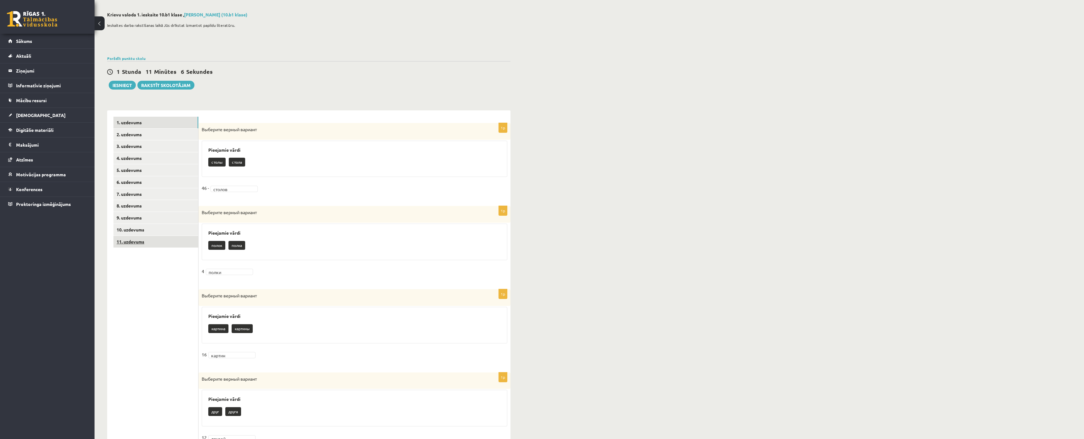
click at [137, 244] on link "11. uzdevums" at bounding box center [155, 242] width 85 height 12
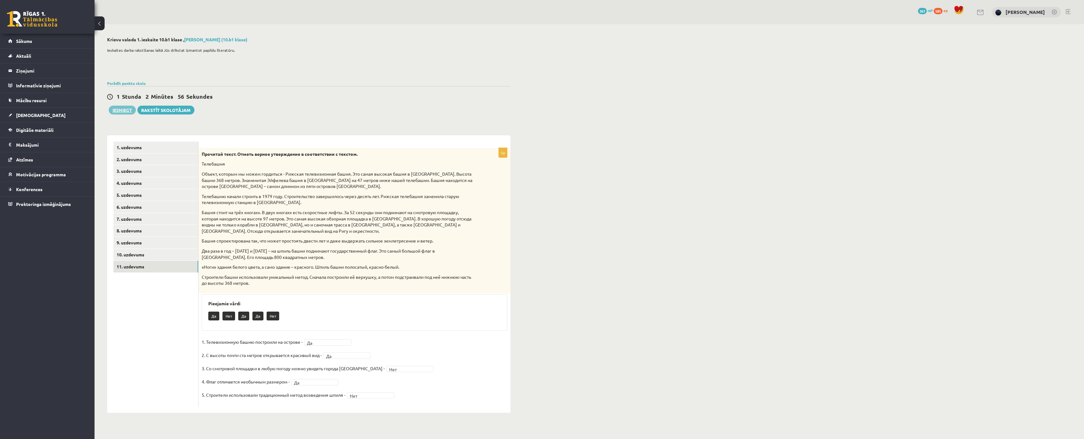
click at [116, 86] on div "1 Stunda 2 Minūtes 56 Sekundes Ieskaite saglabāta! Iesniegt Rakstīt skolotājam" at bounding box center [308, 100] width 403 height 28
click at [117, 106] on button "Iesniegt" at bounding box center [122, 110] width 27 height 9
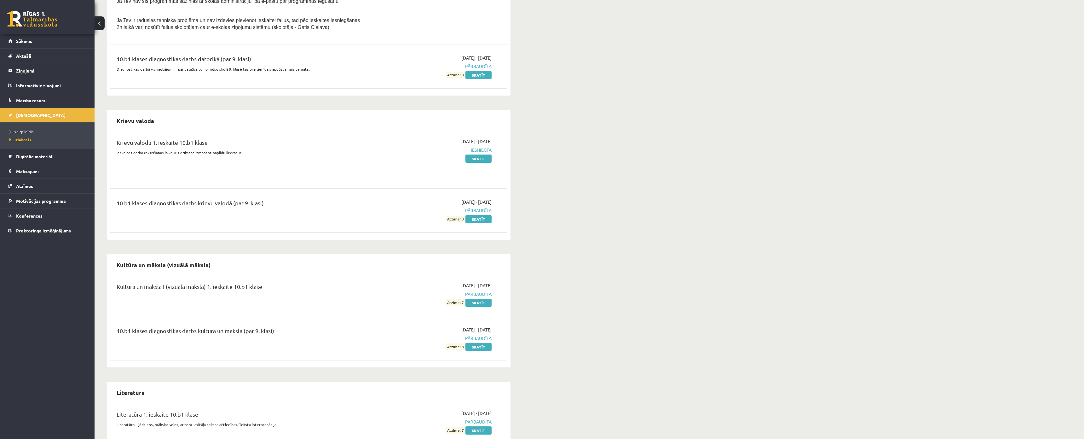
scroll to position [536, 0]
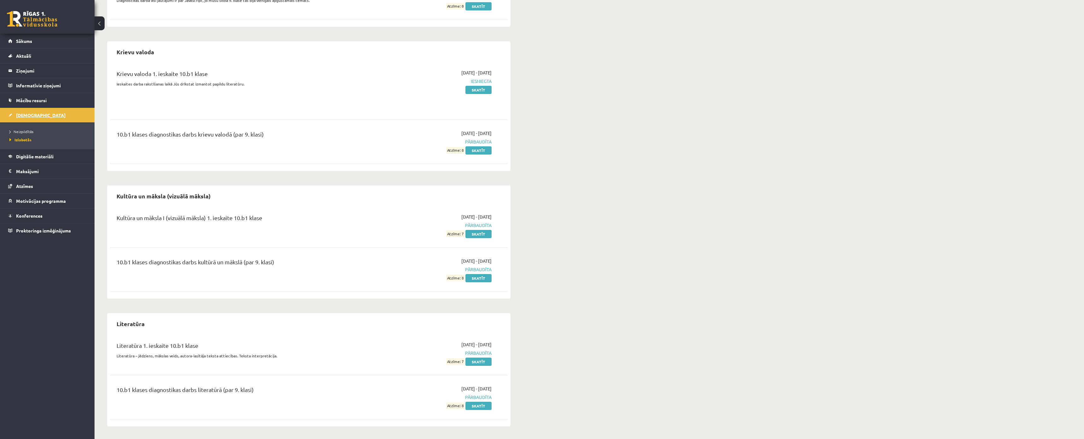
click at [24, 111] on link "[DEMOGRAPHIC_DATA]" at bounding box center [47, 115] width 78 height 14
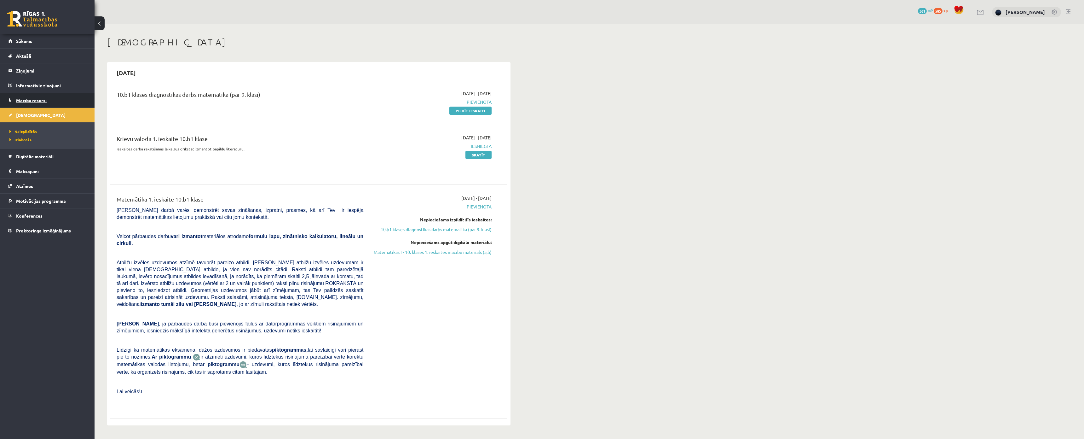
click at [30, 97] on link "Mācību resursi" at bounding box center [47, 100] width 78 height 14
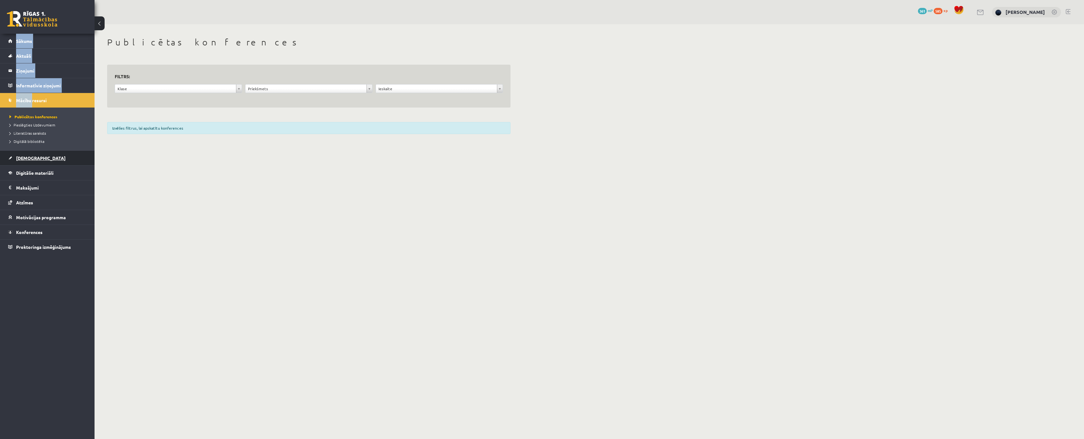
click at [24, 159] on span "[DEMOGRAPHIC_DATA]" at bounding box center [40, 158] width 49 height 6
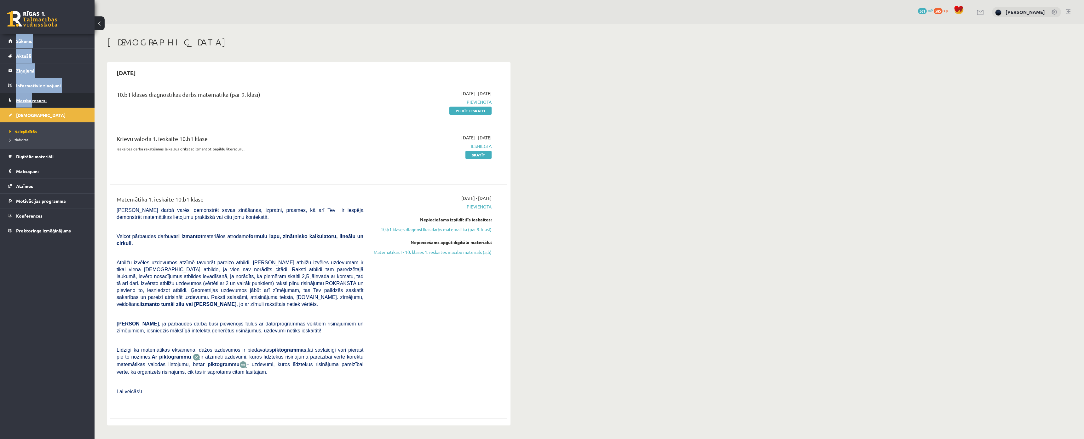
click at [52, 101] on link "Mācību resursi" at bounding box center [47, 100] width 78 height 14
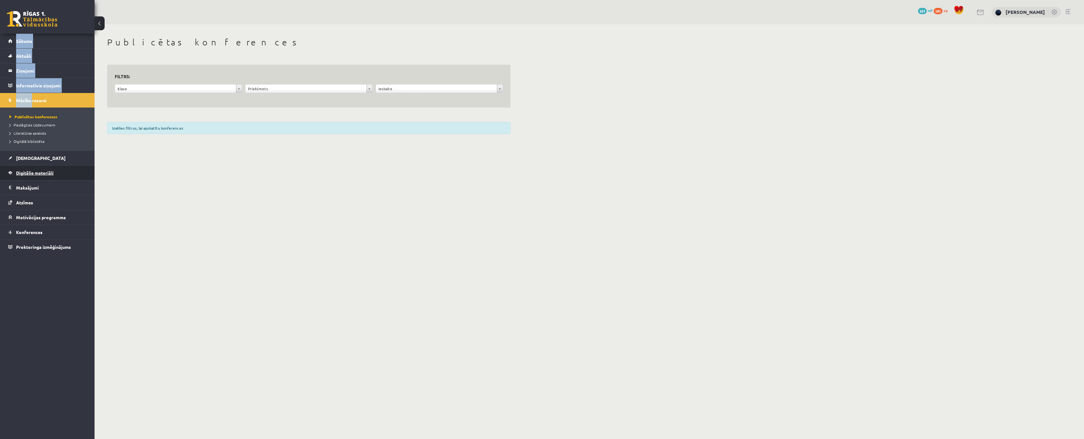
click at [36, 173] on span "Digitālie materiāli" at bounding box center [34, 173] width 37 height 6
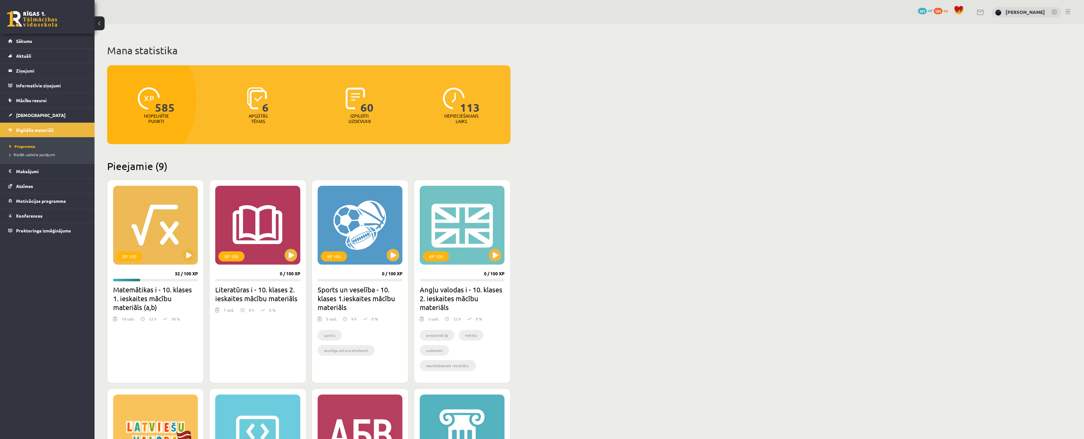
click at [173, 212] on div "XP 100" at bounding box center [155, 225] width 85 height 79
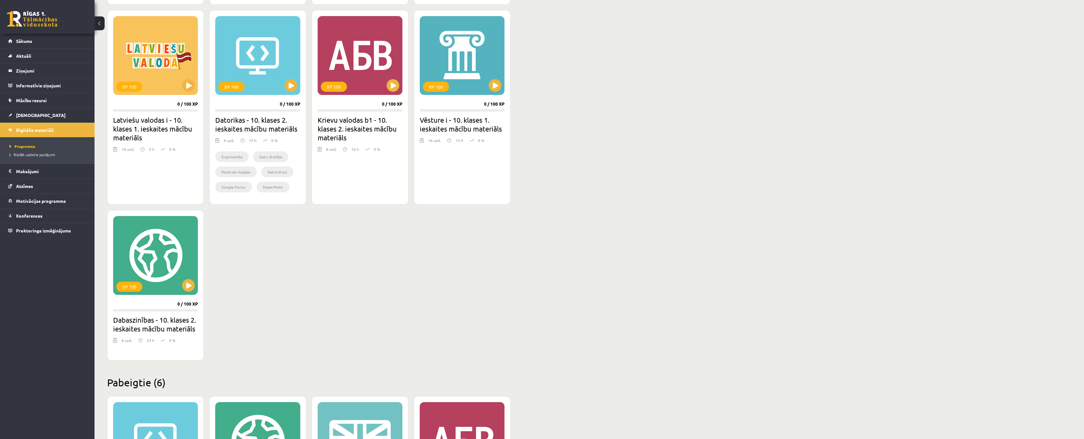
scroll to position [410, 0]
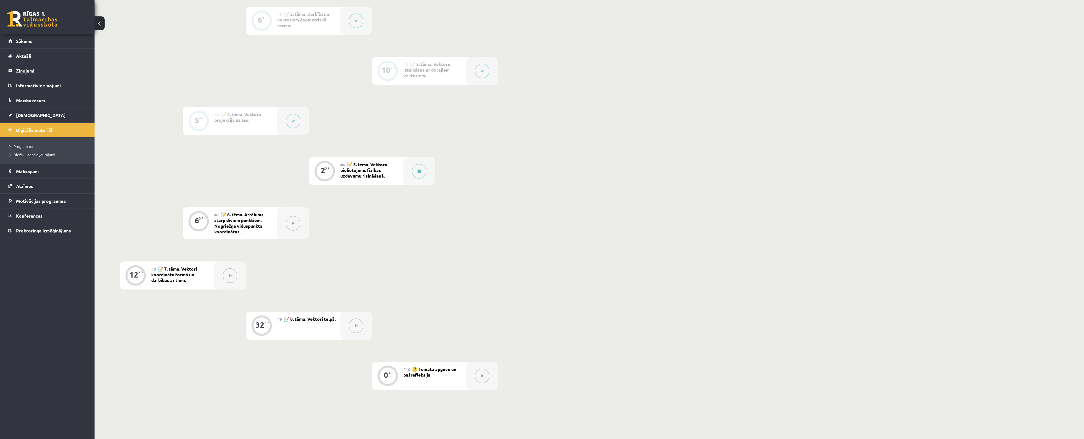
scroll to position [252, 0]
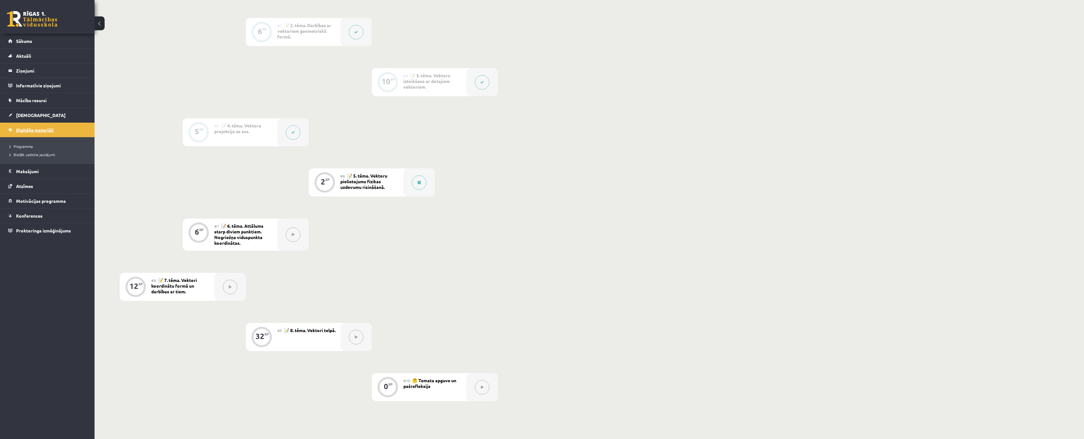
click at [58, 128] on link "Digitālie materiāli" at bounding box center [47, 130] width 78 height 14
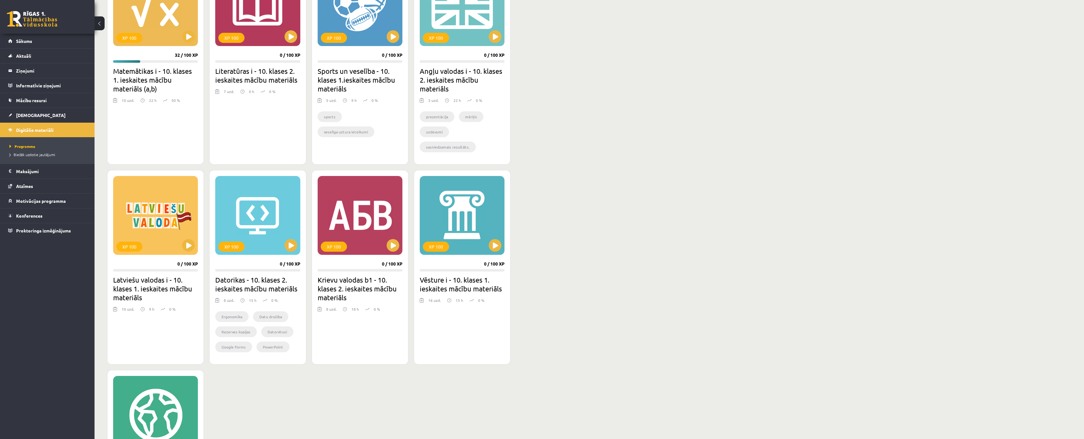
scroll to position [252, 0]
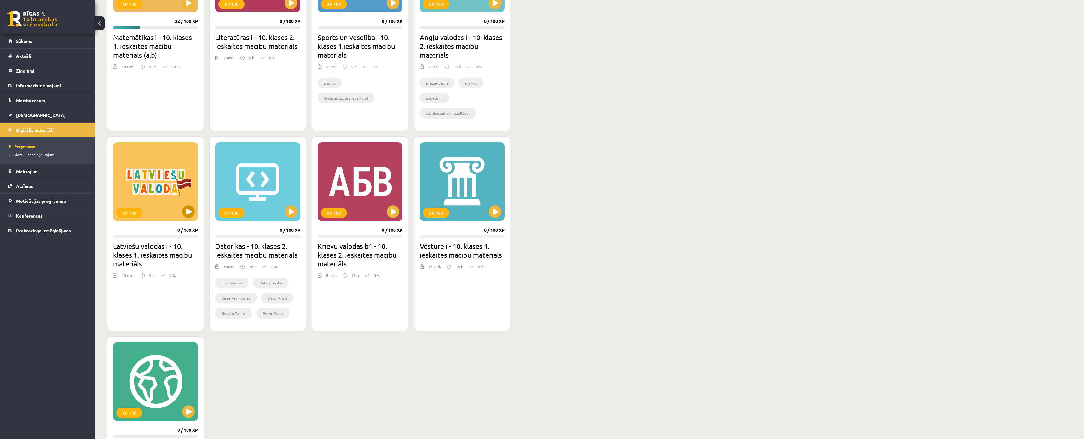
click at [189, 166] on div "XP 100" at bounding box center [155, 181] width 85 height 79
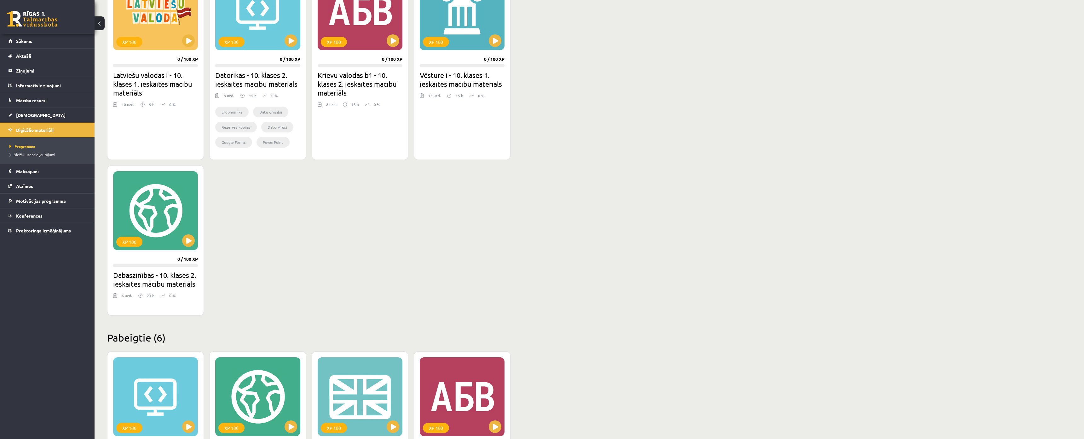
scroll to position [504, 0]
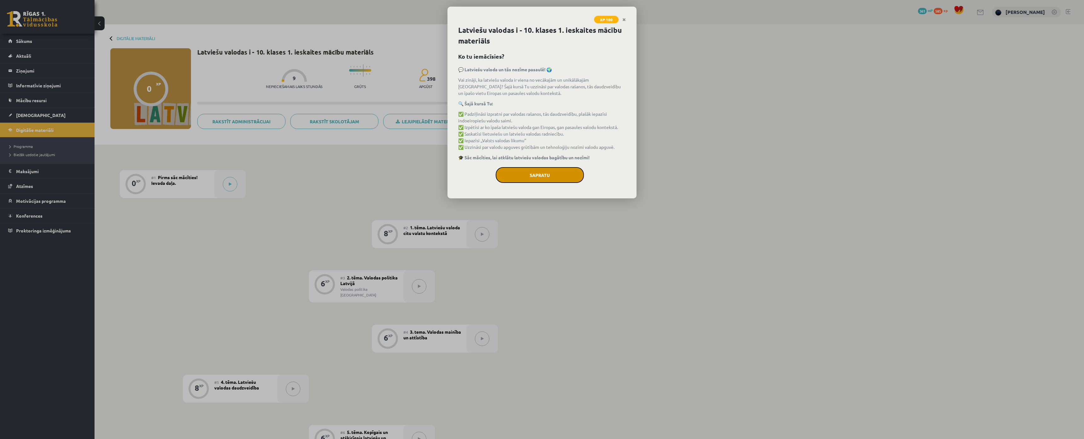
click at [527, 169] on button "Sapratu" at bounding box center [540, 175] width 88 height 16
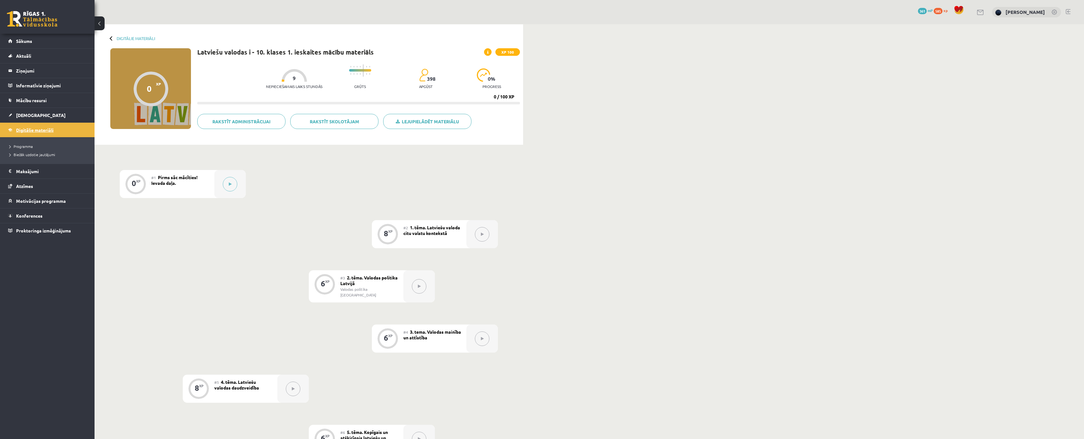
click at [45, 133] on link "Digitālie materiāli" at bounding box center [47, 130] width 78 height 14
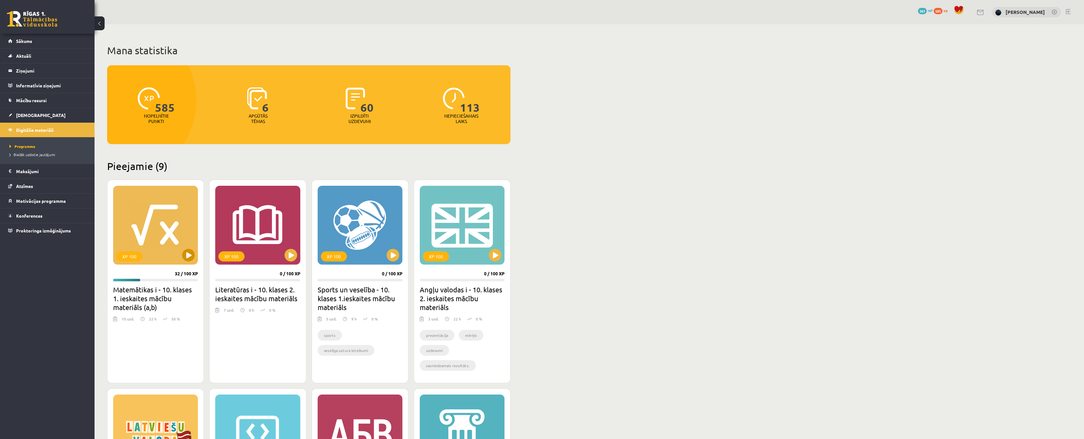
click at [164, 218] on div "XP 100" at bounding box center [155, 225] width 85 height 79
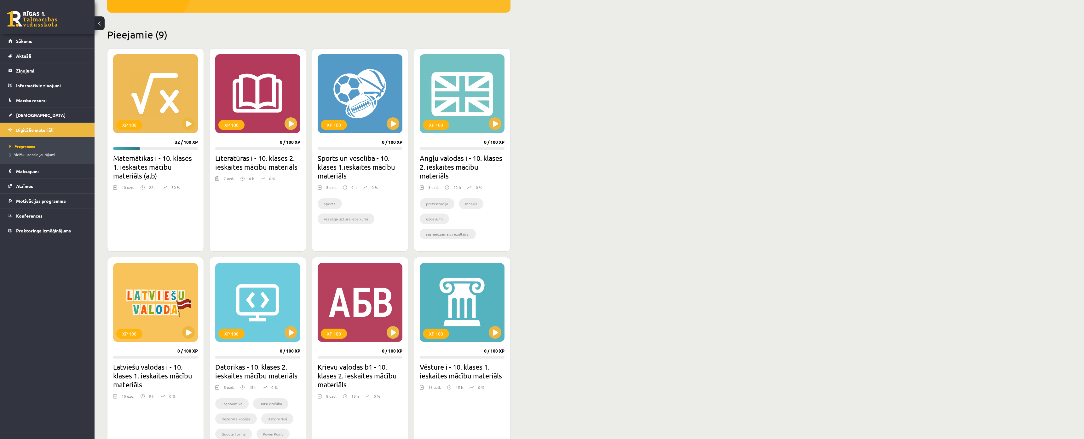
scroll to position [126, 0]
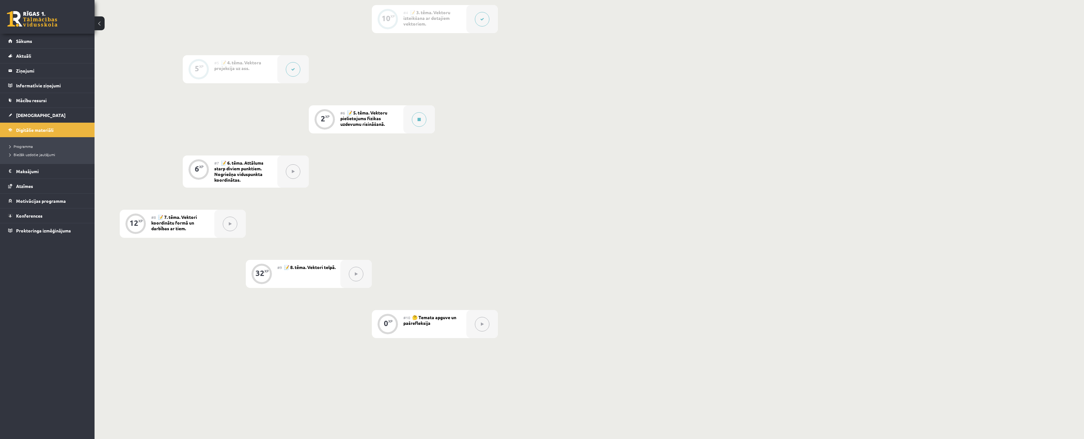
scroll to position [363, 0]
